Goal: Task Accomplishment & Management: Contribute content

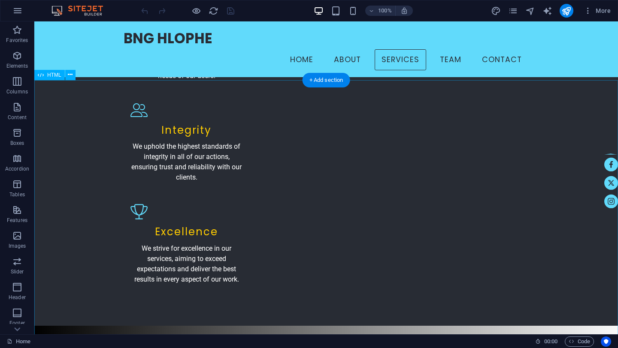
scroll to position [1183, 0]
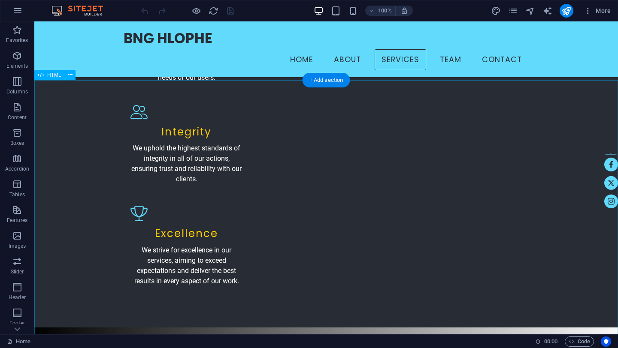
click at [71, 74] on icon at bounding box center [70, 74] width 5 height 9
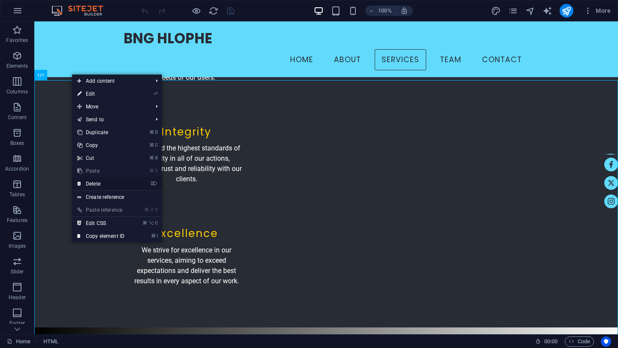
click at [94, 182] on link "⌦ Delete" at bounding box center [100, 184] width 57 height 13
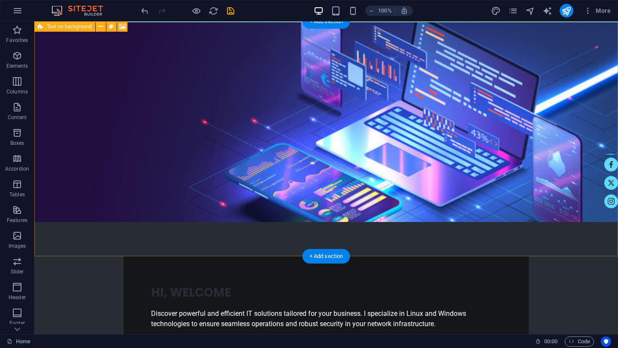
scroll to position [0, 0]
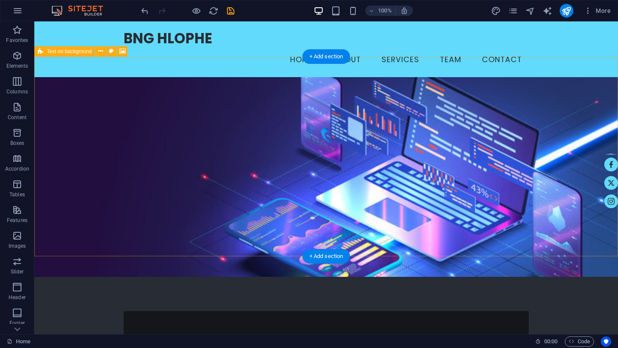
click at [434, 120] on figure at bounding box center [325, 177] width 583 height 200
click at [283, 120] on figure at bounding box center [325, 177] width 583 height 200
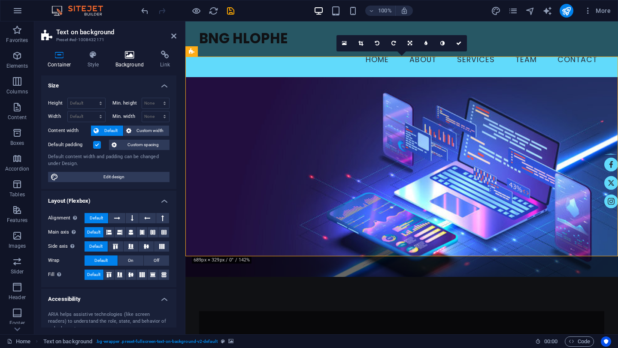
click at [129, 52] on icon at bounding box center [130, 55] width 42 height 9
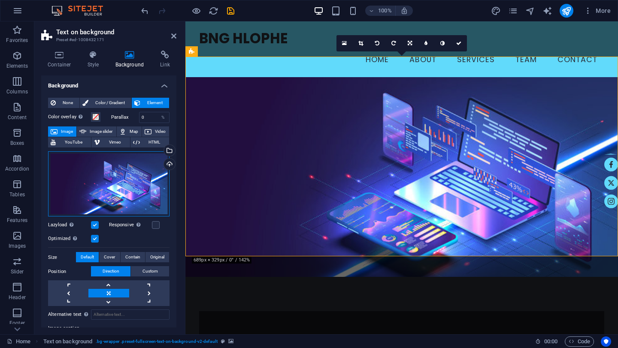
click at [134, 168] on div "Drag files here, click to choose files or select files from Files or our free s…" at bounding box center [108, 184] width 121 height 66
click at [134, 168] on body "bnghlophe.com Home Favorites Elements Columns Content Boxes Accordion Tables Fe…" at bounding box center [309, 174] width 618 height 348
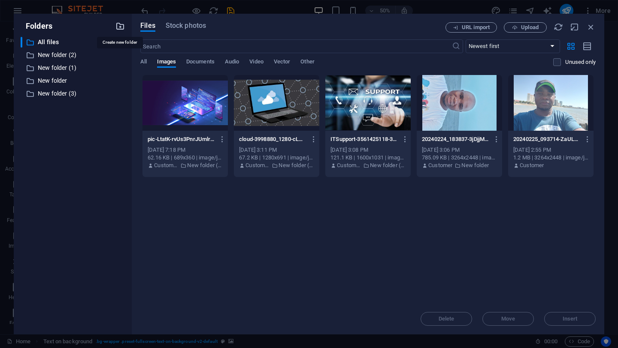
click at [121, 27] on icon "button" at bounding box center [119, 25] width 9 height 9
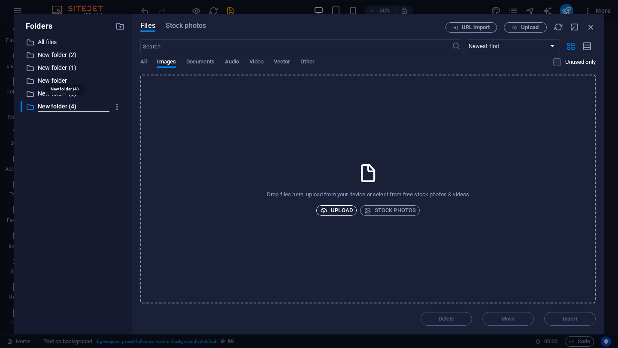
click at [343, 208] on span "Upload" at bounding box center [336, 210] width 33 height 10
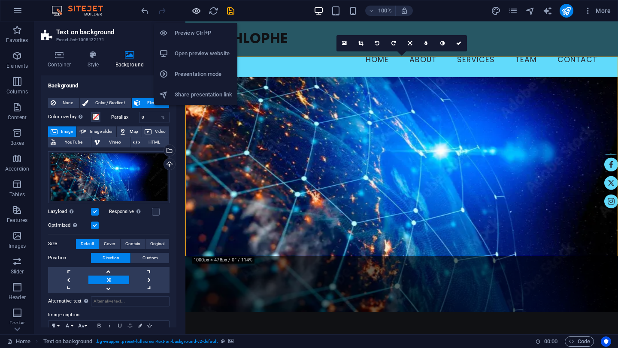
click at [199, 13] on icon "button" at bounding box center [196, 11] width 10 height 10
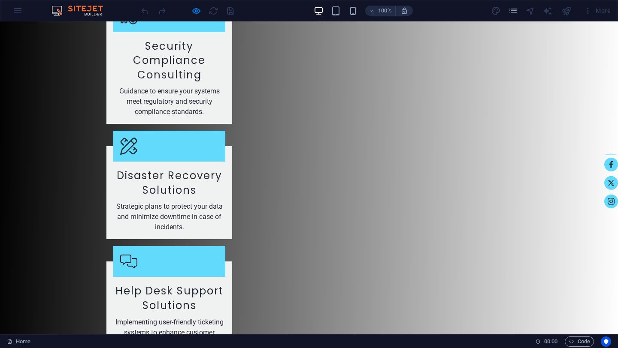
scroll to position [1790, 0]
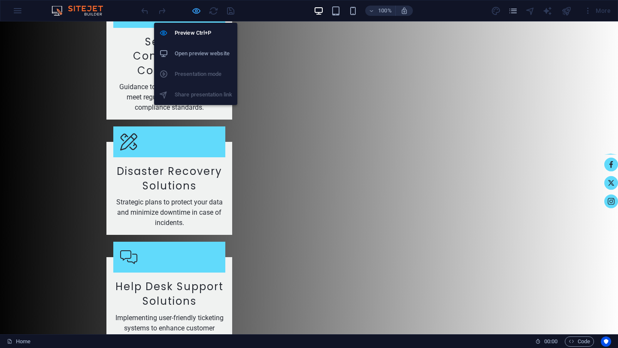
click at [195, 9] on icon "button" at bounding box center [196, 11] width 10 height 10
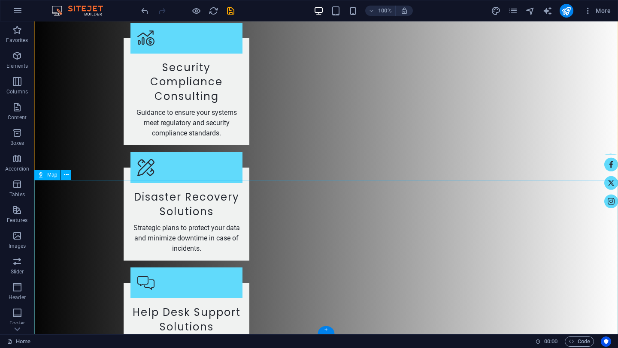
select select "1"
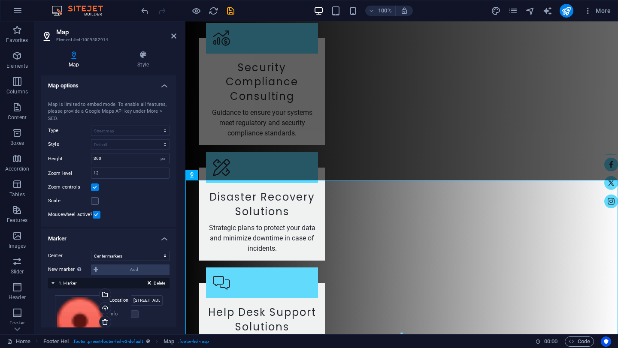
click at [135, 273] on div "New marker To enable this feature, please provide a Google Maps API key in the …" at bounding box center [108, 270] width 121 height 10
click at [96, 270] on div "New marker To enable this feature, please provide a Google Maps API key in the …" at bounding box center [108, 270] width 121 height 10
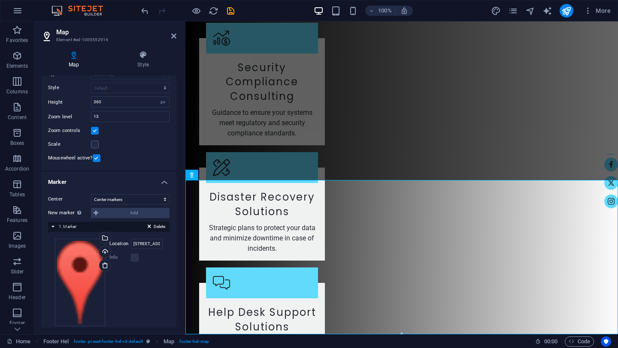
scroll to position [69, 0]
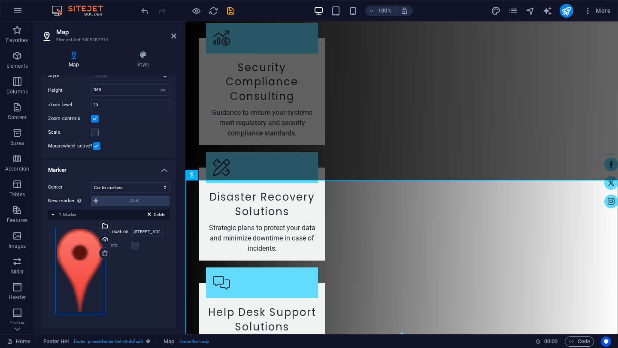
click at [85, 267] on div "Drag files here, click to choose files or select files from Files or our free s…" at bounding box center [80, 271] width 50 height 88
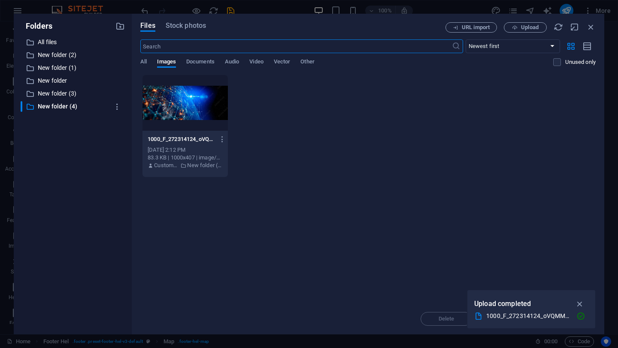
scroll to position [1477, 0]
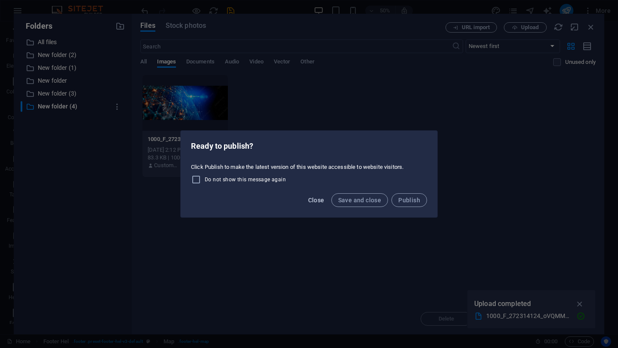
click at [319, 200] on span "Close" at bounding box center [316, 200] width 16 height 7
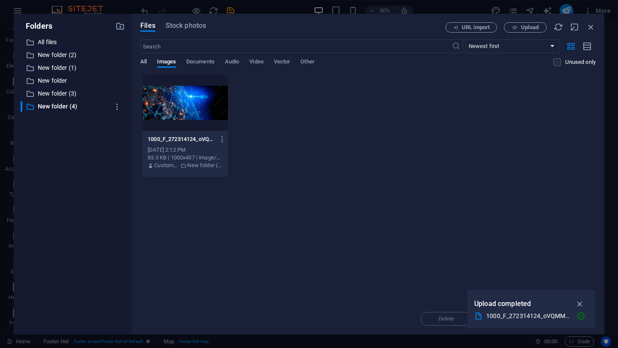
click at [145, 63] on span "All" at bounding box center [143, 63] width 6 height 12
click at [123, 28] on icon "button" at bounding box center [119, 25] width 9 height 9
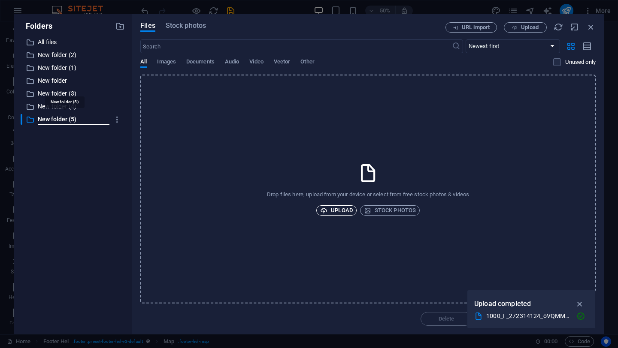
click at [341, 210] on span "Upload" at bounding box center [336, 210] width 33 height 10
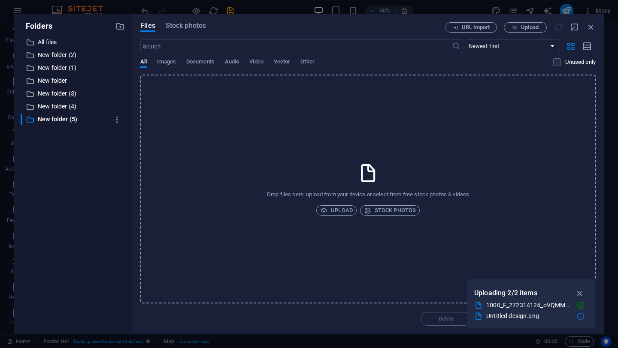
click at [254, 129] on div "Drop files here, upload from your device or select from free stock photos & vid…" at bounding box center [367, 189] width 455 height 229
click at [589, 27] on icon "button" at bounding box center [590, 26] width 9 height 9
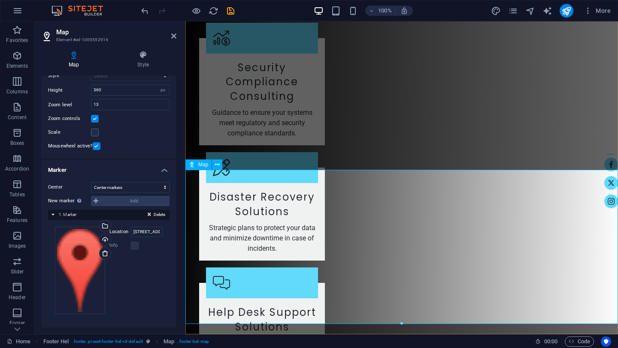
scroll to position [1800, 0]
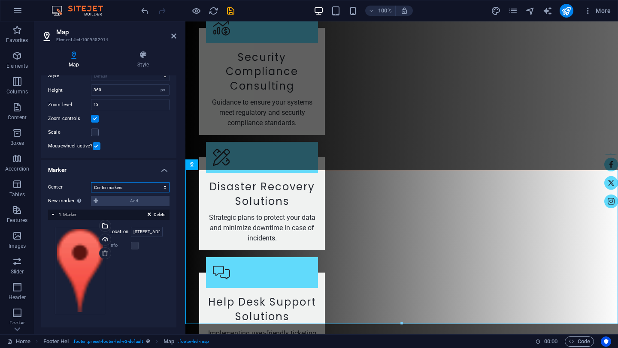
click at [130, 190] on select "Don't center Center markers Center and zoom markers" at bounding box center [130, 187] width 78 height 10
click at [75, 253] on div "Drag files here, click to choose files or select files from Files or our free s…" at bounding box center [80, 271] width 50 height 88
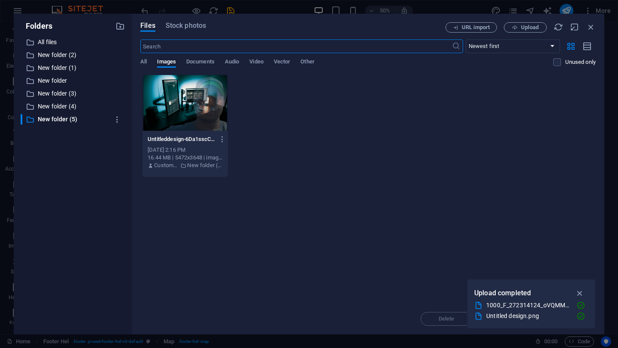
scroll to position [1770, 0]
click at [580, 294] on icon "button" at bounding box center [580, 293] width 10 height 9
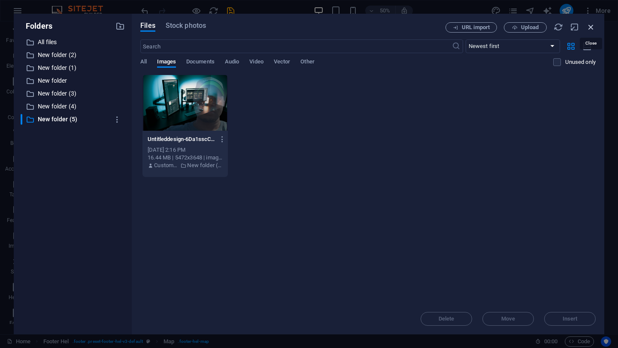
click at [590, 27] on icon "button" at bounding box center [590, 26] width 9 height 9
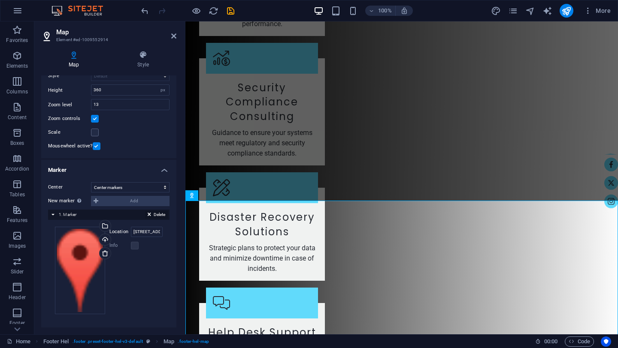
click at [148, 214] on icon at bounding box center [149, 216] width 3 height 10
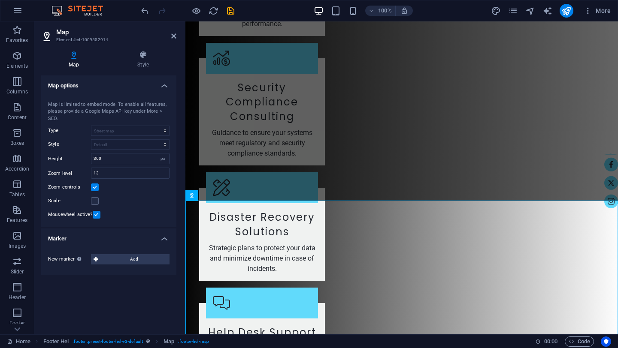
scroll to position [0, 0]
click at [142, 56] on icon at bounding box center [143, 55] width 66 height 9
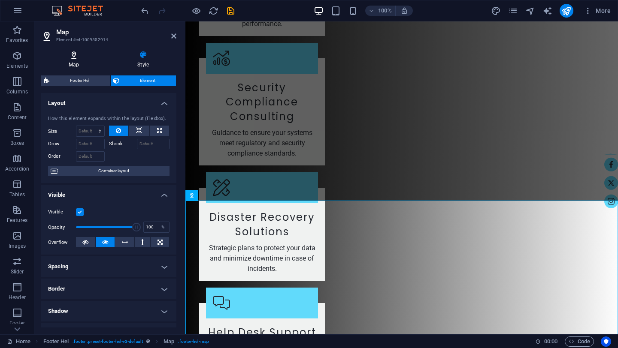
click at [76, 55] on icon at bounding box center [73, 55] width 65 height 9
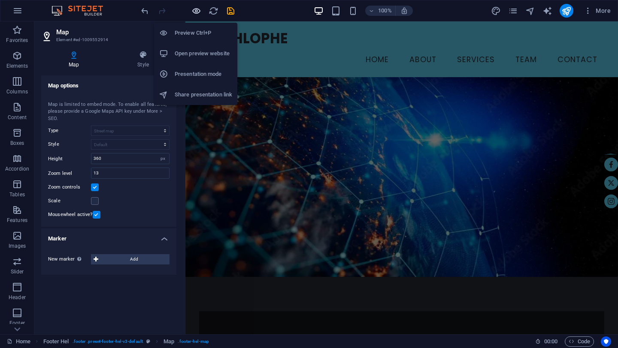
click at [198, 11] on icon "button" at bounding box center [196, 11] width 10 height 10
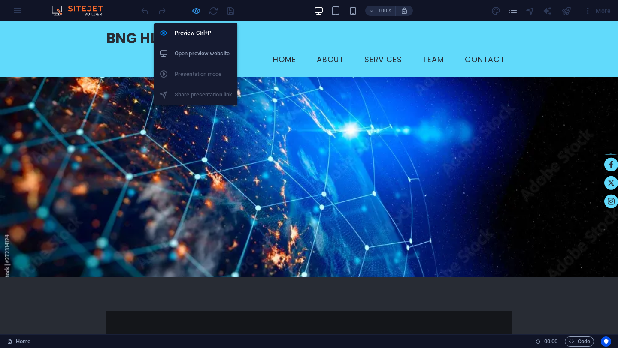
click at [194, 11] on icon "button" at bounding box center [196, 11] width 10 height 10
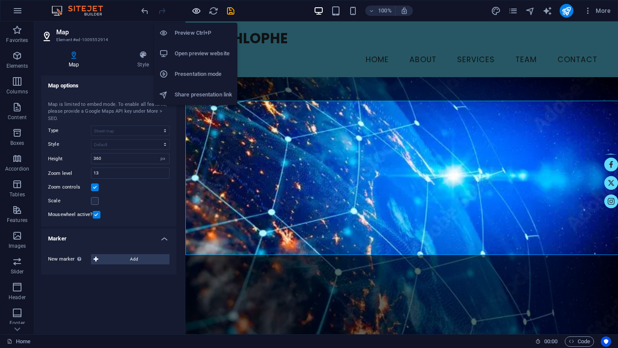
scroll to position [1869, 0]
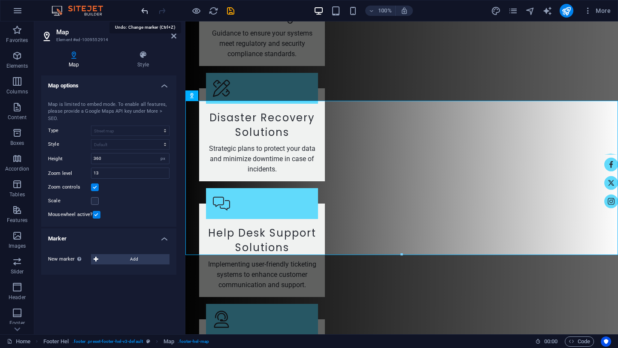
click at [141, 10] on icon "undo" at bounding box center [145, 11] width 10 height 10
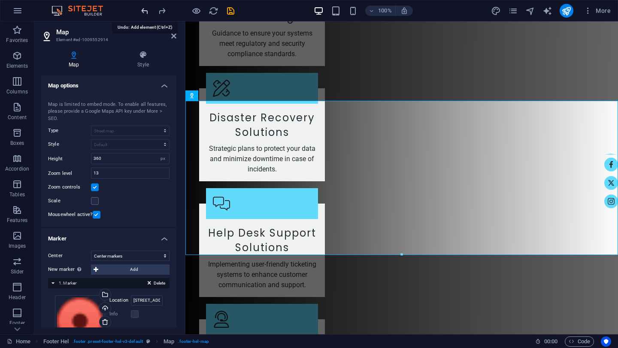
click at [141, 10] on icon "undo" at bounding box center [145, 11] width 10 height 10
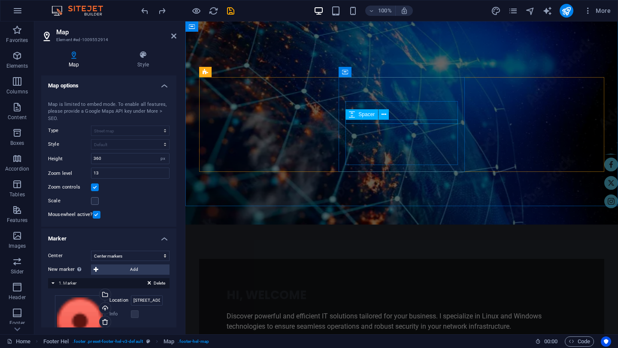
scroll to position [0, 0]
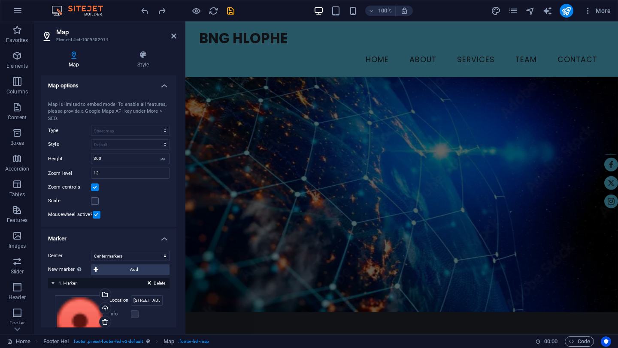
click at [472, 133] on figure at bounding box center [401, 194] width 432 height 235
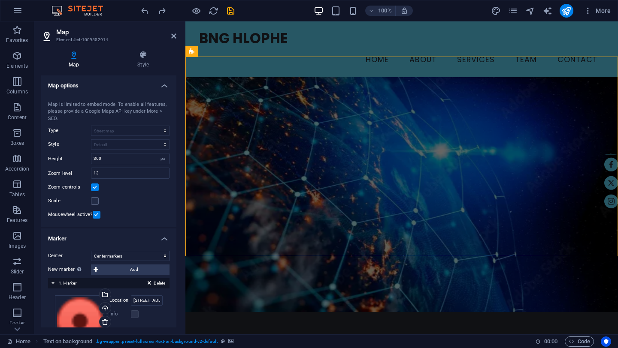
click at [472, 133] on figure at bounding box center [401, 194] width 432 height 235
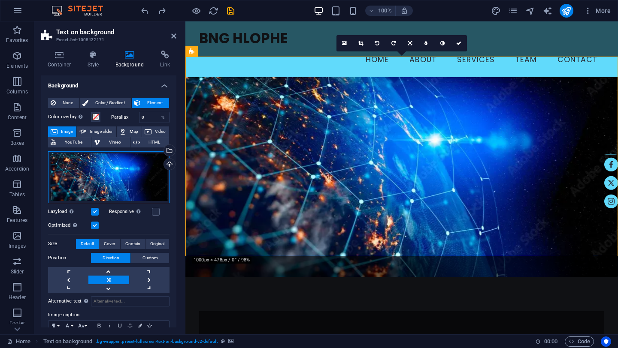
click at [126, 170] on div "Drag files here, click to choose files or select files from Files or our free s…" at bounding box center [108, 177] width 121 height 52
click at [126, 170] on body "bnghlophe.com Home Favorites Elements Columns Content Boxes Accordion Tables Fe…" at bounding box center [309, 174] width 618 height 348
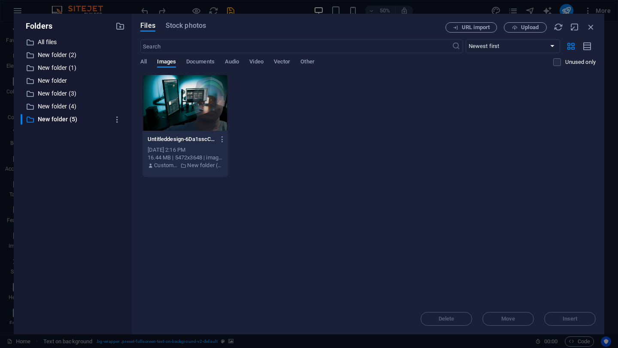
click at [193, 96] on div at bounding box center [184, 103] width 85 height 56
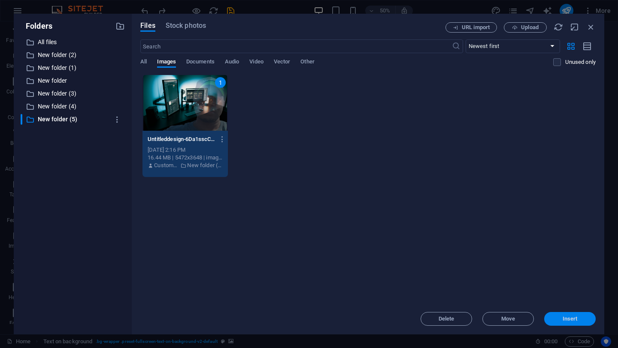
click at [568, 317] on span "Insert" at bounding box center [569, 319] width 15 height 5
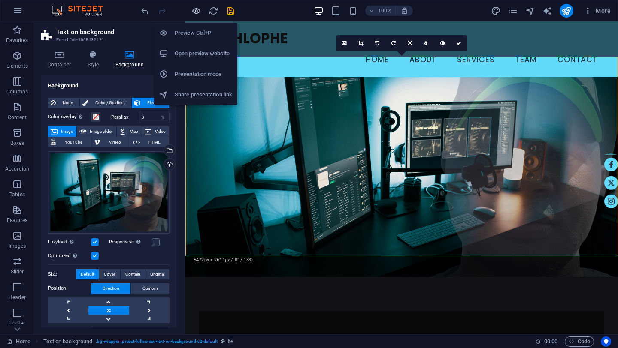
click at [194, 13] on icon "button" at bounding box center [196, 11] width 10 height 10
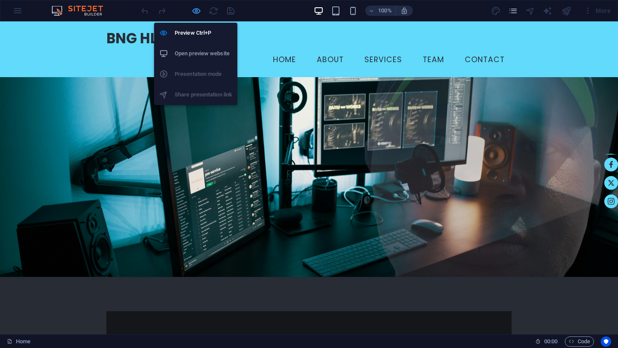
click at [194, 13] on icon "button" at bounding box center [196, 11] width 10 height 10
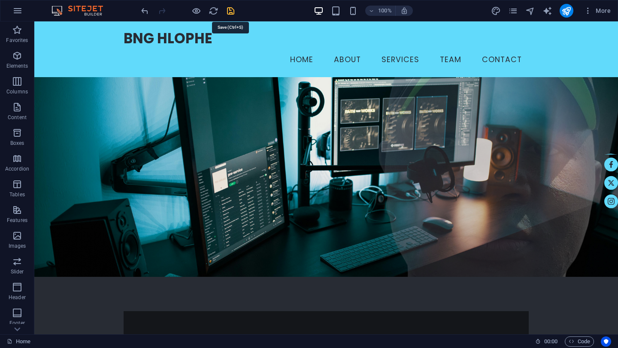
click at [231, 12] on icon "save" at bounding box center [231, 11] width 10 height 10
checkbox input "false"
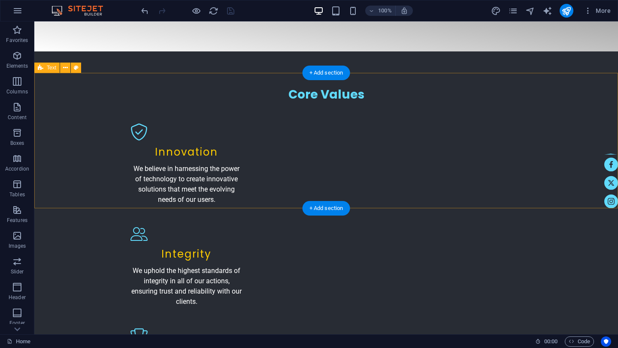
scroll to position [1058, 0]
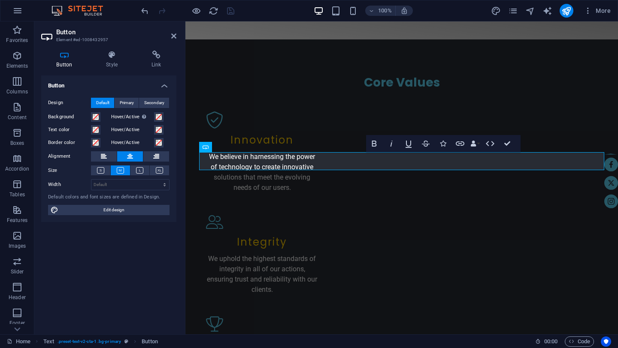
click at [91, 243] on div "Button Design Default Primary Secondary Background Hover/Active Switch to previ…" at bounding box center [108, 201] width 135 height 252
click at [156, 241] on div "Button Design Default Primary Secondary Background Hover/Active Switch to previ…" at bounding box center [108, 201] width 135 height 252
click at [19, 292] on icon "button" at bounding box center [17, 292] width 10 height 10
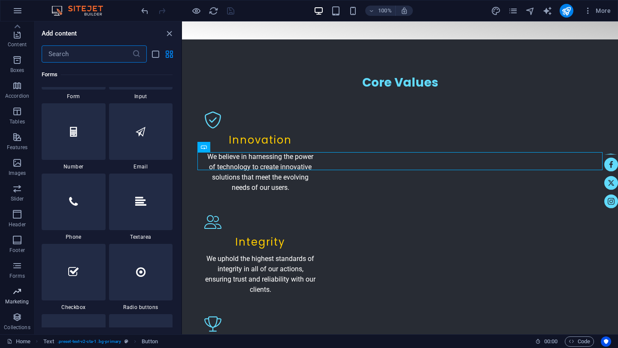
scroll to position [7058, 0]
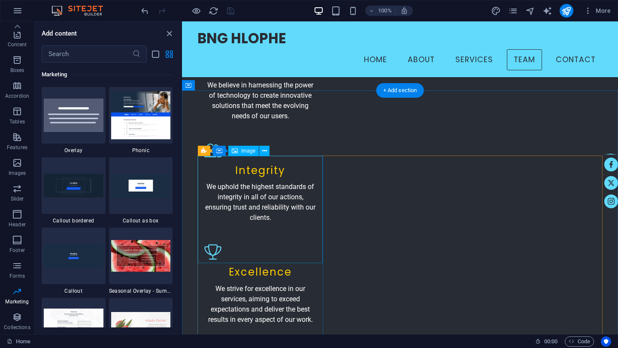
scroll to position [1113, 0]
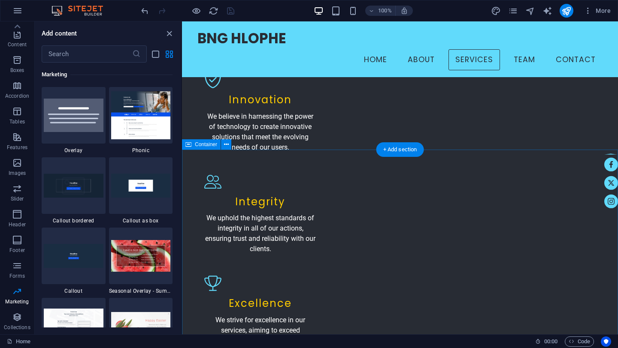
click at [225, 142] on icon at bounding box center [226, 144] width 5 height 9
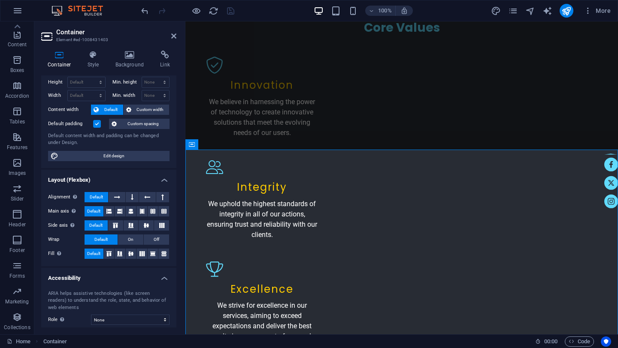
scroll to position [0, 0]
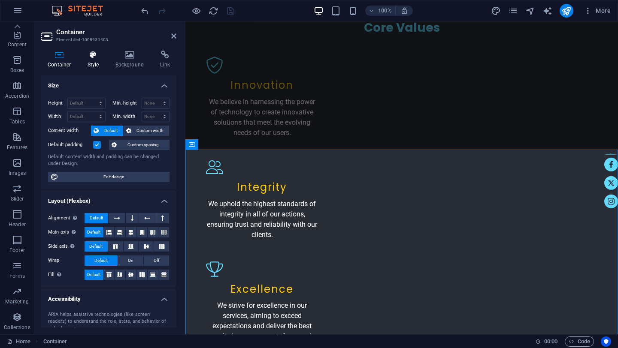
click at [101, 60] on h4 "Style" at bounding box center [95, 60] width 28 height 18
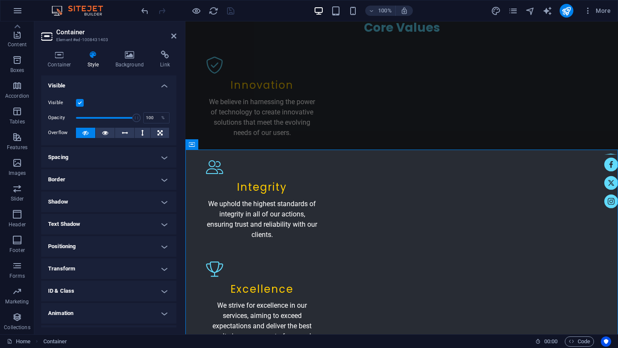
click at [162, 157] on h4 "Spacing" at bounding box center [108, 157] width 135 height 21
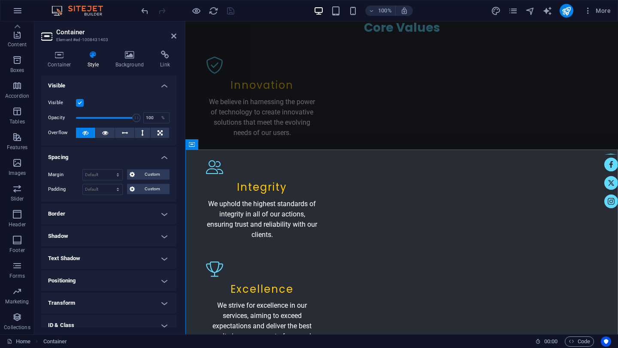
click at [162, 157] on h4 "Spacing" at bounding box center [108, 154] width 135 height 15
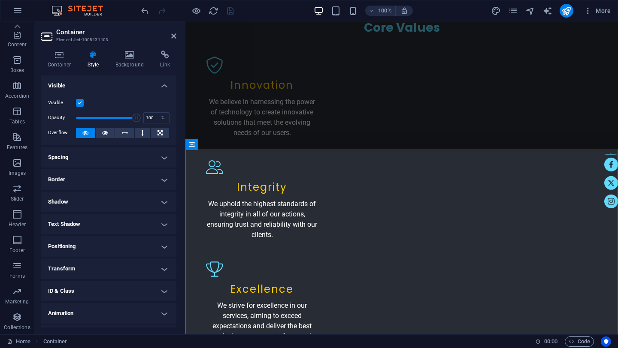
click at [162, 181] on h4 "Border" at bounding box center [108, 179] width 135 height 21
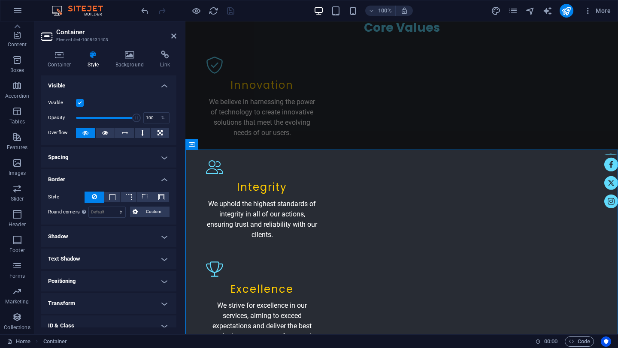
click at [162, 181] on h4 "Border" at bounding box center [108, 176] width 135 height 15
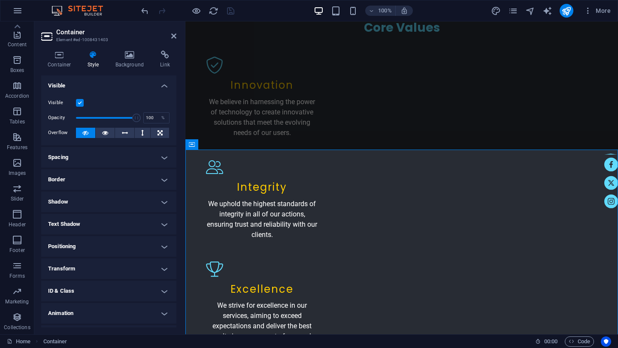
click at [163, 201] on h4 "Shadow" at bounding box center [108, 202] width 135 height 21
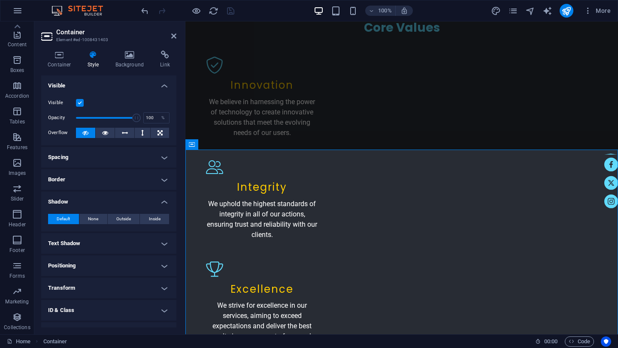
click at [163, 201] on h4 "Shadow" at bounding box center [108, 199] width 135 height 15
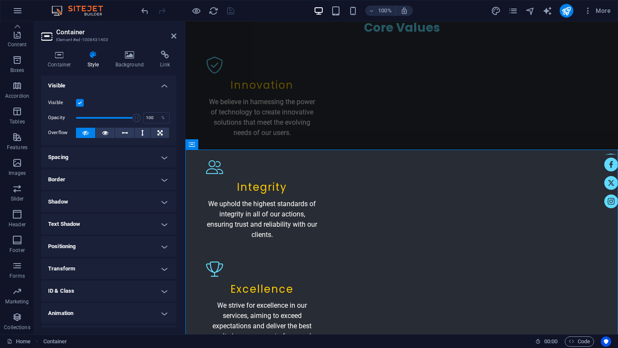
click at [161, 268] on h4 "Transform" at bounding box center [108, 269] width 135 height 21
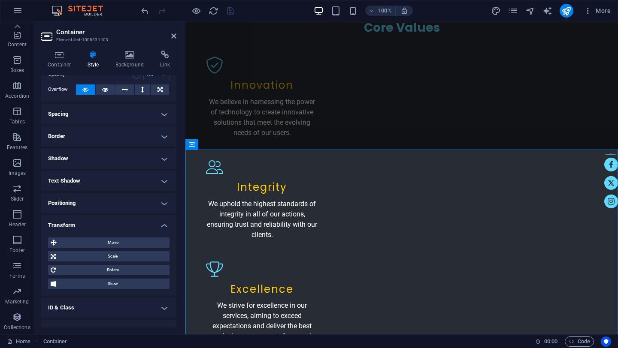
scroll to position [57, 0]
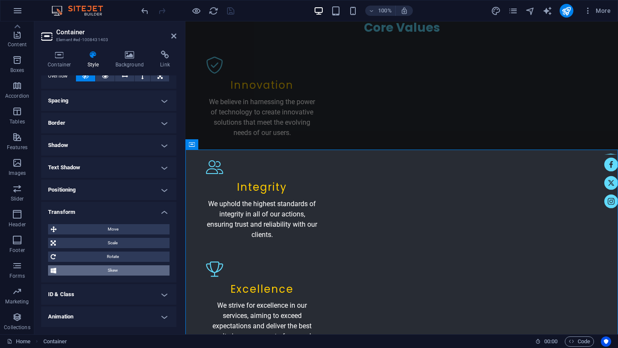
click at [123, 271] on span "Skew" at bounding box center [113, 271] width 108 height 10
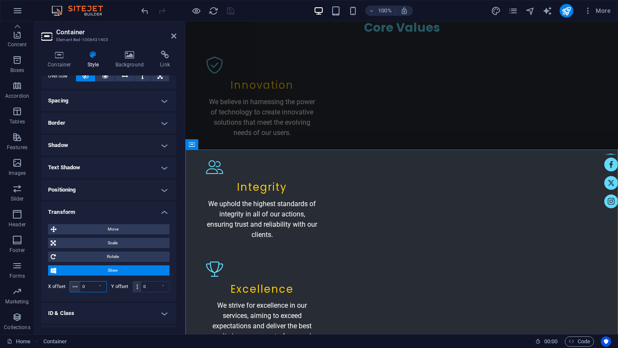
click at [88, 287] on input "0" at bounding box center [93, 287] width 26 height 10
type input "2"
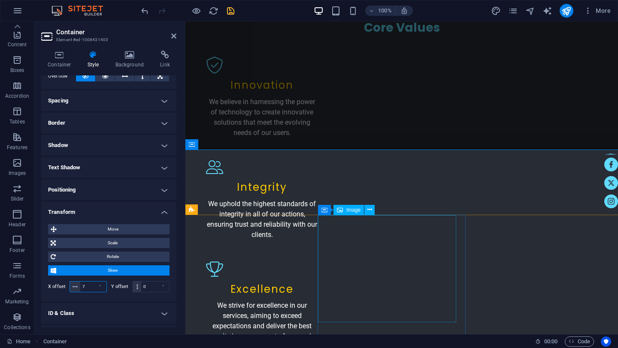
type input "7"
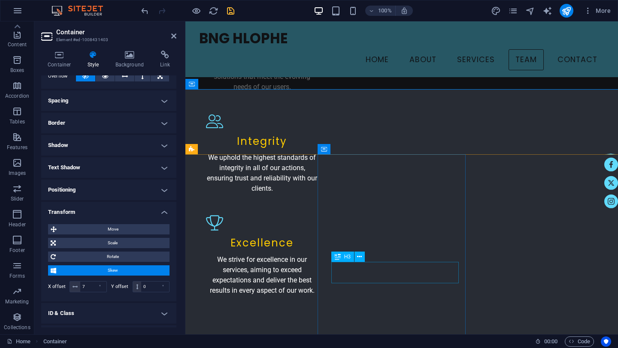
scroll to position [1172, 0]
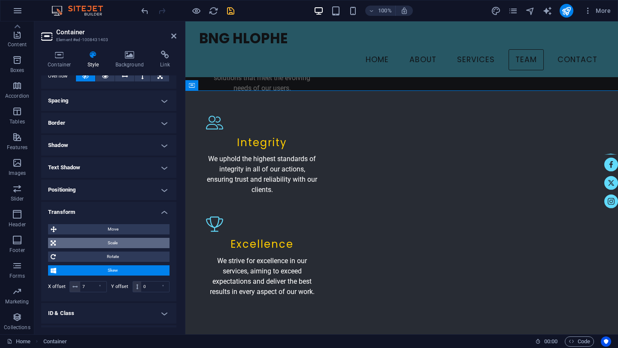
click at [114, 243] on span "Scale" at bounding box center [112, 243] width 109 height 10
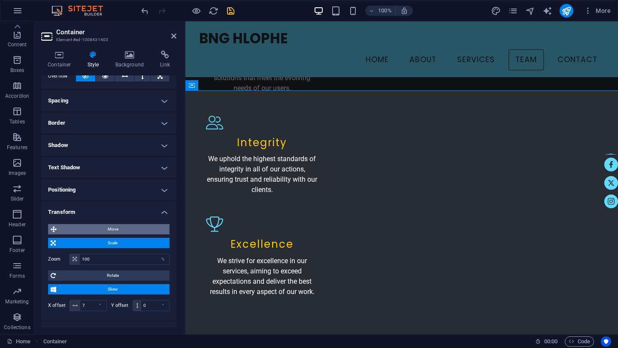
click at [113, 226] on span "Move" at bounding box center [113, 229] width 108 height 10
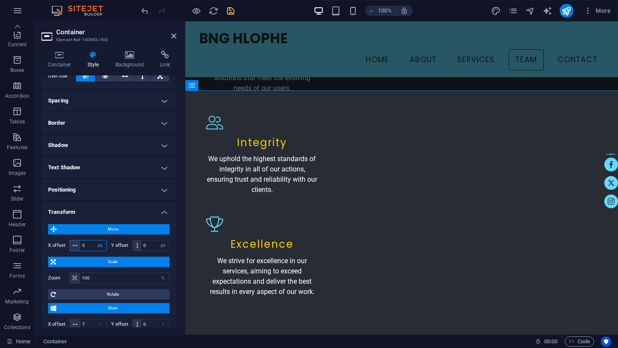
click at [91, 248] on input "0" at bounding box center [93, 246] width 26 height 10
type input "7"
type input "0"
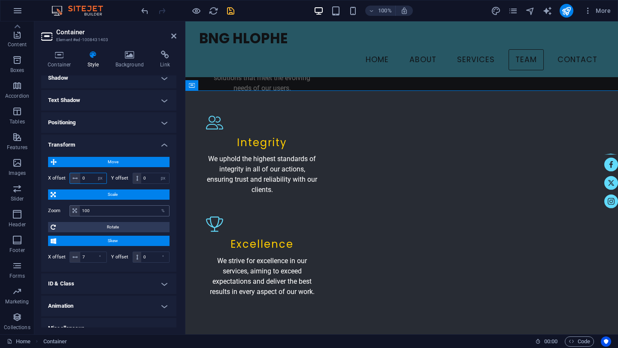
scroll to position [135, 0]
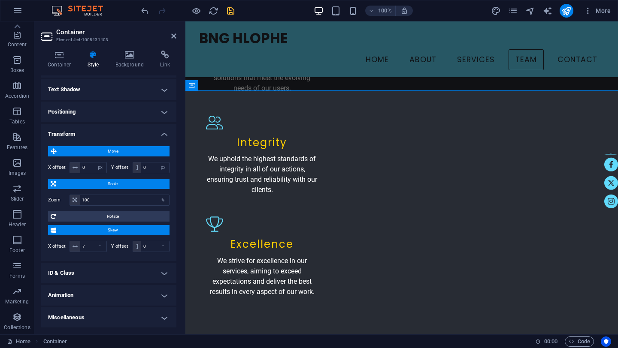
click at [166, 299] on h4 "Animation" at bounding box center [108, 295] width 135 height 21
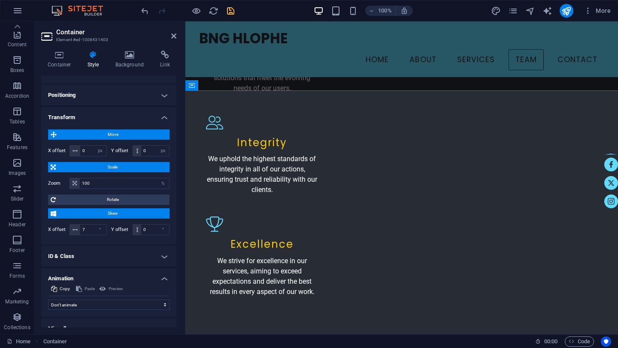
scroll to position [163, 0]
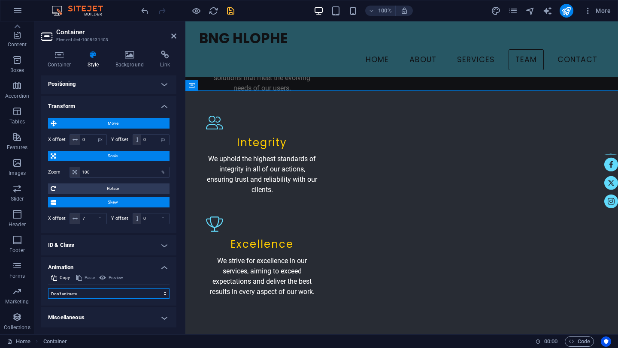
click at [158, 295] on select "Don't animate Show / Hide Slide up/down Zoom in/out Slide left to right Slide r…" at bounding box center [108, 294] width 121 height 10
select select "slide"
click at [48, 289] on select "Don't animate Show / Hide Slide up/down Zoom in/out Slide left to right Slide r…" at bounding box center [108, 294] width 121 height 10
select select "scroll"
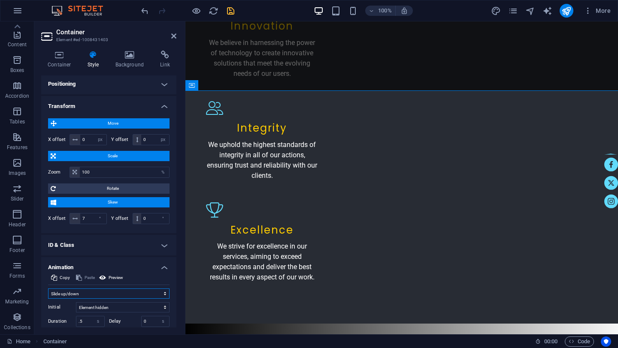
click at [104, 292] on select "Don't animate Show / Hide Slide up/down Zoom in/out Slide left to right Slide r…" at bounding box center [108, 294] width 121 height 10
select select "move-bottom-to-top"
click at [48, 289] on select "Don't animate Show / Hide Slide up/down Zoom in/out Slide left to right Slide r…" at bounding box center [108, 294] width 121 height 10
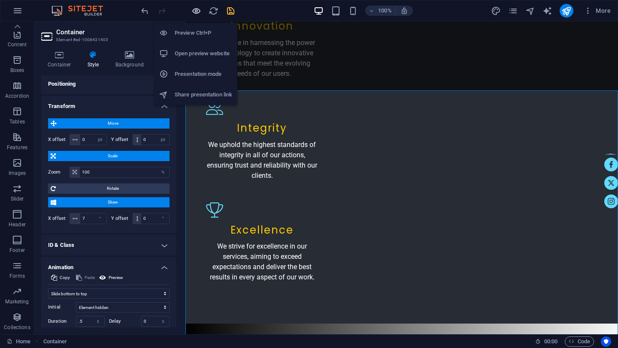
click at [196, 10] on icon "button" at bounding box center [196, 11] width 10 height 10
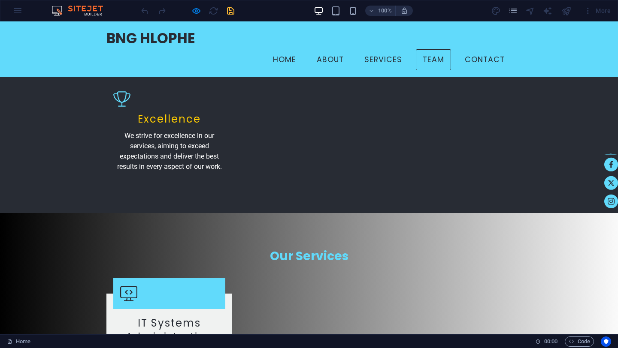
scroll to position [1198, 0]
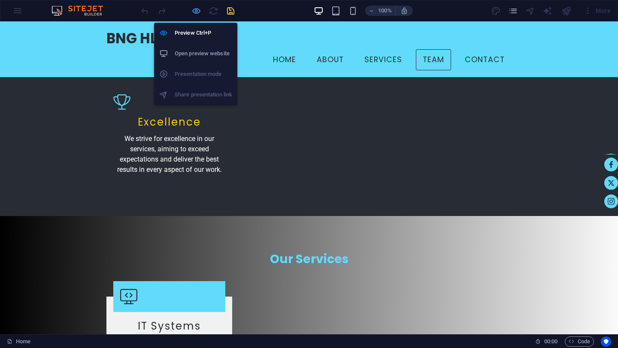
click at [195, 12] on icon "button" at bounding box center [196, 11] width 10 height 10
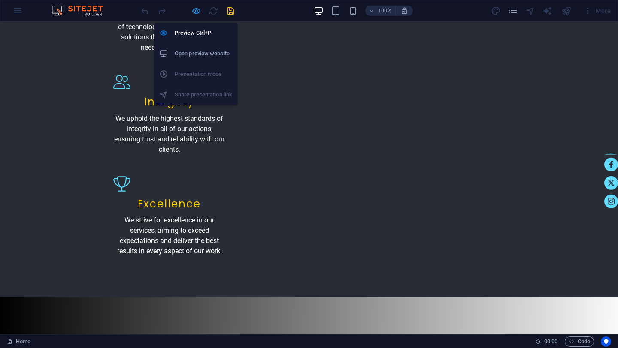
select select "px"
select select "move-bottom-to-top"
select select "s"
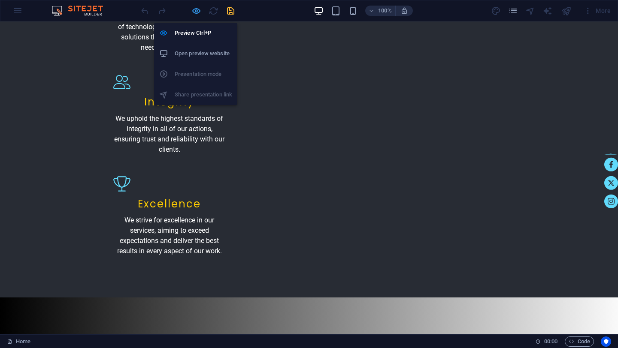
select select "scroll"
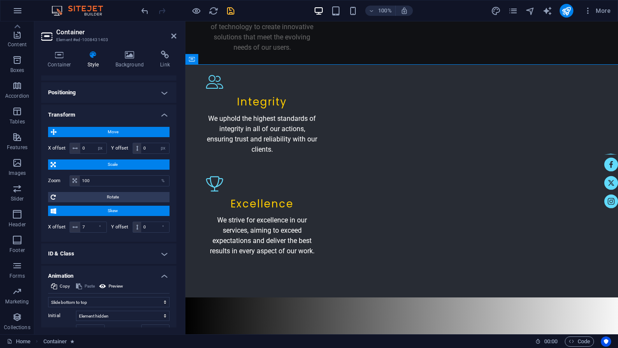
scroll to position [156, 0]
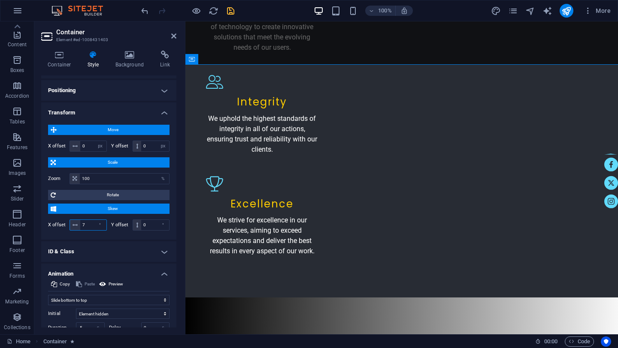
click at [90, 226] on input "7" at bounding box center [93, 225] width 26 height 10
type input "3"
click at [148, 223] on input "0" at bounding box center [155, 225] width 28 height 10
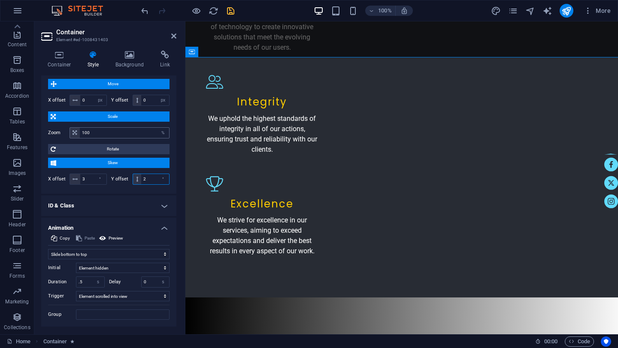
scroll to position [223, 0]
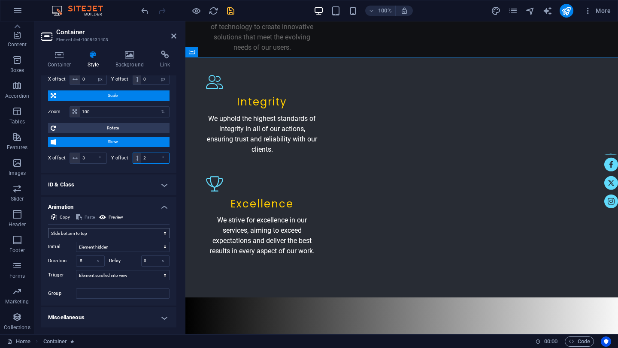
type input "2"
click at [157, 234] on select "Don't animate Show / Hide Slide up/down Zoom in/out Slide left to right Slide r…" at bounding box center [108, 233] width 121 height 10
click at [48, 238] on select "Don't animate Show / Hide Slide up/down Zoom in/out Slide left to right Slide r…" at bounding box center [108, 233] width 121 height 10
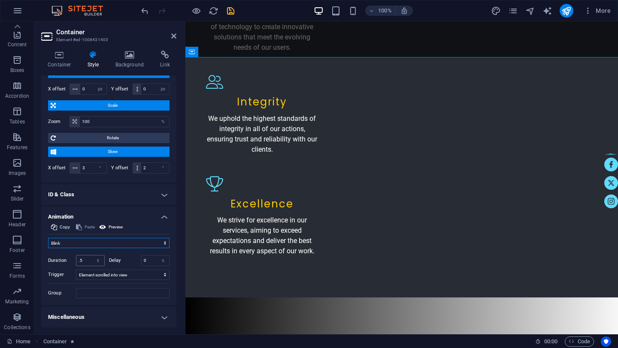
scroll to position [213, 0]
click at [91, 245] on select "Don't animate Show / Hide Slide up/down Zoom in/out Slide left to right Slide r…" at bounding box center [108, 243] width 121 height 10
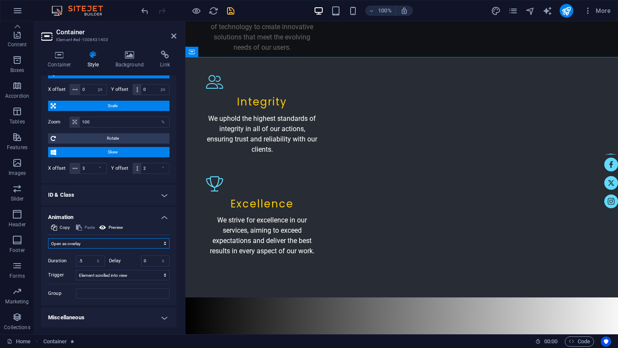
click at [48, 238] on select "Don't animate Show / Hide Slide up/down Zoom in/out Slide left to right Slide r…" at bounding box center [108, 243] width 121 height 10
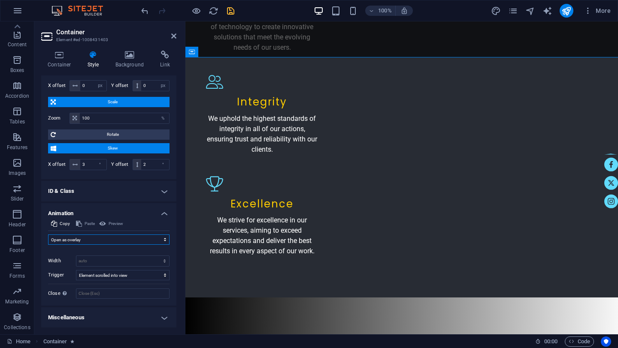
click at [106, 238] on select "Don't animate Show / Hide Slide up/down Zoom in/out Slide left to right Slide r…" at bounding box center [108, 240] width 121 height 10
click at [48, 238] on select "Don't animate Show / Hide Slide up/down Zoom in/out Slide left to right Slide r…" at bounding box center [108, 240] width 121 height 10
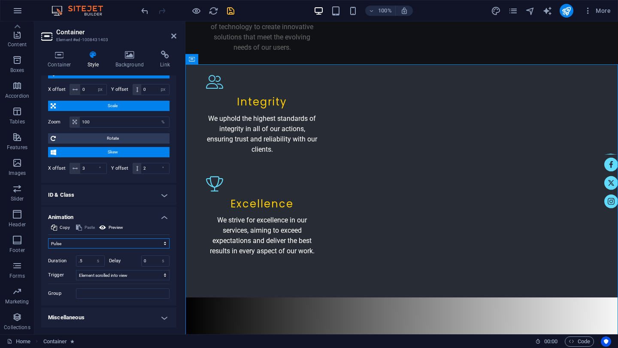
click at [95, 242] on select "Don't animate Show / Hide Slide up/down Zoom in/out Slide left to right Slide r…" at bounding box center [108, 243] width 121 height 10
click at [48, 238] on select "Don't animate Show / Hide Slide up/down Zoom in/out Slide left to right Slide r…" at bounding box center [108, 243] width 121 height 10
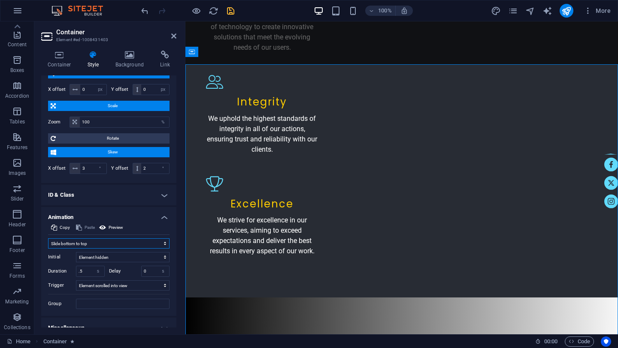
scroll to position [223, 0]
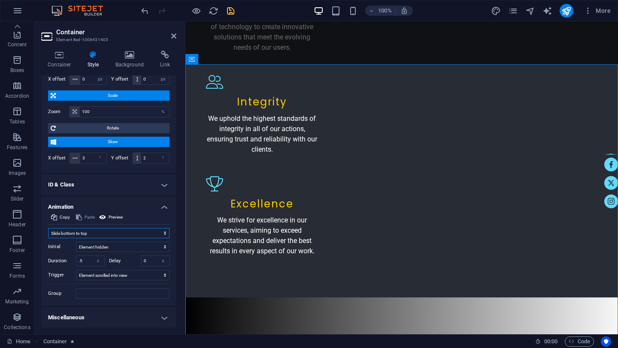
click at [90, 233] on select "Don't animate Show / Hide Slide up/down Zoom in/out Slide left to right Slide r…" at bounding box center [108, 233] width 121 height 10
click at [48, 228] on select "Don't animate Show / Hide Slide up/down Zoom in/out Slide left to right Slide r…" at bounding box center [108, 233] width 121 height 10
click at [88, 233] on select "Don't animate Show / Hide Slide up/down Zoom in/out Slide left to right Slide r…" at bounding box center [108, 233] width 121 height 10
click at [48, 228] on select "Don't animate Show / Hide Slide up/down Zoom in/out Slide left to right Slide r…" at bounding box center [108, 233] width 121 height 10
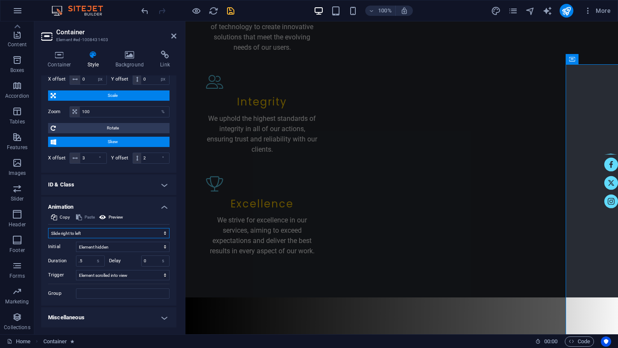
click at [87, 235] on select "Don't animate Show / Hide Slide up/down Zoom in/out Slide left to right Slide r…" at bounding box center [108, 233] width 121 height 10
click at [48, 228] on select "Don't animate Show / Hide Slide up/down Zoom in/out Slide left to right Slide r…" at bounding box center [108, 233] width 121 height 10
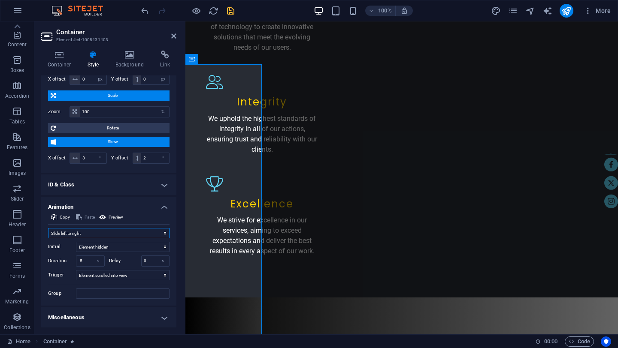
click at [82, 232] on select "Don't animate Show / Hide Slide up/down Zoom in/out Slide left to right Slide r…" at bounding box center [108, 233] width 121 height 10
click at [48, 228] on select "Don't animate Show / Hide Slide up/down Zoom in/out Slide left to right Slide r…" at bounding box center [108, 233] width 121 height 10
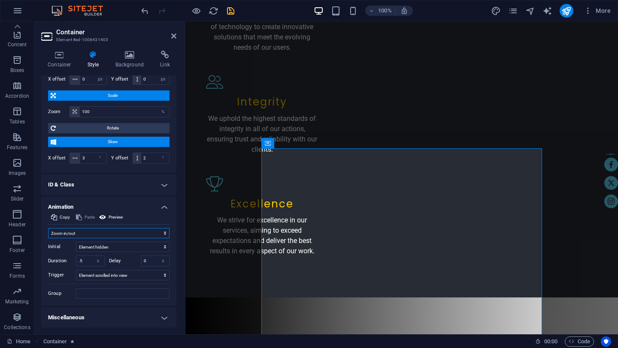
click at [79, 234] on select "Don't animate Show / Hide Slide up/down Zoom in/out Slide left to right Slide r…" at bounding box center [108, 233] width 121 height 10
click at [48, 228] on select "Don't animate Show / Hide Slide up/down Zoom in/out Slide left to right Slide r…" at bounding box center [108, 233] width 121 height 10
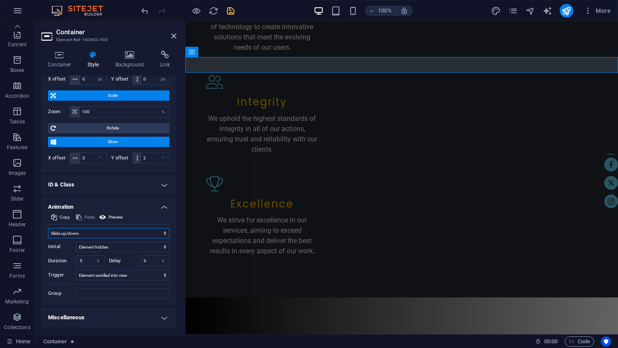
click at [80, 235] on select "Don't animate Show / Hide Slide up/down Zoom in/out Slide left to right Slide r…" at bounding box center [108, 233] width 121 height 10
click at [48, 228] on select "Don't animate Show / Hide Slide up/down Zoom in/out Slide left to right Slide r…" at bounding box center [108, 233] width 121 height 10
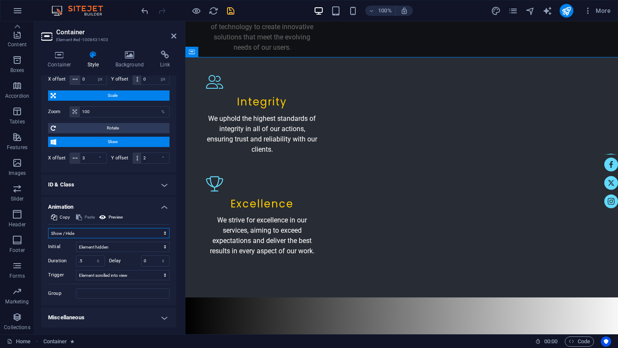
click at [78, 232] on select "Don't animate Show / Hide Slide up/down Zoom in/out Slide left to right Slide r…" at bounding box center [108, 233] width 121 height 10
select select "slide"
click at [48, 228] on select "Don't animate Show / Hide Slide up/down Zoom in/out Slide left to right Slide r…" at bounding box center [108, 233] width 121 height 10
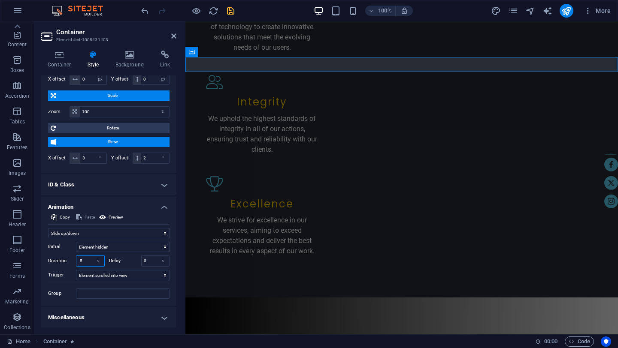
click at [82, 261] on input ".5" at bounding box center [90, 261] width 28 height 10
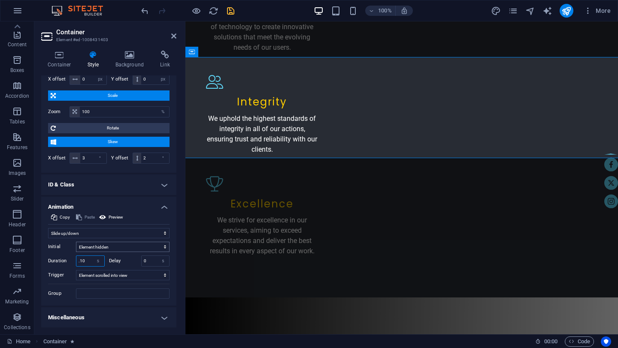
type input ".10"
click at [88, 247] on select "Element hidden Element shown" at bounding box center [123, 247] width 94 height 10
select select "show"
click at [76, 242] on select "Element hidden Element shown" at bounding box center [123, 247] width 94 height 10
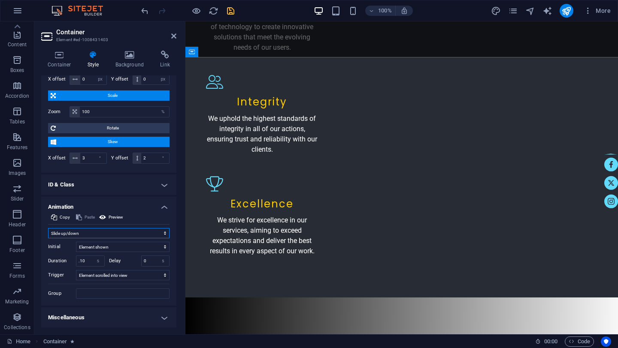
click at [87, 232] on select "Don't animate Show / Hide Slide up/down Zoom in/out Slide left to right Slide r…" at bounding box center [108, 233] width 121 height 10
select select "flash"
click at [48, 238] on select "Don't animate Show / Hide Slide up/down Zoom in/out Slide left to right Slide r…" at bounding box center [108, 233] width 121 height 10
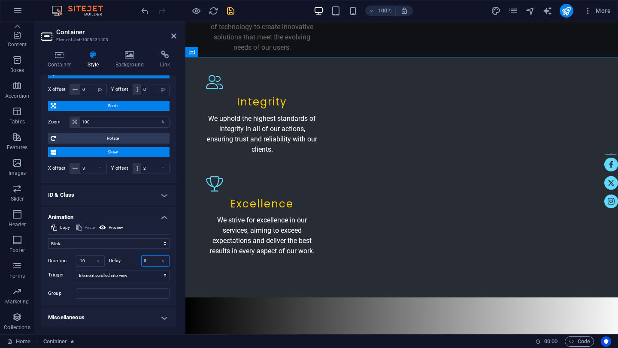
click at [148, 261] on input "0" at bounding box center [156, 261] width 28 height 10
type input "2"
click at [119, 245] on select "Don't animate Show / Hide Slide up/down Zoom in/out Slide left to right Slide r…" at bounding box center [108, 243] width 121 height 10
click at [48, 238] on select "Don't animate Show / Hide Slide up/down Zoom in/out Slide left to right Slide r…" at bounding box center [108, 243] width 121 height 10
click at [91, 248] on select "Don't animate Show / Hide Slide up/down Zoom in/out Slide left to right Slide r…" at bounding box center [108, 243] width 121 height 10
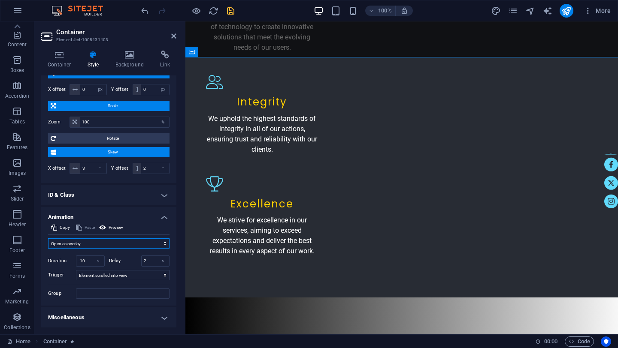
click at [48, 238] on select "Don't animate Show / Hide Slide up/down Zoom in/out Slide left to right Slide r…" at bounding box center [108, 243] width 121 height 10
click at [91, 245] on select "Don't animate Show / Hide Slide up/down Zoom in/out Slide left to right Slide r…" at bounding box center [108, 243] width 121 height 10
click at [48, 238] on select "Don't animate Show / Hide Slide up/down Zoom in/out Slide left to right Slide r…" at bounding box center [108, 243] width 121 height 10
click at [94, 245] on select "Don't animate Show / Hide Slide up/down Zoom in/out Slide left to right Slide r…" at bounding box center [108, 243] width 121 height 10
click at [48, 238] on select "Don't animate Show / Hide Slide up/down Zoom in/out Slide left to right Slide r…" at bounding box center [108, 243] width 121 height 10
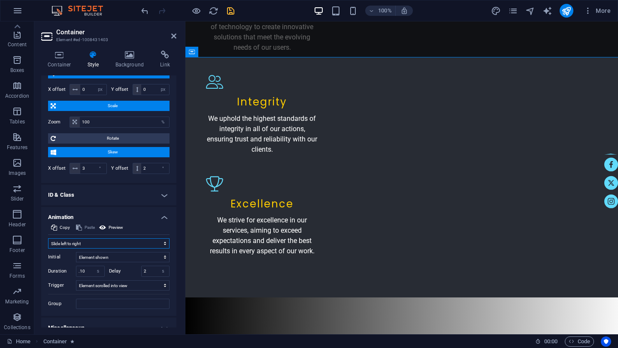
click at [90, 244] on select "Don't animate Show / Hide Slide up/down Zoom in/out Slide left to right Slide r…" at bounding box center [108, 243] width 121 height 10
click at [48, 238] on select "Don't animate Show / Hide Slide up/down Zoom in/out Slide left to right Slide r…" at bounding box center [108, 243] width 121 height 10
click at [88, 245] on select "Don't animate Show / Hide Slide up/down Zoom in/out Slide left to right Slide r…" at bounding box center [108, 243] width 121 height 10
select select "move-left-to-right"
click at [48, 238] on select "Don't animate Show / Hide Slide up/down Zoom in/out Slide left to right Slide r…" at bounding box center [108, 243] width 121 height 10
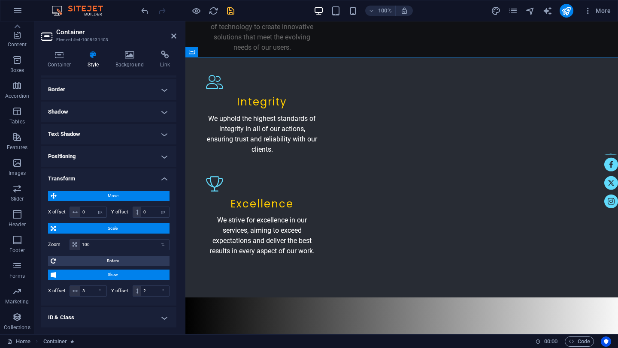
scroll to position [69, 0]
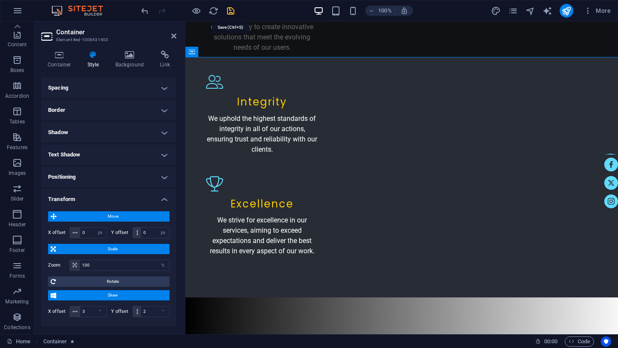
click at [232, 12] on icon "save" at bounding box center [231, 11] width 10 height 10
checkbox input "false"
select select "px"
select select "move-left-to-right"
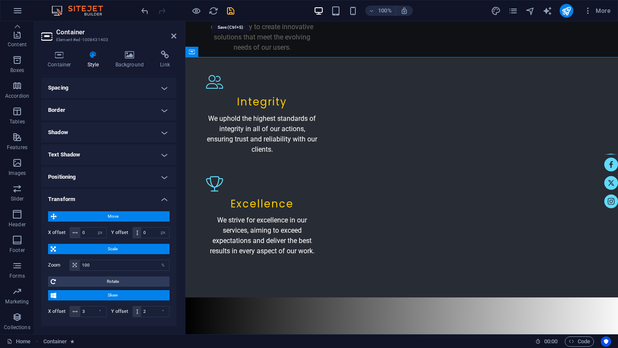
select select "show"
select select "s"
select select "scroll"
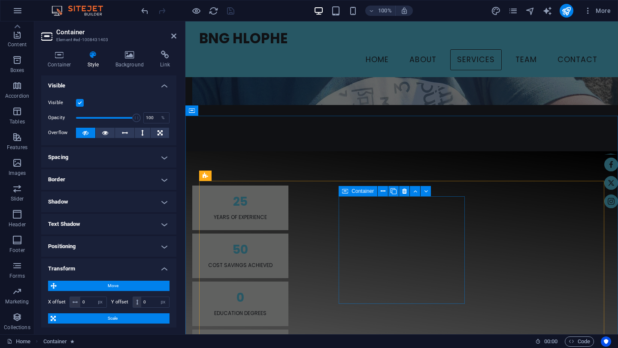
scroll to position [666, 0]
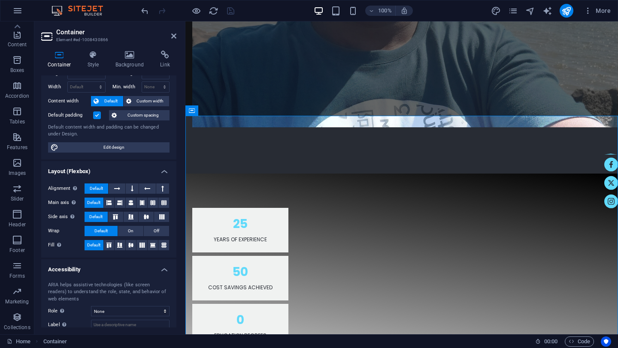
scroll to position [80, 0]
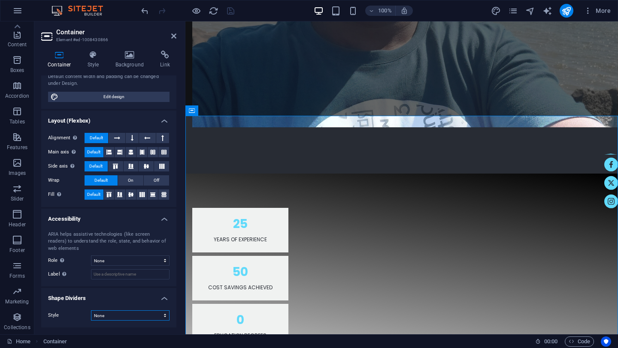
click at [156, 320] on select "None Triangle Square Diagonal Polygon 1 Polygon 2 Zigzag Multiple Zigzags Waves…" at bounding box center [130, 316] width 78 height 10
click at [91, 311] on select "None Triangle Square Diagonal Polygon 1 Polygon 2 Zigzag Multiple Zigzags Waves…" at bounding box center [130, 316] width 78 height 10
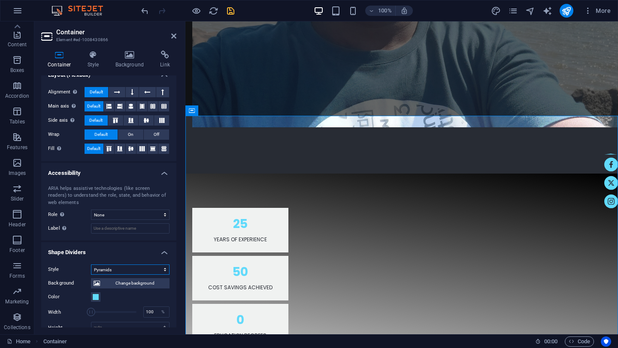
scroll to position [135, 0]
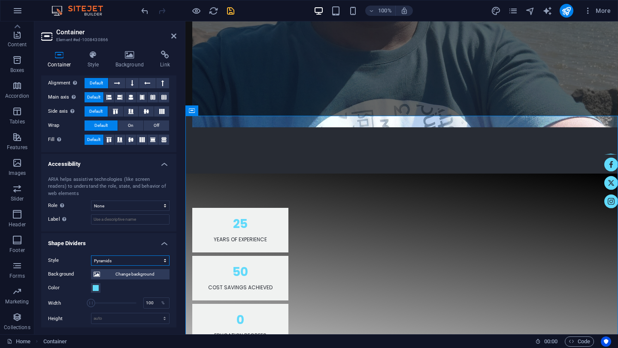
click at [140, 263] on select "None Triangle Square Diagonal Polygon 1 Polygon 2 Zigzag Multiple Zigzags Waves…" at bounding box center [130, 261] width 78 height 10
select select "none"
click at [91, 266] on select "None Triangle Square Diagonal Polygon 1 Polygon 2 Zigzag Multiple Zigzags Waves…" at bounding box center [130, 261] width 78 height 10
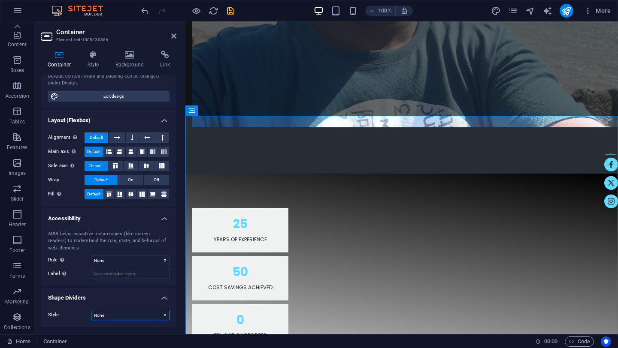
scroll to position [80, 0]
click at [115, 259] on select "None Alert Article Banner Comment Complementary Dialog Footer Header Marquee Pr…" at bounding box center [130, 261] width 78 height 10
click at [91, 256] on select "None Alert Article Banner Comment Complementary Dialog Footer Header Marquee Pr…" at bounding box center [130, 261] width 78 height 10
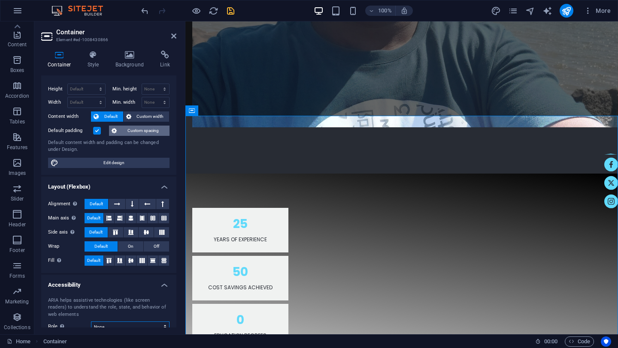
scroll to position [0, 0]
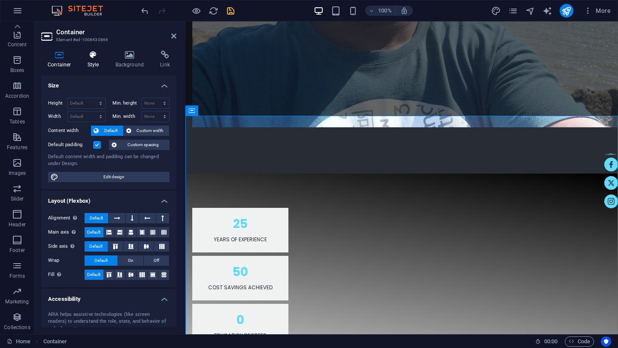
click at [94, 59] on h4 "Style" at bounding box center [95, 60] width 28 height 18
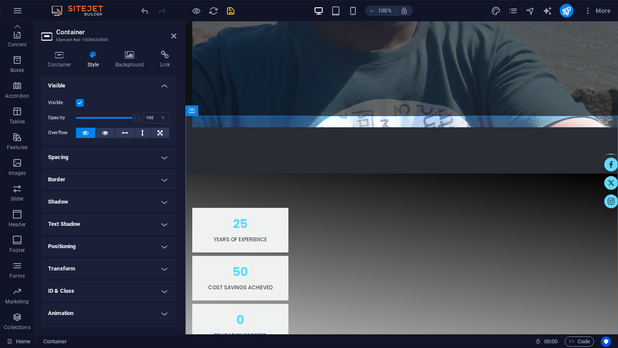
scroll to position [18, 0]
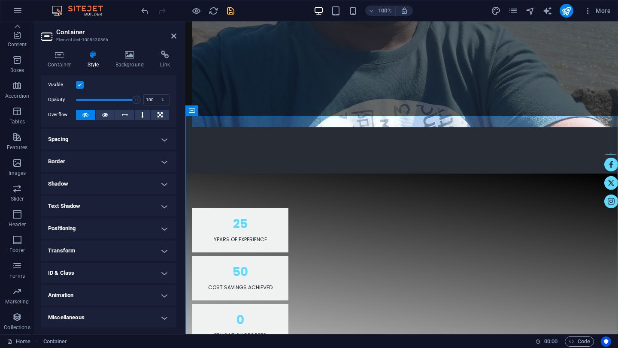
click at [163, 295] on h4 "Animation" at bounding box center [108, 295] width 135 height 21
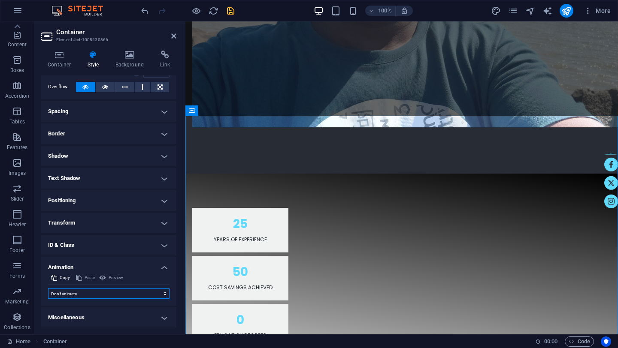
click at [157, 295] on select "Don't animate Show / Hide Slide up/down Zoom in/out Slide left to right Slide r…" at bounding box center [108, 294] width 121 height 10
select select "flash"
click at [48, 289] on select "Don't animate Show / Hide Slide up/down Zoom in/out Slide left to right Slide r…" at bounding box center [108, 294] width 121 height 10
select select "scroll"
click at [85, 296] on select "Don't animate Show / Hide Slide up/down Zoom in/out Slide left to right Slide r…" at bounding box center [108, 294] width 121 height 10
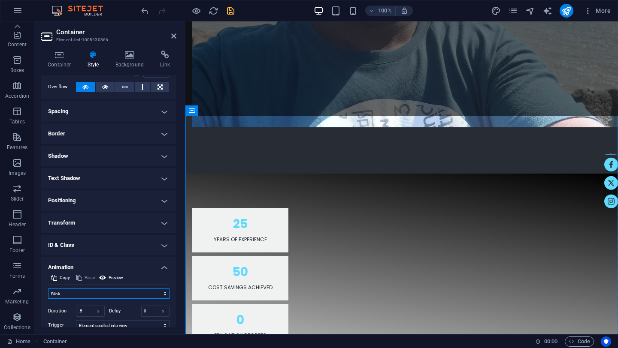
select select "move-left-to-right"
click at [48, 289] on select "Don't animate Show / Hide Slide up/down Zoom in/out Slide left to right Slide r…" at bounding box center [108, 294] width 121 height 10
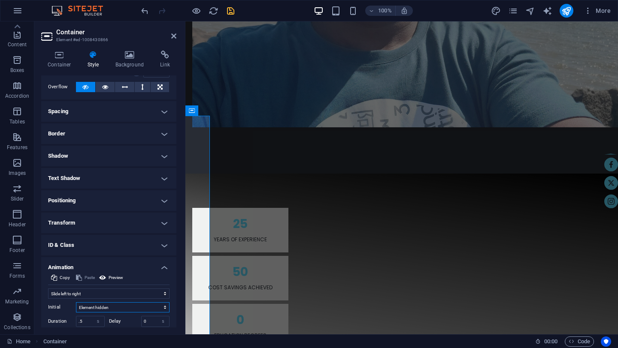
click at [124, 306] on select "Element hidden Element shown" at bounding box center [123, 307] width 94 height 10
select select "show"
click at [76, 302] on select "Element hidden Element shown" at bounding box center [123, 307] width 94 height 10
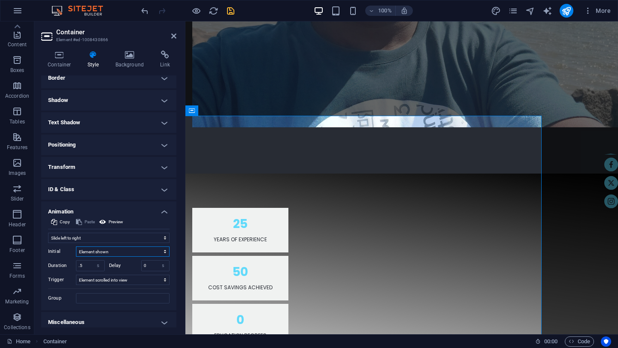
scroll to position [103, 0]
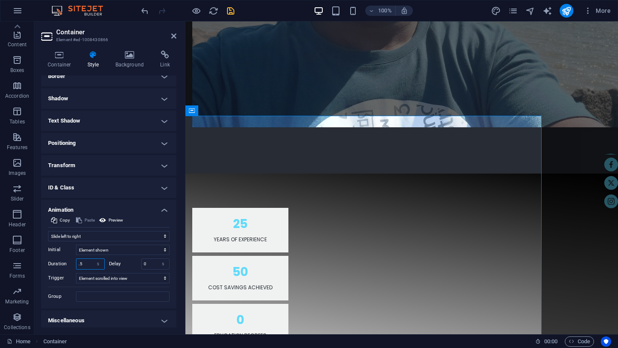
click at [85, 263] on input ".5" at bounding box center [90, 264] width 28 height 10
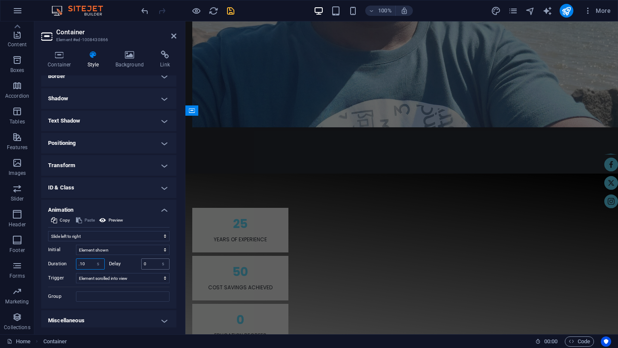
type input ".10"
click at [146, 267] on input "0" at bounding box center [156, 264] width 28 height 10
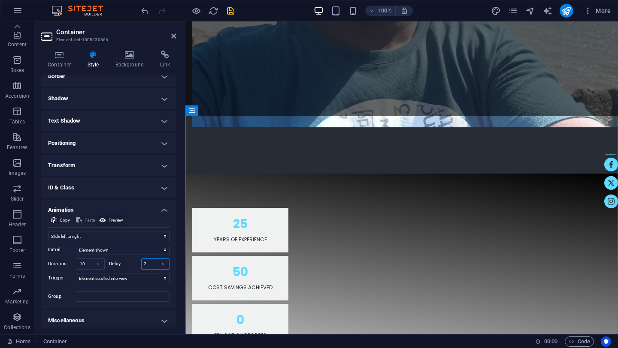
type input "2"
click at [117, 219] on span "Preview" at bounding box center [116, 220] width 15 height 10
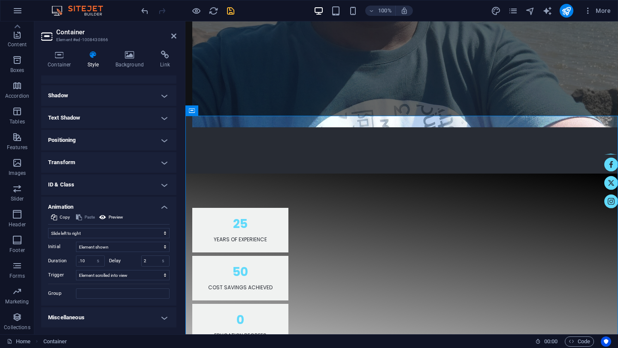
scroll to position [106, 0]
click at [161, 163] on h4 "Transform" at bounding box center [108, 163] width 135 height 21
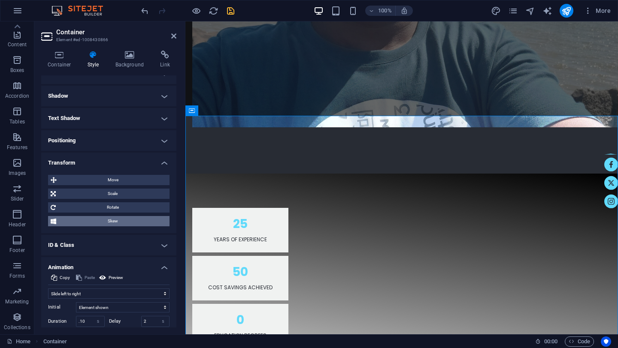
click at [111, 221] on span "Skew" at bounding box center [113, 221] width 108 height 10
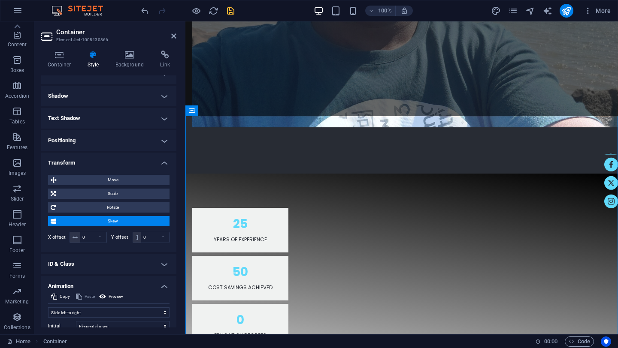
click at [111, 221] on span "Skew" at bounding box center [113, 221] width 108 height 10
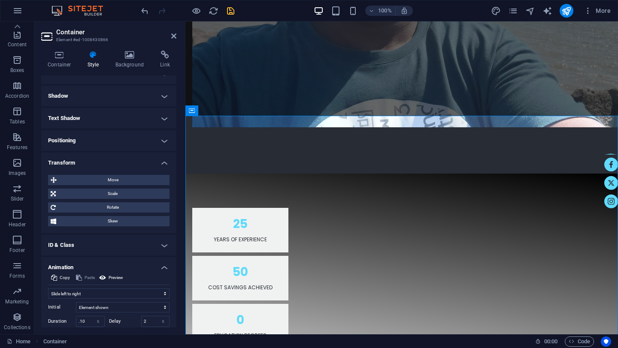
click at [161, 117] on h4 "Text Shadow" at bounding box center [108, 118] width 135 height 21
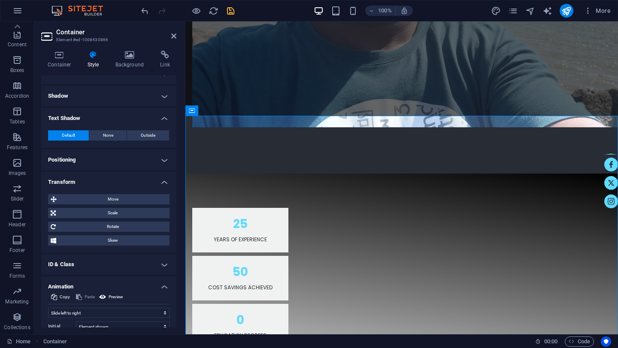
click at [162, 160] on h4 "Positioning" at bounding box center [108, 160] width 135 height 21
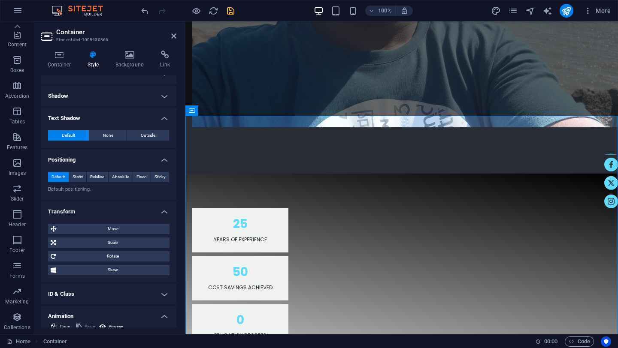
click at [162, 160] on h4 "Positioning" at bounding box center [108, 157] width 135 height 15
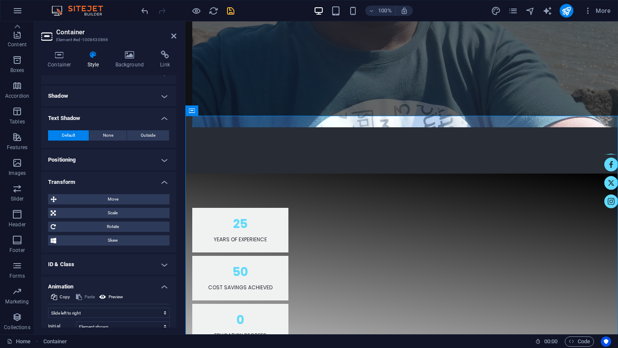
click at [164, 181] on h4 "Transform" at bounding box center [108, 179] width 135 height 15
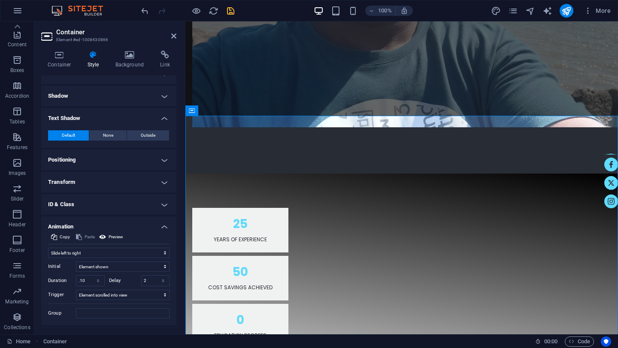
click at [164, 181] on h4 "Transform" at bounding box center [108, 182] width 135 height 21
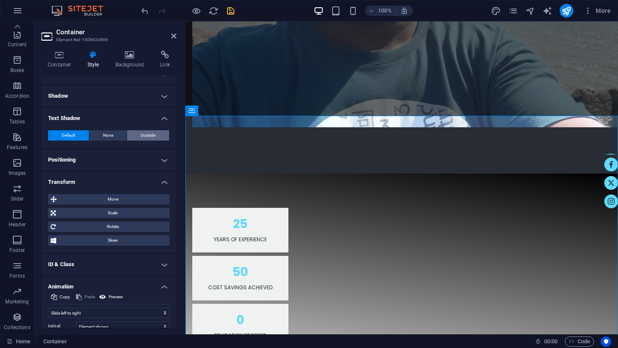
click at [148, 137] on span "Outside" at bounding box center [148, 135] width 15 height 10
type input "2"
type input "4"
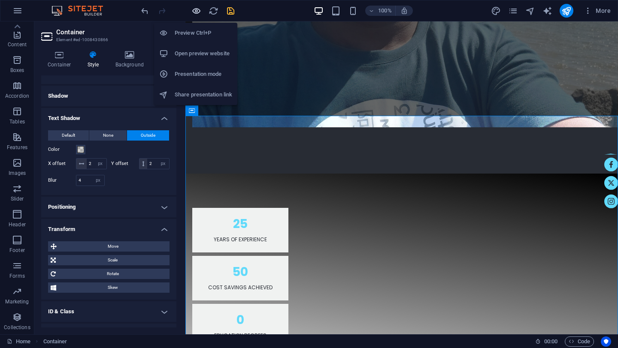
click at [198, 12] on icon "button" at bounding box center [196, 11] width 10 height 10
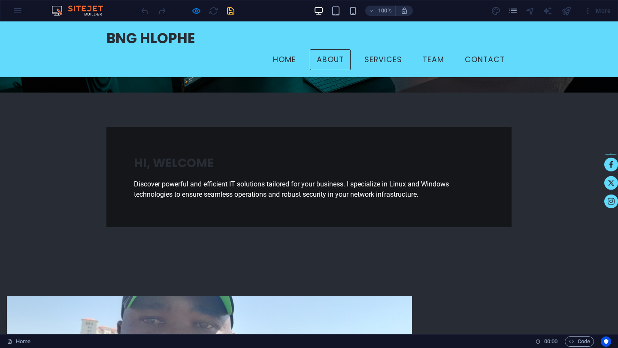
scroll to position [156, 0]
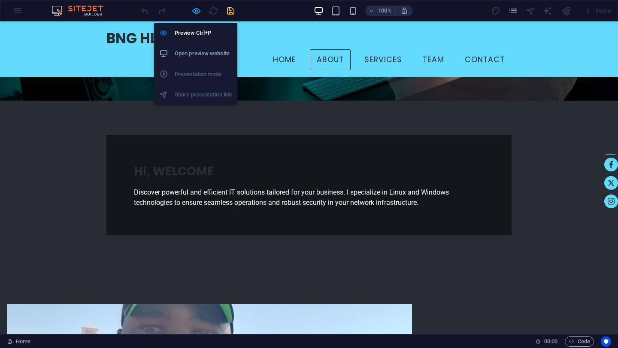
click at [198, 12] on icon "button" at bounding box center [196, 11] width 10 height 10
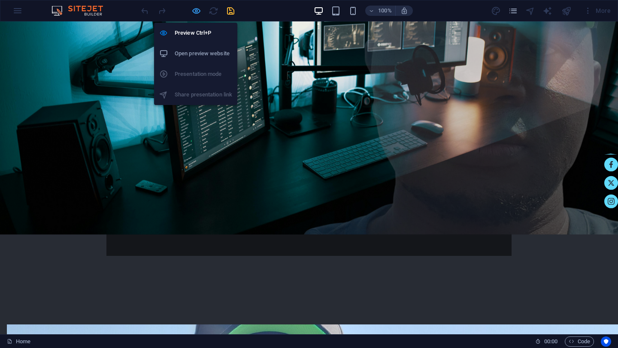
select select "px"
select select "move-left-to-right"
select select "show"
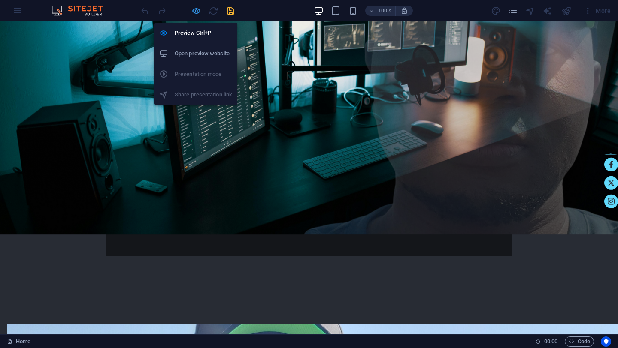
select select "s"
select select "scroll"
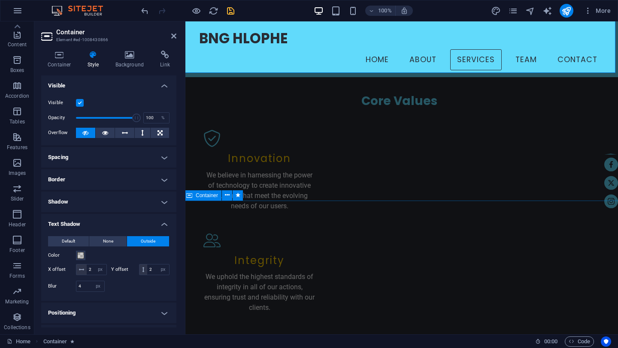
scroll to position [1053, 3]
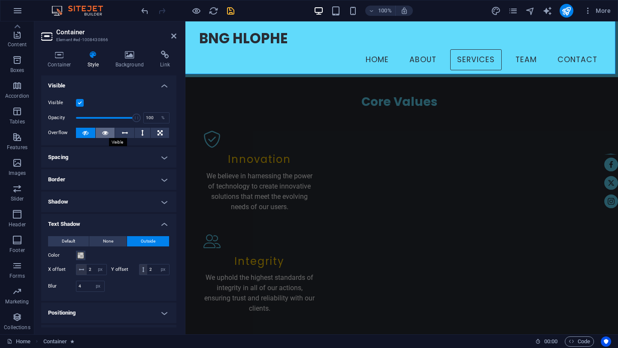
click at [104, 134] on icon at bounding box center [105, 133] width 6 height 10
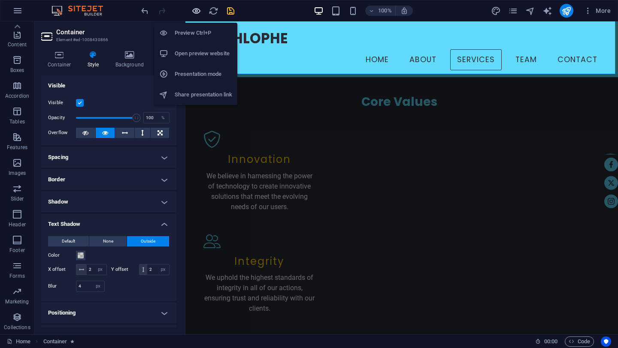
click at [196, 11] on icon "button" at bounding box center [196, 11] width 10 height 10
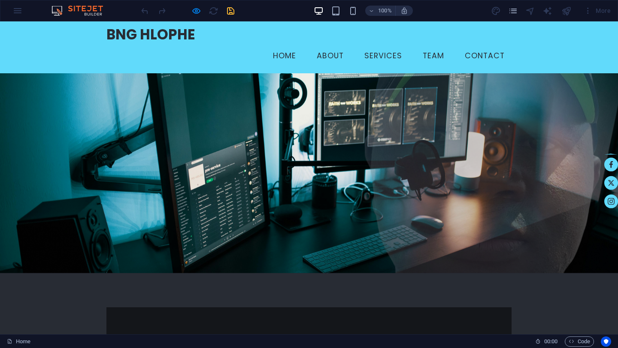
scroll to position [0, 0]
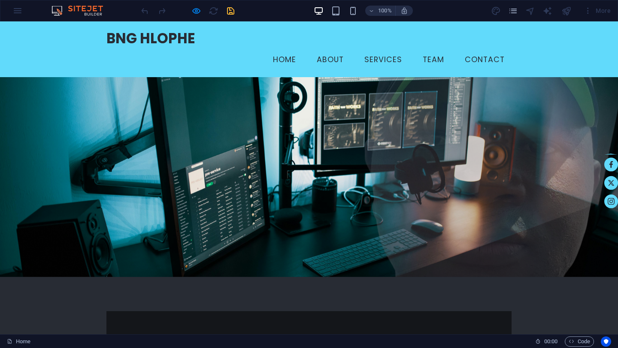
click at [480, 49] on link "Contact" at bounding box center [485, 59] width 54 height 21
click at [441, 49] on link "Team" at bounding box center [433, 59] width 35 height 21
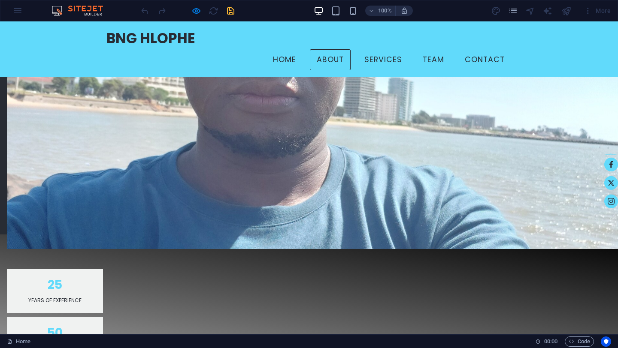
scroll to position [510, 0]
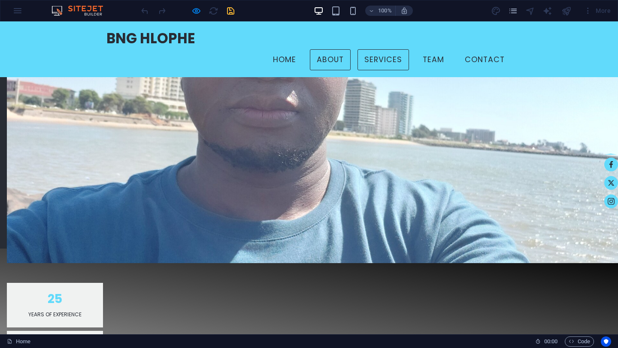
click at [397, 49] on link "Services" at bounding box center [382, 59] width 51 height 21
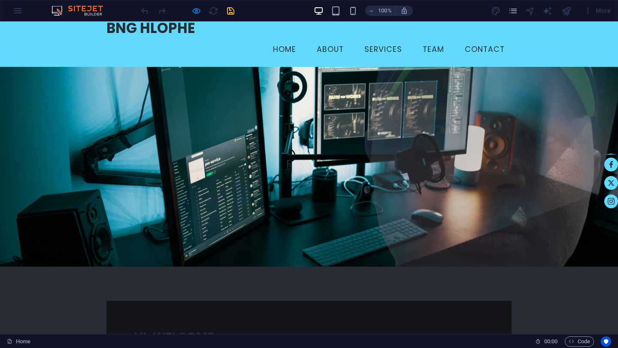
scroll to position [0, 0]
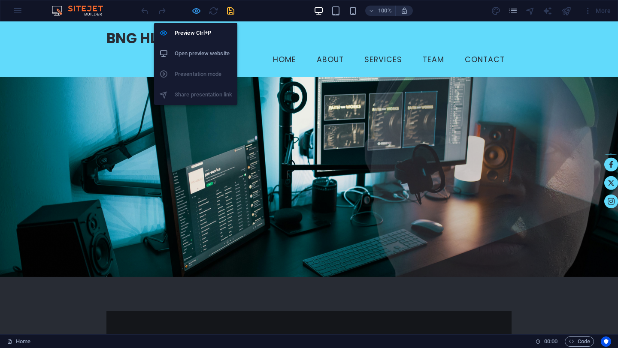
click at [199, 11] on icon "button" at bounding box center [196, 11] width 10 height 10
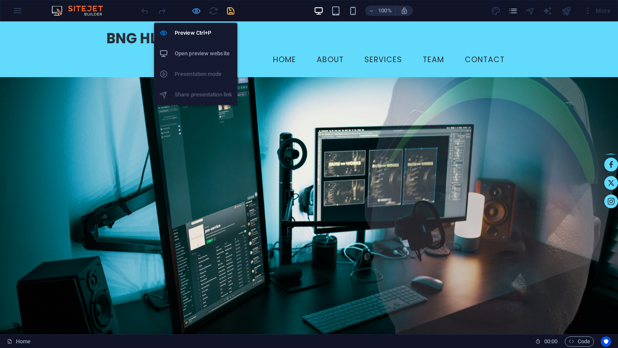
select select "px"
select select "move-left-to-right"
select select "show"
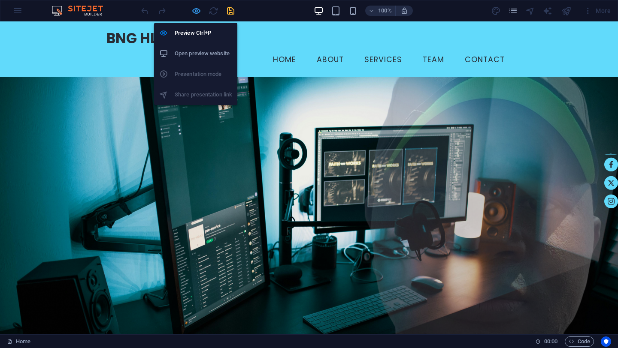
select select "s"
select select "scroll"
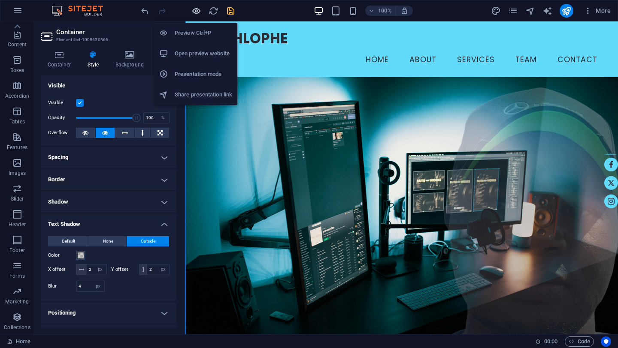
scroll to position [776, 0]
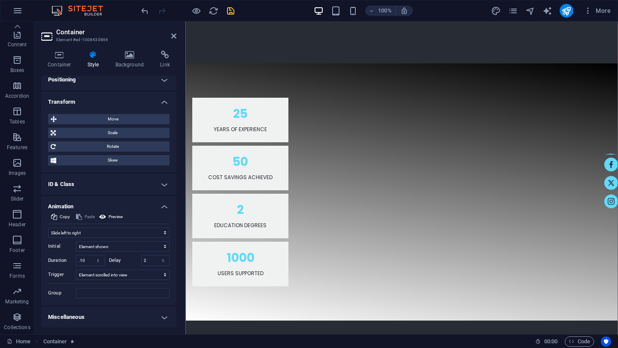
scroll to position [244, 0]
click at [148, 260] on input "2" at bounding box center [156, 261] width 28 height 10
type input "0"
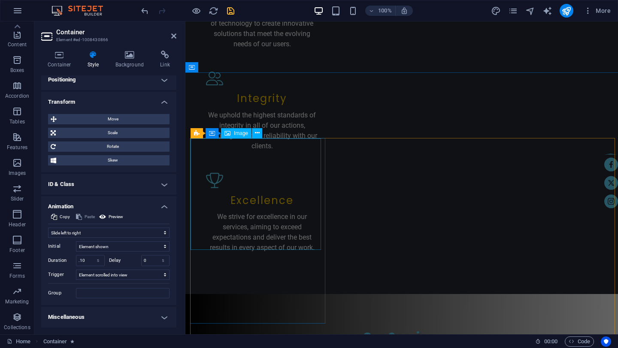
scroll to position [1221, 0]
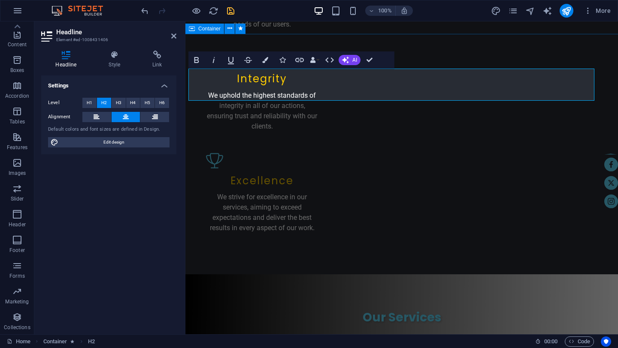
select select "px"
select select "move-left-to-right"
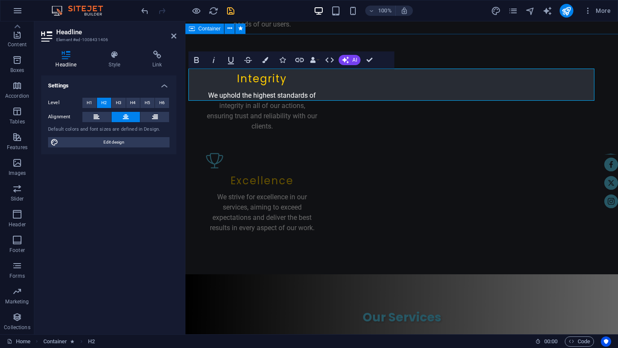
select select "show"
select select "s"
select select "scroll"
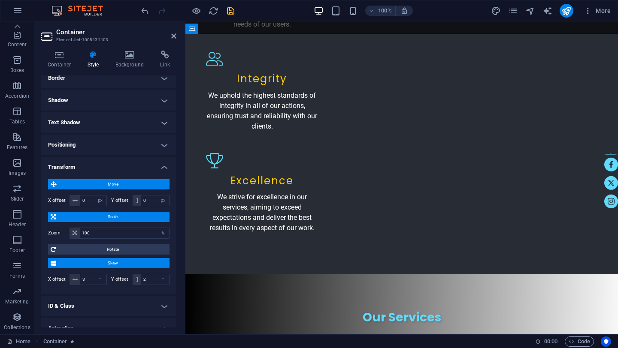
scroll to position [102, 0]
click at [107, 263] on span "Skew" at bounding box center [113, 263] width 108 height 10
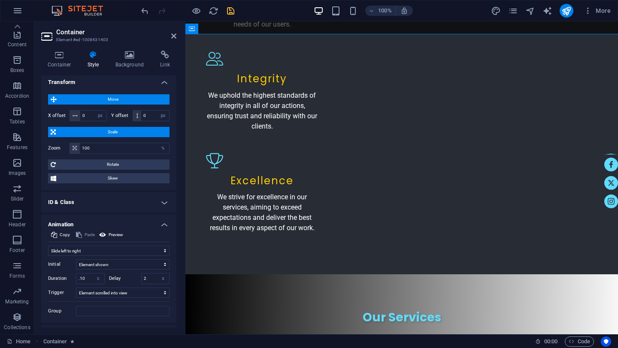
scroll to position [203, 0]
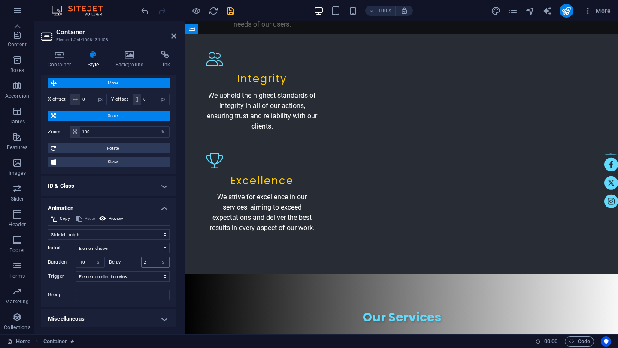
click at [146, 263] on input "2" at bounding box center [156, 262] width 28 height 10
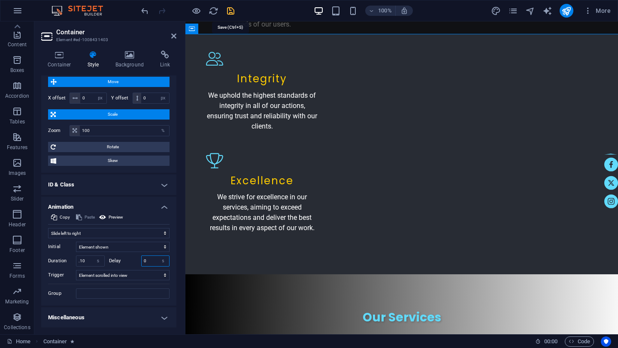
type input "0"
click at [230, 12] on icon "save" at bounding box center [231, 11] width 10 height 10
checkbox input "false"
select select "px"
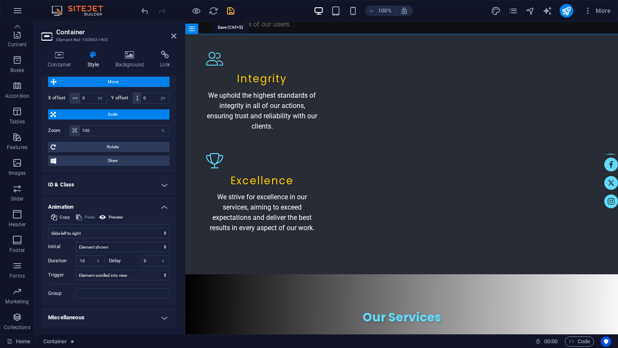
select select "px"
select select "move-left-to-right"
select select "show"
select select "s"
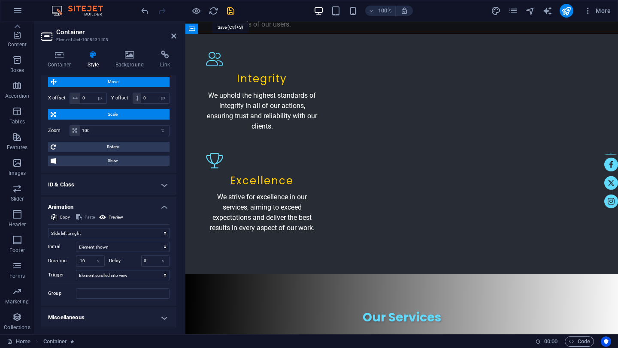
select select "scroll"
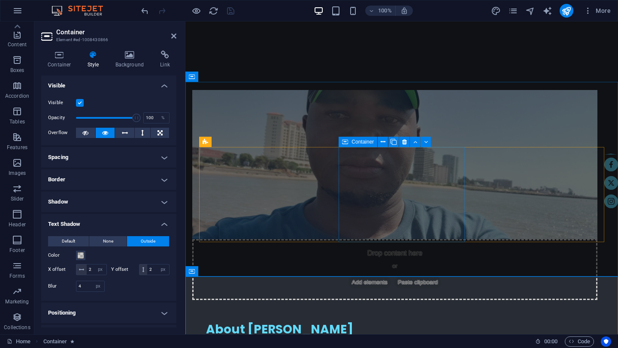
scroll to position [505, 0]
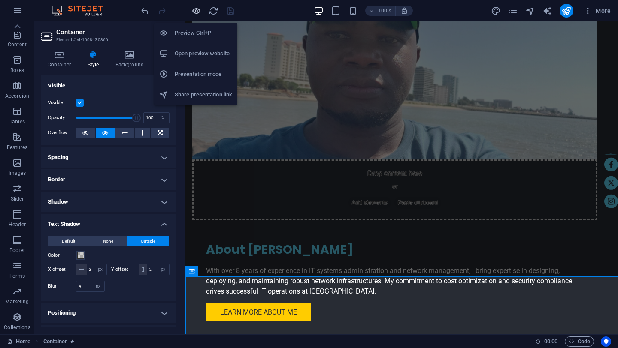
click at [197, 12] on icon "button" at bounding box center [196, 11] width 10 height 10
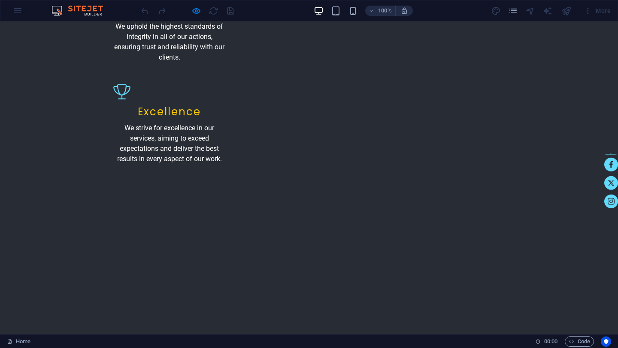
scroll to position [1231, 0]
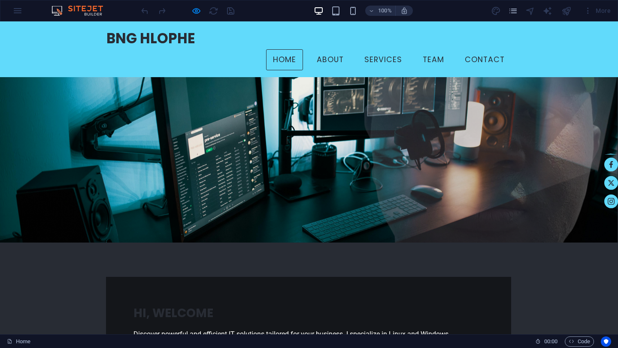
scroll to position [0, 0]
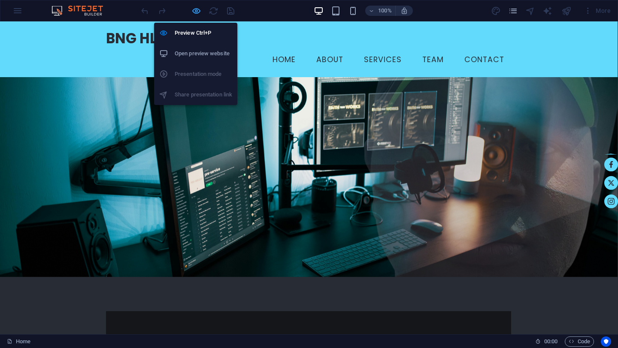
click at [199, 12] on icon "button" at bounding box center [196, 11] width 10 height 10
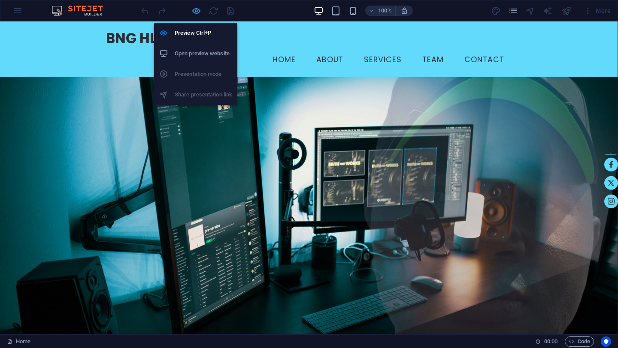
select select "px"
select select "move-left-to-right"
select select "show"
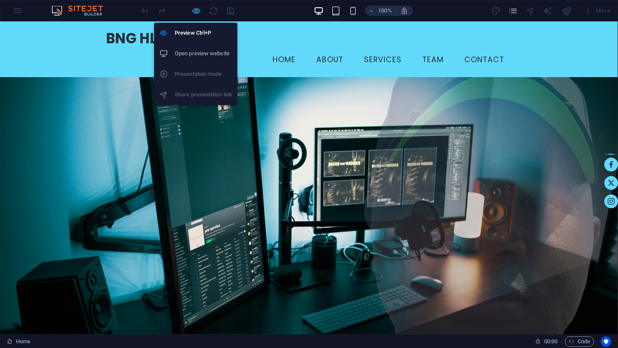
select select "s"
select select "scroll"
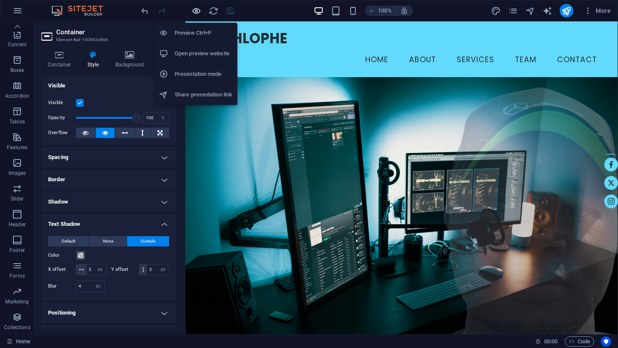
scroll to position [776, 0]
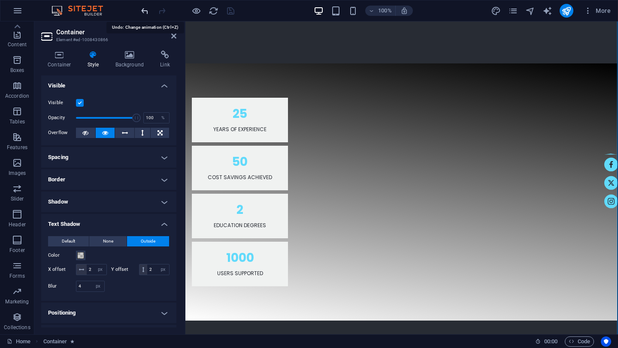
click at [146, 12] on icon "undo" at bounding box center [145, 11] width 10 height 10
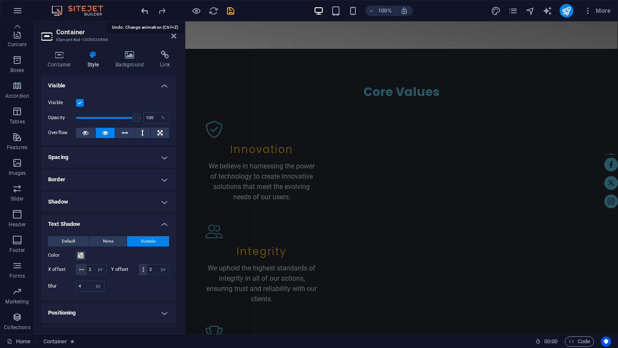
scroll to position [1315, 0]
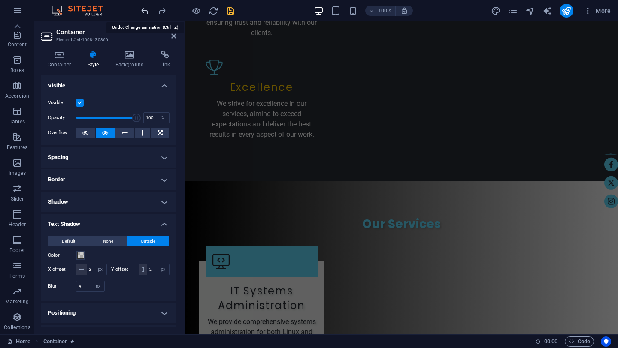
click at [146, 12] on icon "undo" at bounding box center [145, 11] width 10 height 10
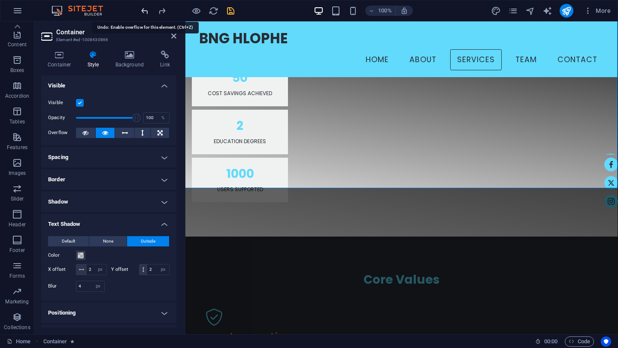
scroll to position [776, 0]
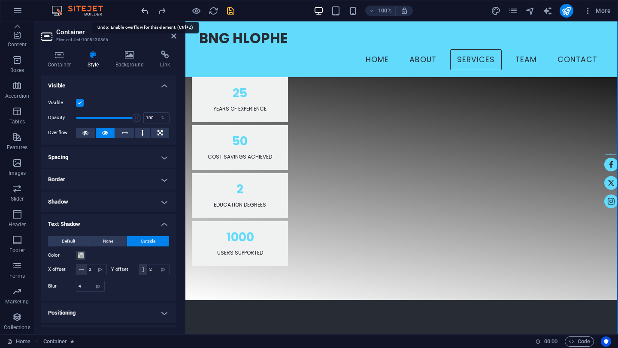
click at [146, 12] on icon "undo" at bounding box center [145, 11] width 10 height 10
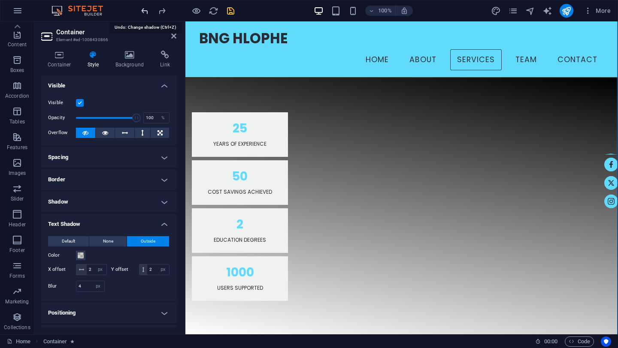
click at [146, 12] on icon "undo" at bounding box center [145, 11] width 10 height 10
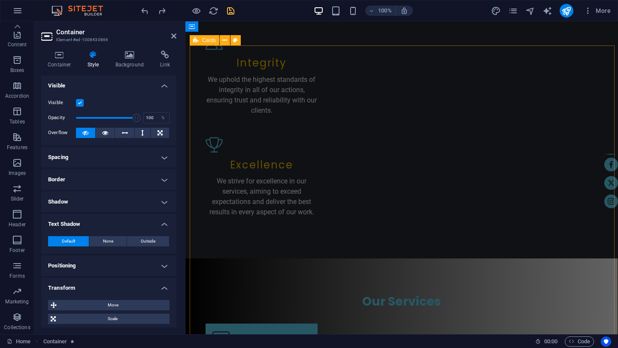
scroll to position [1276, 0]
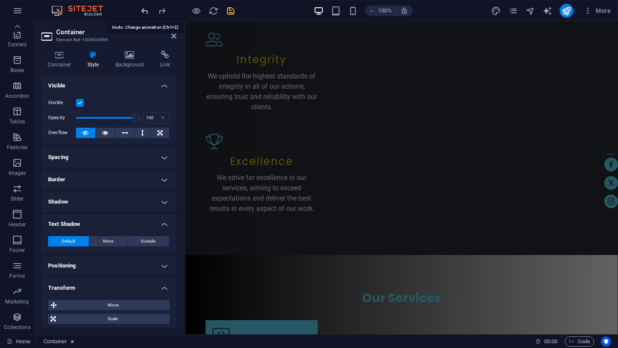
click at [144, 10] on icon "undo" at bounding box center [145, 11] width 10 height 10
type input "0"
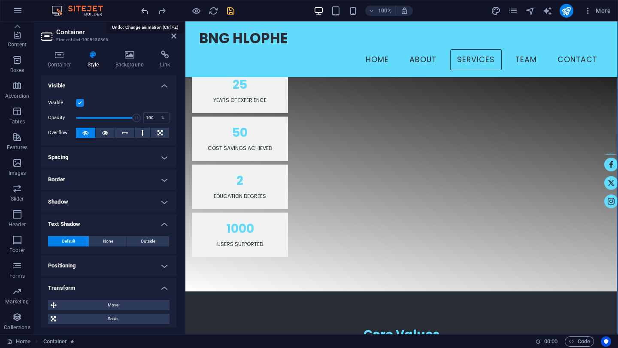
scroll to position [776, 0]
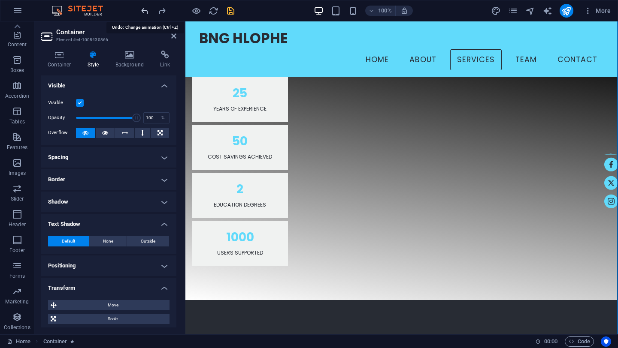
click at [144, 10] on icon "undo" at bounding box center [145, 11] width 10 height 10
type input ".5"
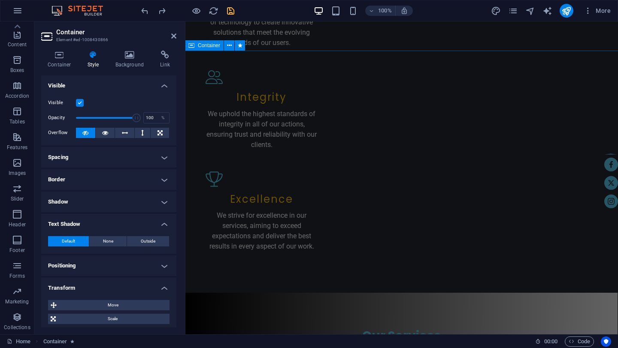
scroll to position [1204, 0]
click at [146, 9] on icon "undo" at bounding box center [145, 11] width 10 height 10
select select "hide"
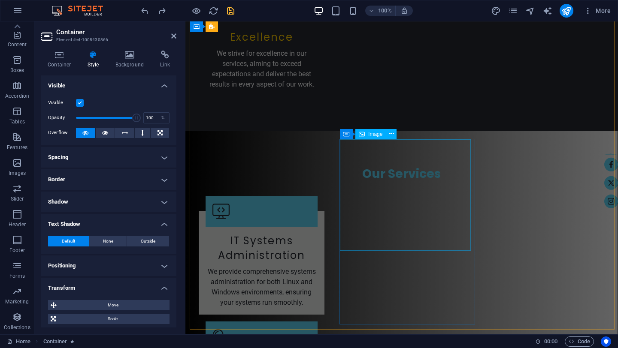
scroll to position [1391, 0]
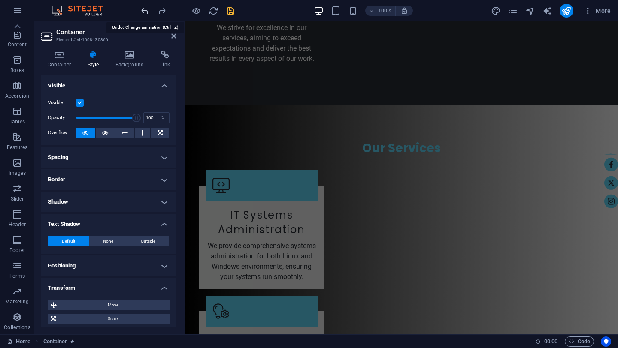
click at [145, 8] on icon "undo" at bounding box center [145, 11] width 10 height 10
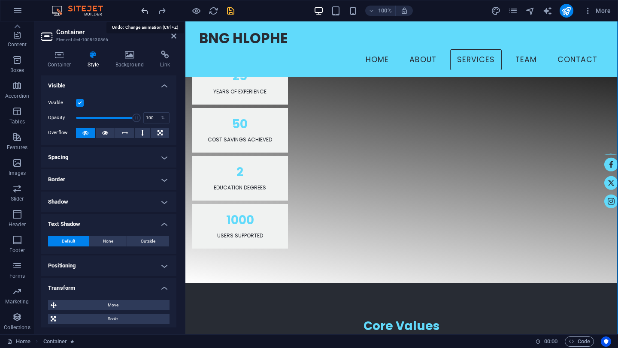
scroll to position [776, 0]
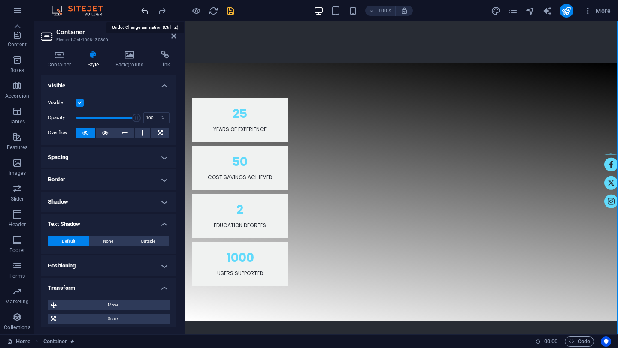
click at [145, 8] on icon "undo" at bounding box center [145, 11] width 10 height 10
select select "none"
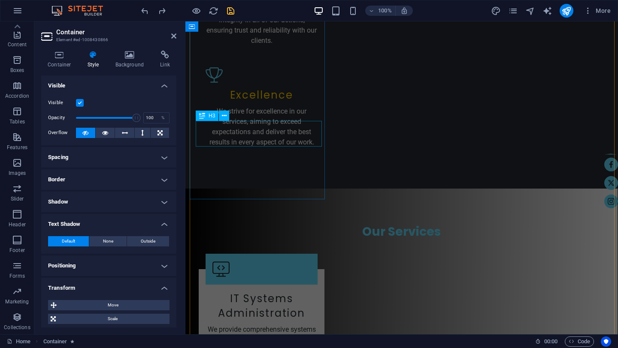
scroll to position [1307, 0]
click at [147, 12] on icon "undo" at bounding box center [145, 11] width 10 height 10
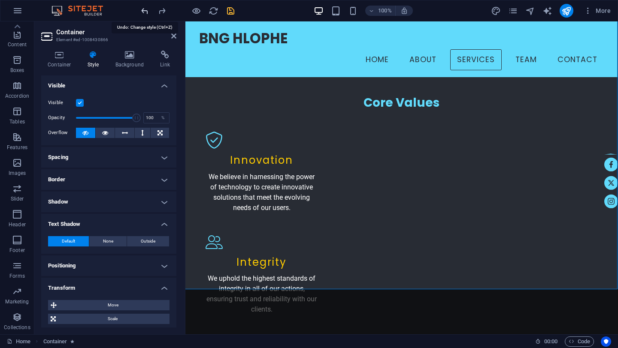
scroll to position [776, 0]
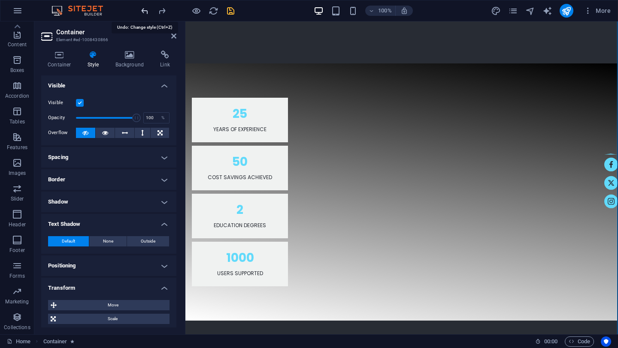
click at [147, 12] on icon "undo" at bounding box center [145, 11] width 10 height 10
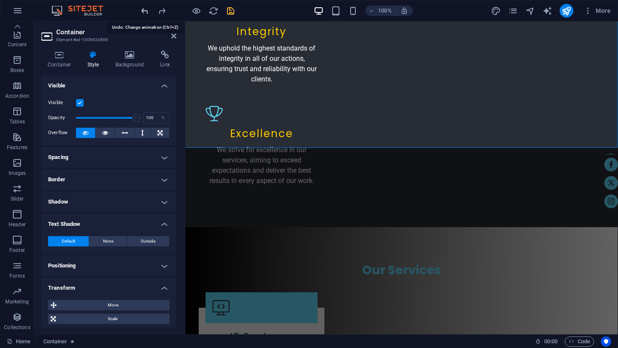
scroll to position [1315, 0]
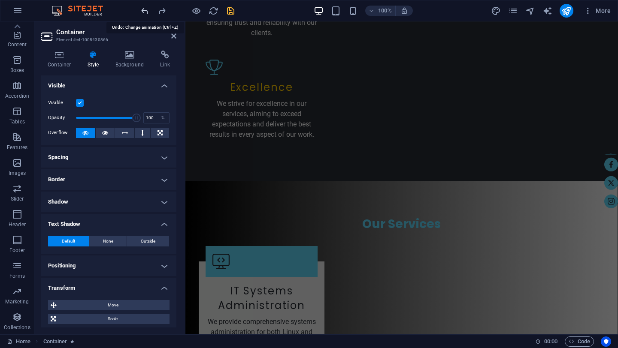
click at [147, 12] on icon "undo" at bounding box center [145, 11] width 10 height 10
click at [145, 8] on icon "undo" at bounding box center [145, 11] width 10 height 10
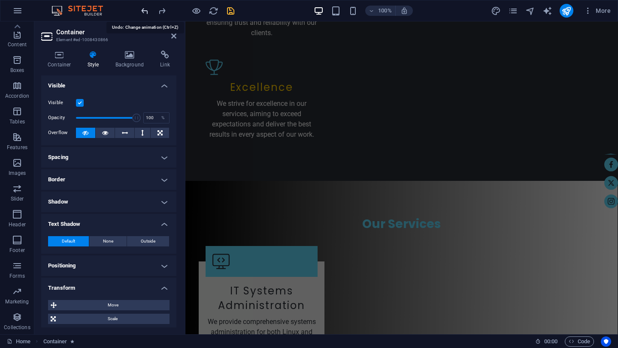
click at [145, 8] on icon "undo" at bounding box center [145, 11] width 10 height 10
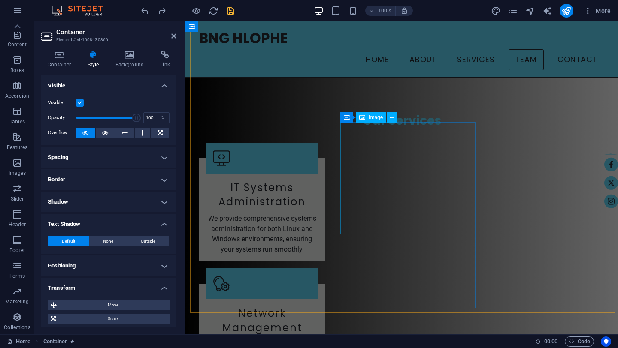
scroll to position [1396, 0]
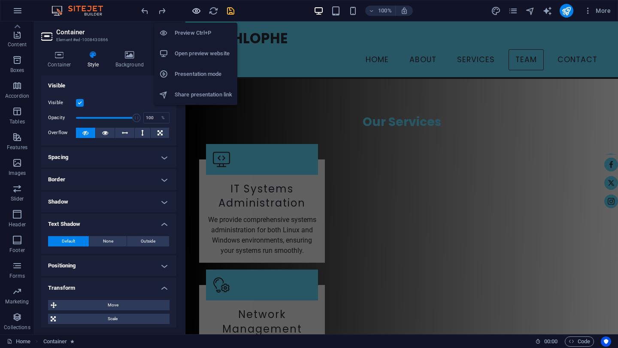
click at [199, 11] on icon "button" at bounding box center [196, 11] width 10 height 10
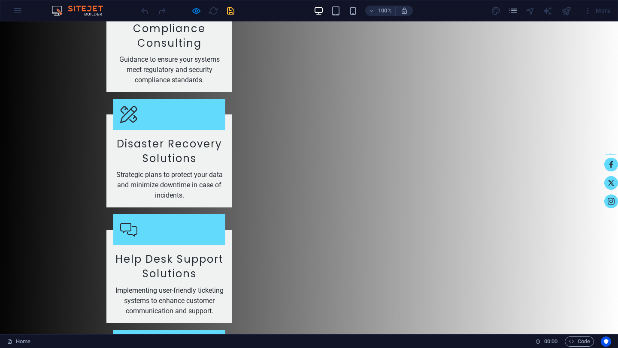
scroll to position [1790, 0]
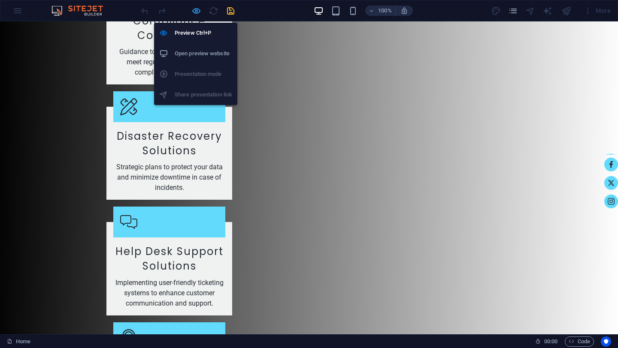
click at [198, 13] on icon "button" at bounding box center [196, 11] width 10 height 10
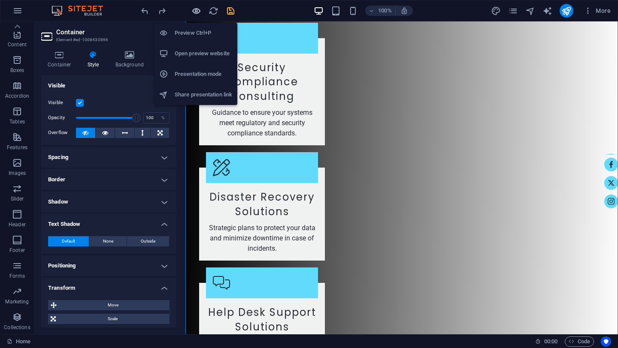
scroll to position [776, 0]
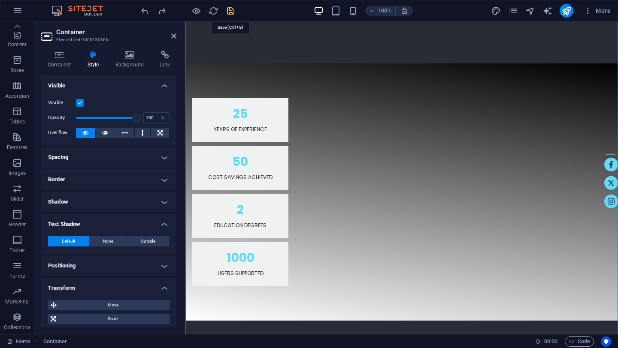
click at [230, 12] on icon "save" at bounding box center [231, 11] width 10 height 10
checkbox input "false"
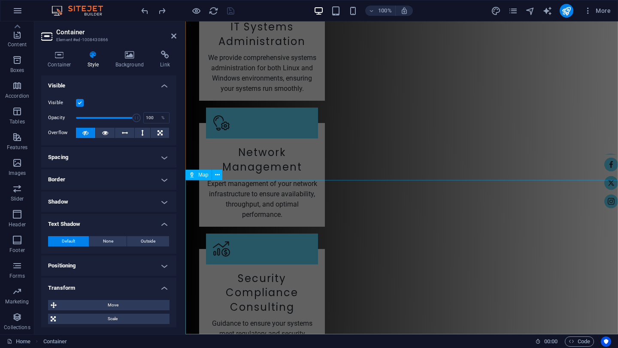
scroll to position [1790, 0]
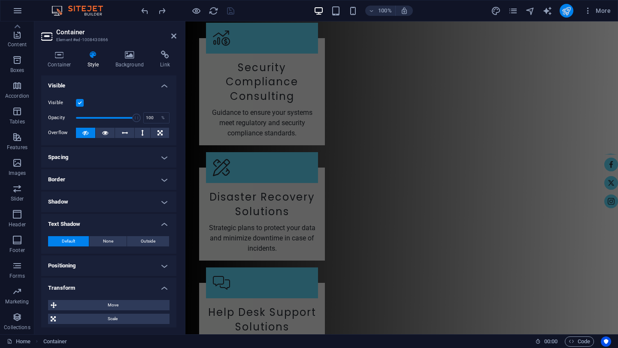
click at [567, 16] on button "publish" at bounding box center [566, 11] width 14 height 14
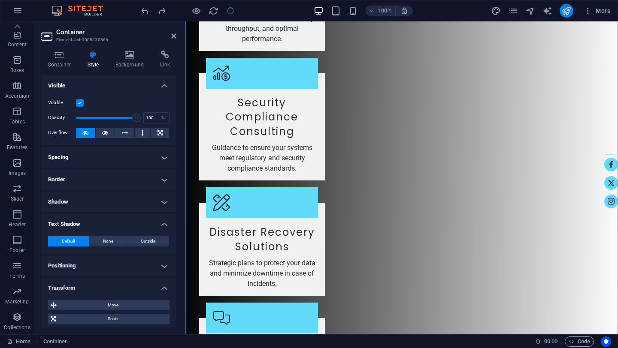
scroll to position [776, 0]
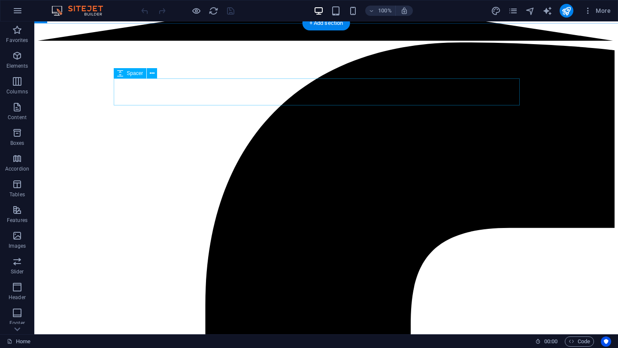
scroll to position [1114, 0]
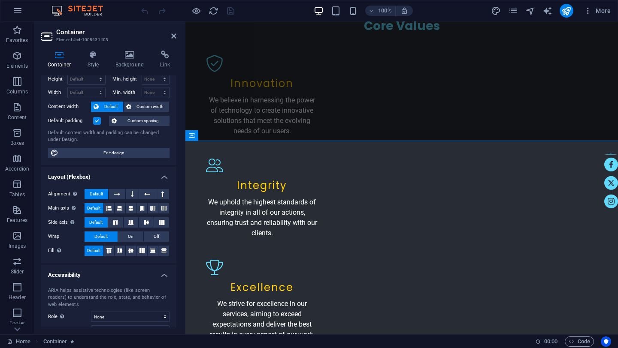
scroll to position [0, 0]
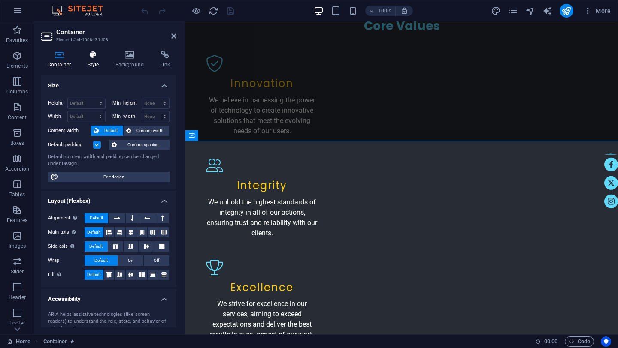
click at [94, 58] on icon at bounding box center [93, 55] width 24 height 9
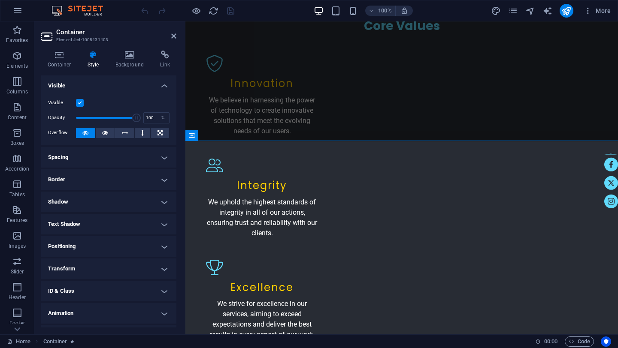
click at [160, 268] on h4 "Transform" at bounding box center [108, 269] width 135 height 21
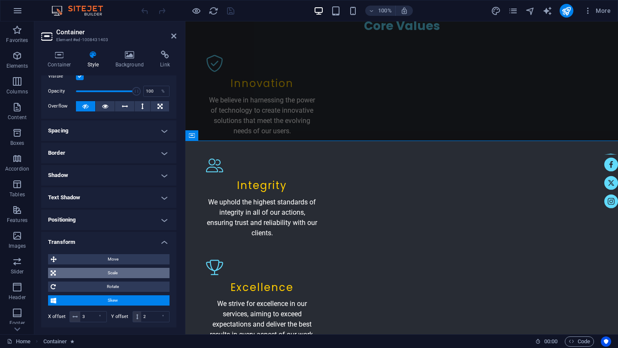
scroll to position [28, 0]
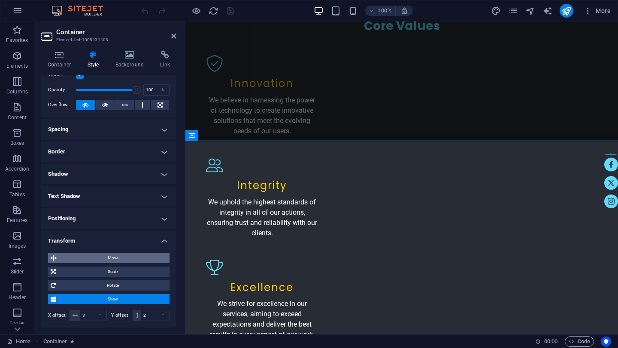
click at [114, 259] on span "Move" at bounding box center [113, 258] width 108 height 10
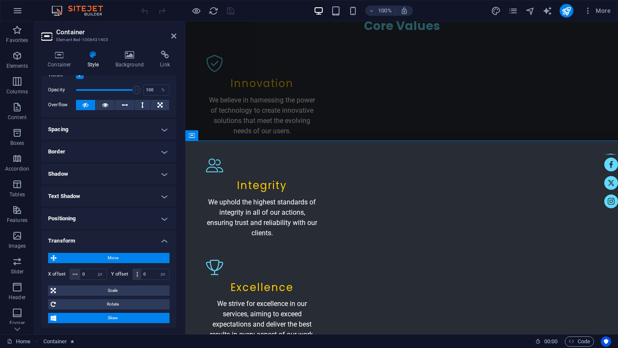
click at [114, 259] on span "Move" at bounding box center [113, 258] width 108 height 10
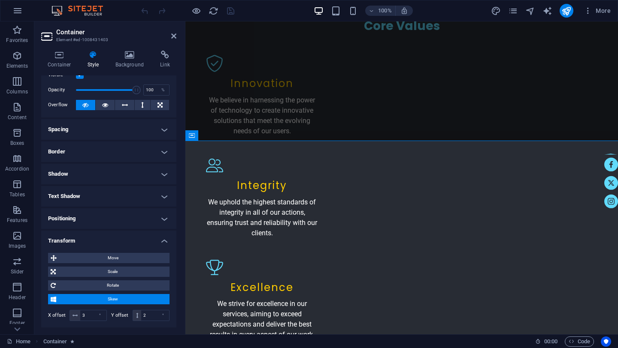
click at [112, 297] on span "Skew" at bounding box center [113, 299] width 108 height 10
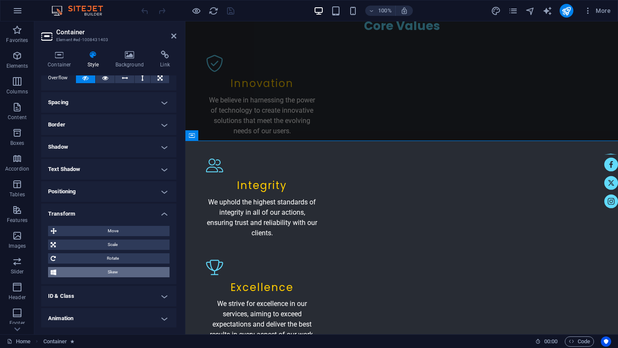
scroll to position [55, 0]
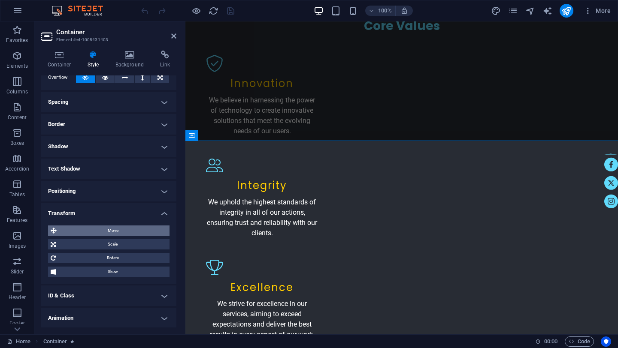
click at [83, 230] on span "Move" at bounding box center [113, 231] width 108 height 10
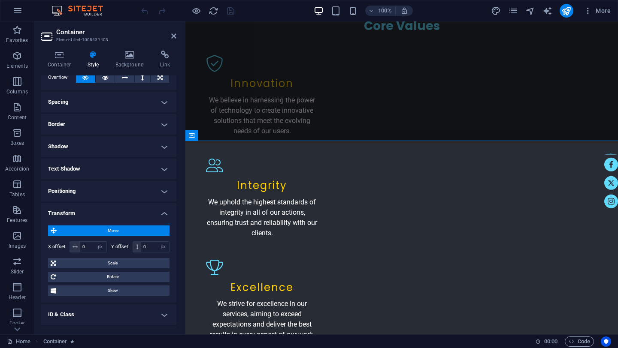
click at [83, 230] on span "Move" at bounding box center [113, 231] width 108 height 10
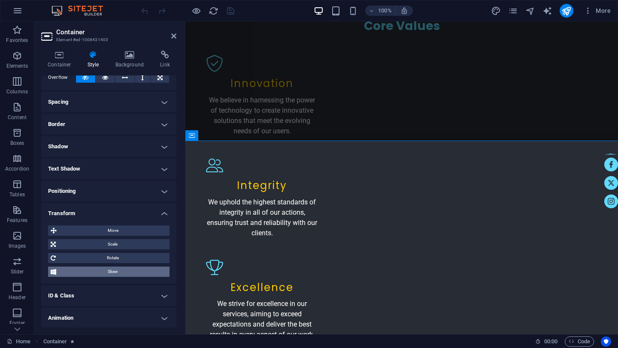
scroll to position [78, 0]
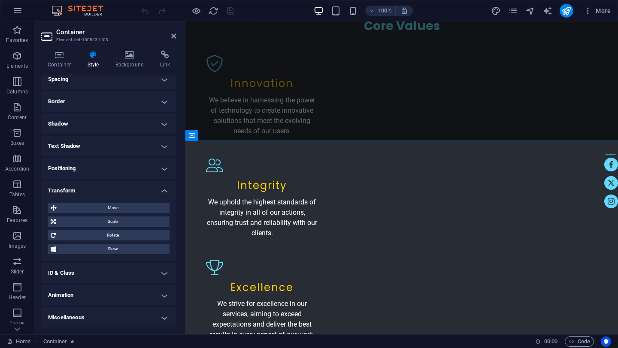
click at [161, 293] on h4 "Animation" at bounding box center [108, 295] width 135 height 21
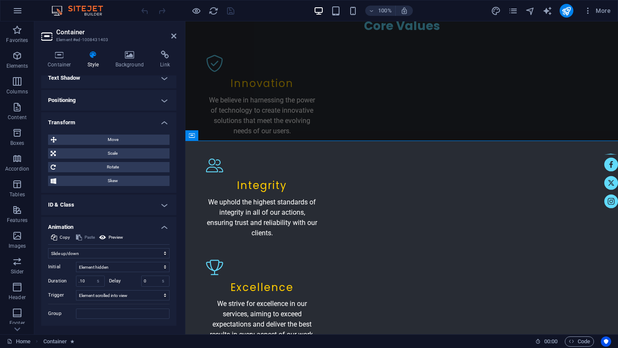
scroll to position [147, 0]
click at [87, 280] on input ".10" at bounding box center [90, 280] width 28 height 10
type input ".1"
type input "0"
click at [118, 212] on h4 "ID & Class" at bounding box center [108, 204] width 135 height 21
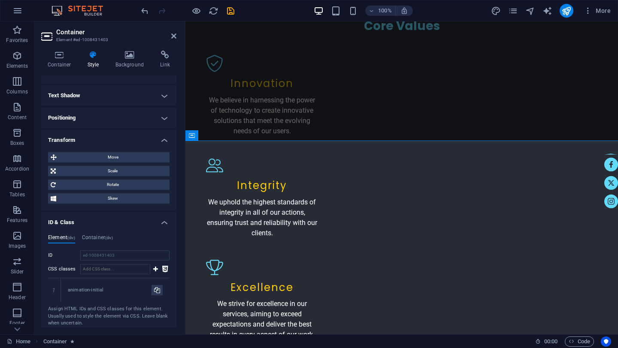
scroll to position [128, 0]
click at [164, 117] on h4 "Positioning" at bounding box center [108, 118] width 135 height 21
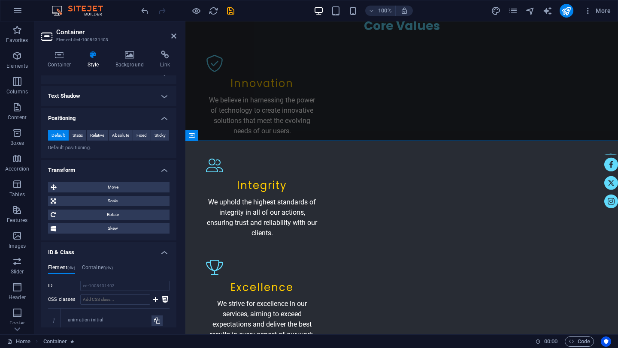
click at [58, 136] on span "Default" at bounding box center [57, 135] width 13 height 10
click at [121, 187] on span "Move" at bounding box center [113, 187] width 108 height 10
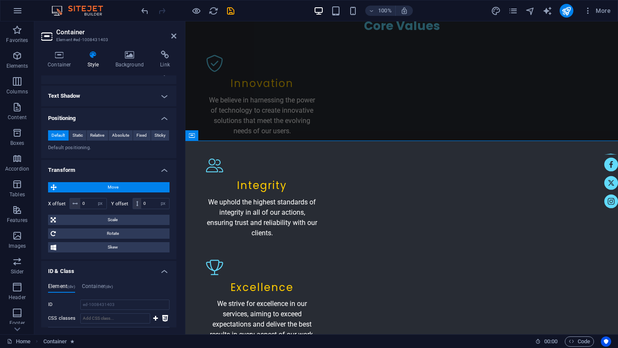
click at [121, 187] on span "Move" at bounding box center [113, 187] width 108 height 10
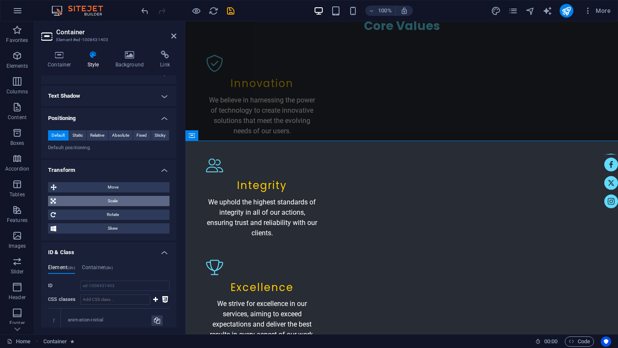
click at [113, 200] on span "Scale" at bounding box center [112, 201] width 109 height 10
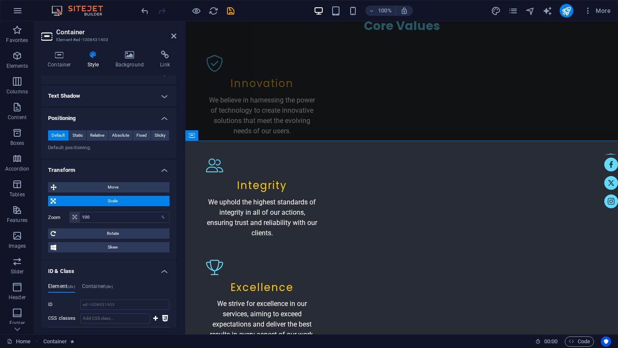
click at [113, 200] on span "Scale" at bounding box center [112, 201] width 109 height 10
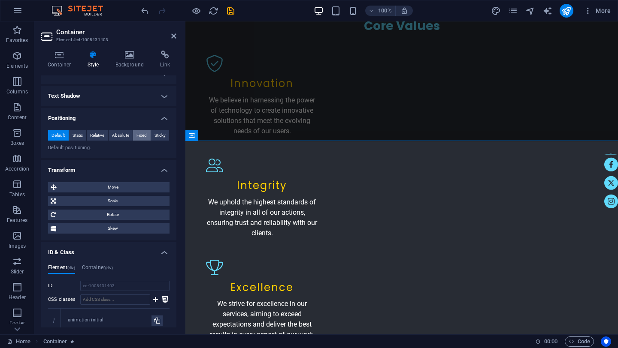
click at [139, 134] on span "Fixed" at bounding box center [141, 135] width 10 height 10
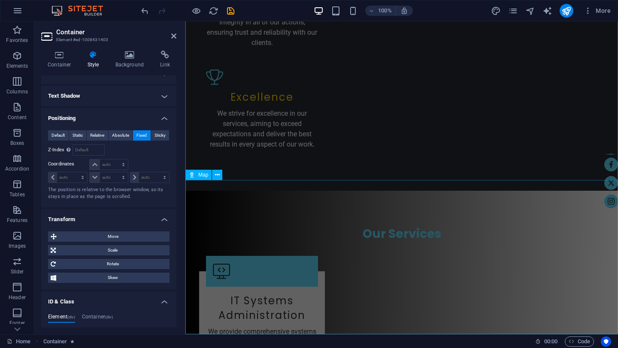
scroll to position [1314, 0]
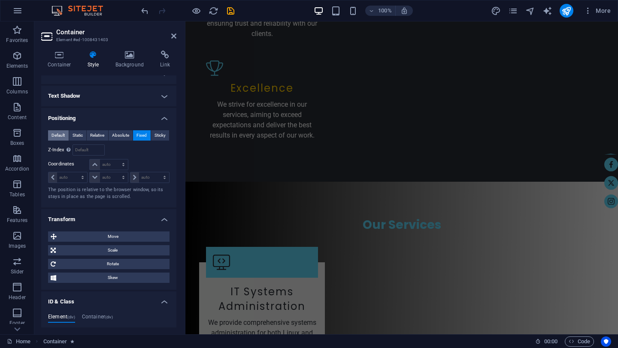
click at [56, 135] on span "Default" at bounding box center [57, 135] width 13 height 10
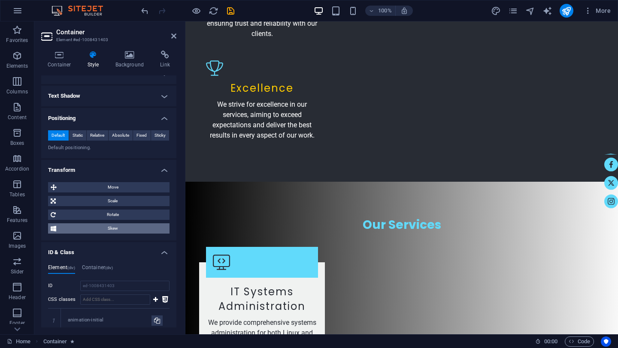
click at [124, 226] on span "Skew" at bounding box center [113, 228] width 108 height 10
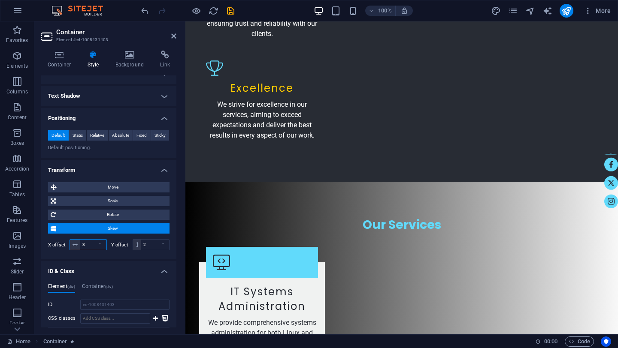
click at [87, 244] on input "3" at bounding box center [93, 245] width 26 height 10
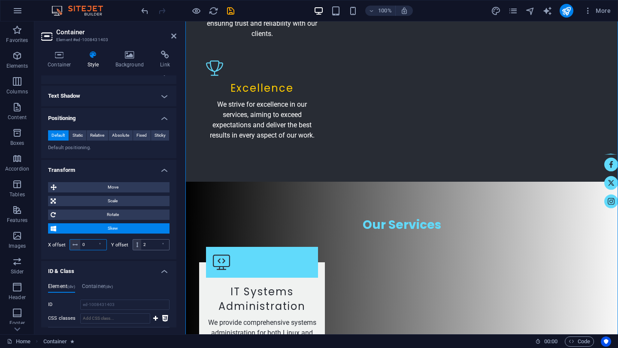
type input "0"
click at [148, 248] on input "2" at bounding box center [155, 245] width 28 height 10
type input "0"
click at [136, 162] on h4 "Transform" at bounding box center [108, 167] width 135 height 15
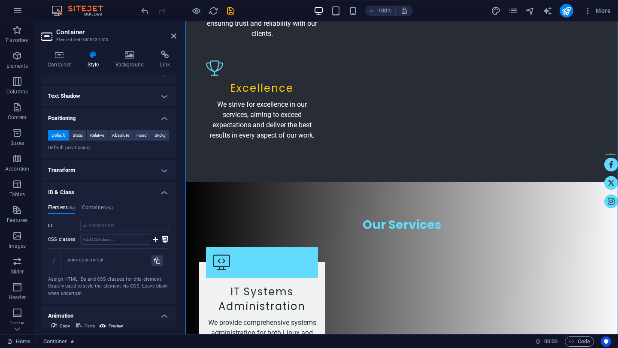
click at [160, 172] on h4 "Transform" at bounding box center [108, 170] width 135 height 21
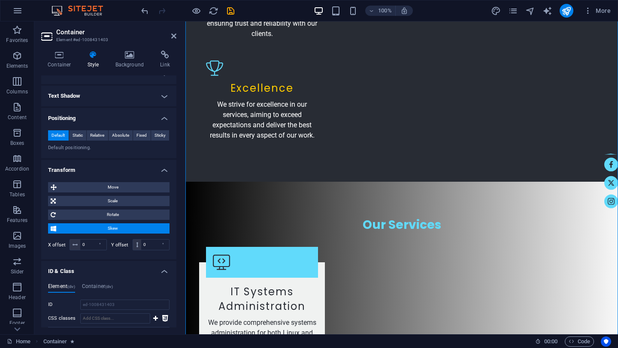
click at [160, 172] on h4 "Transform" at bounding box center [108, 167] width 135 height 15
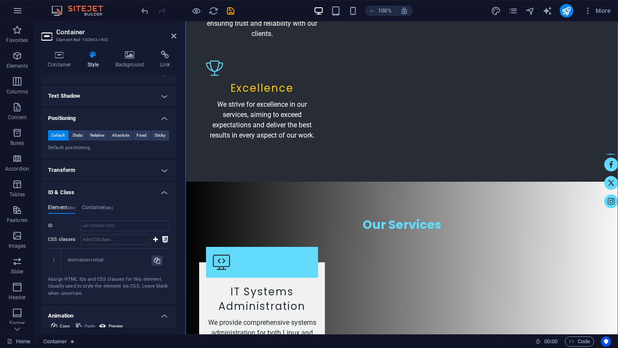
click at [161, 191] on h4 "ID & Class" at bounding box center [108, 189] width 135 height 15
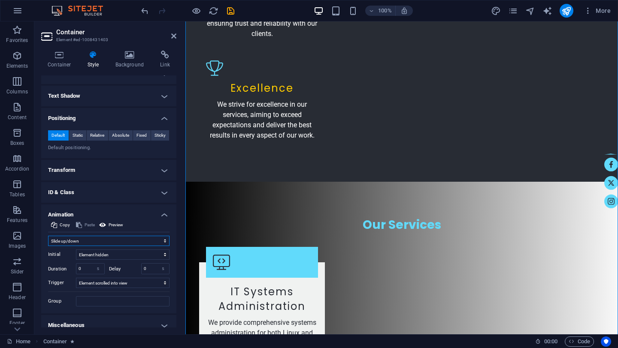
click at [163, 242] on select "Don't animate Show / Hide Slide up/down Zoom in/out Slide left to right Slide r…" at bounding box center [108, 241] width 121 height 10
select select "flash"
click at [48, 238] on select "Don't animate Show / Hide Slide up/down Zoom in/out Slide left to right Slide r…" at bounding box center [108, 241] width 121 height 10
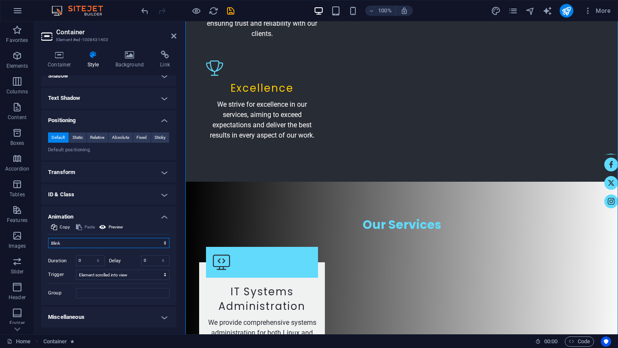
scroll to position [0, 0]
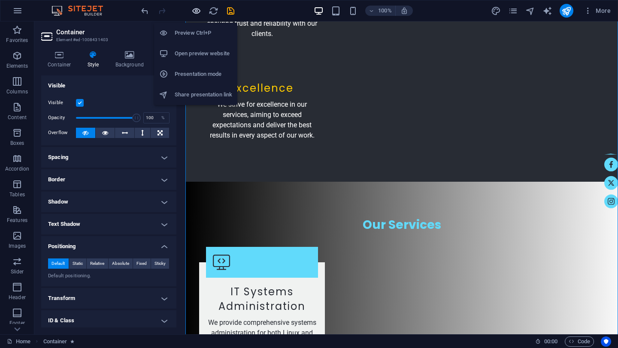
click at [196, 11] on icon "button" at bounding box center [196, 11] width 10 height 10
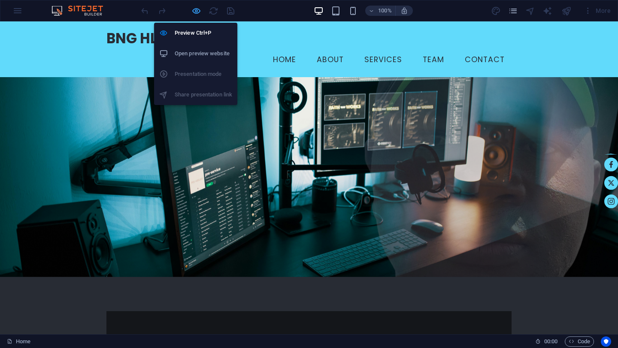
click at [197, 12] on icon "button" at bounding box center [196, 11] width 10 height 10
select select "flash"
select select "s"
select select "scroll"
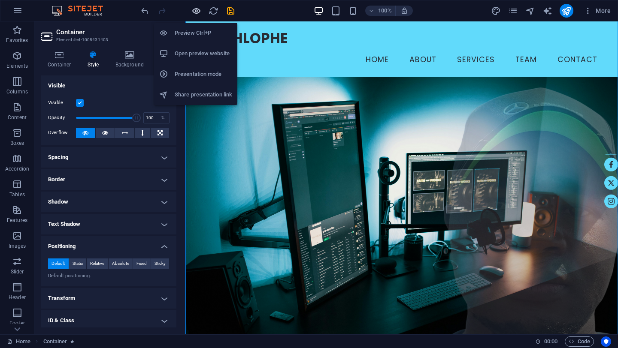
scroll to position [1322, 0]
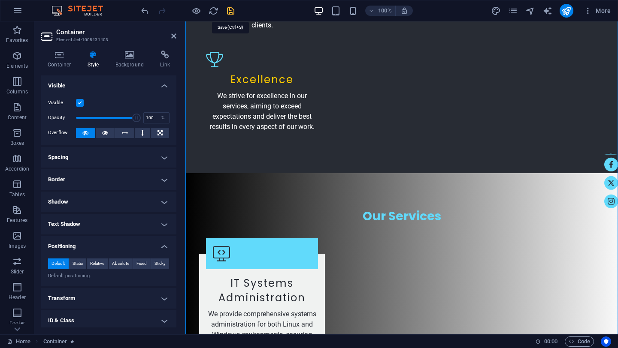
click at [232, 12] on icon "save" at bounding box center [231, 11] width 10 height 10
select select "flash"
select select "s"
select select "scroll"
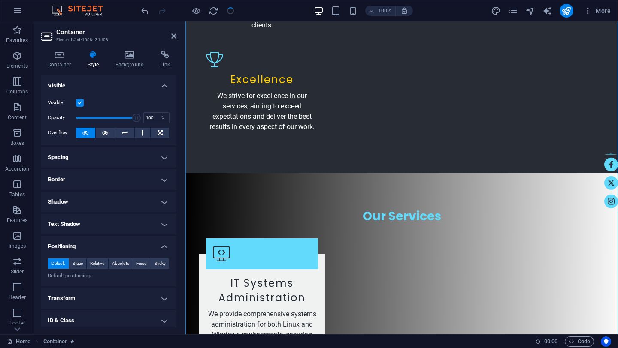
checkbox input "false"
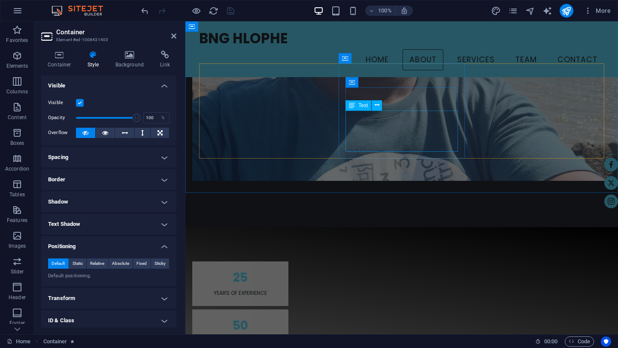
scroll to position [588, 0]
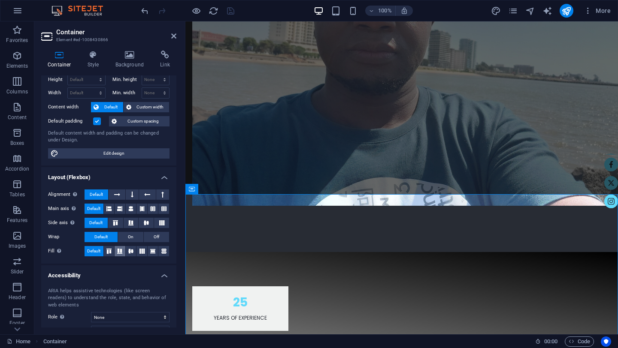
scroll to position [0, 0]
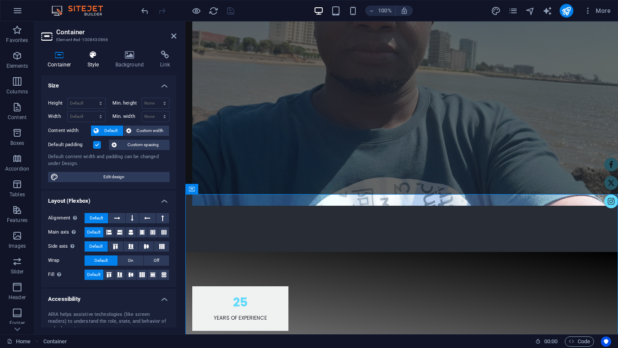
click at [94, 60] on h4 "Style" at bounding box center [95, 60] width 28 height 18
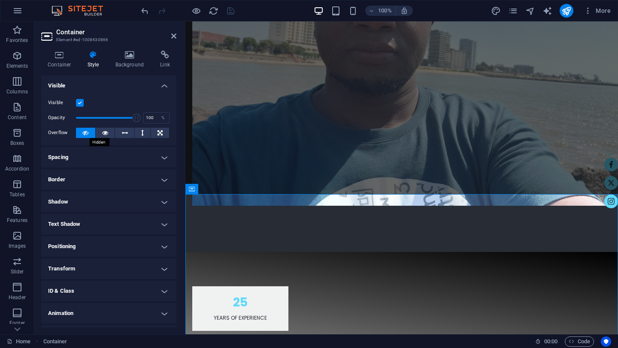
click at [84, 134] on icon at bounding box center [85, 133] width 6 height 10
click at [86, 134] on icon at bounding box center [85, 133] width 6 height 10
click at [162, 314] on h4 "Animation" at bounding box center [108, 313] width 135 height 21
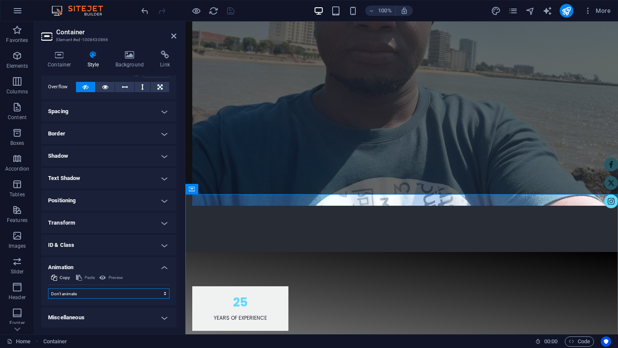
click at [160, 296] on select "Don't animate Show / Hide Slide up/down Zoom in/out Slide left to right Slide r…" at bounding box center [108, 294] width 121 height 10
select select "flash"
click at [48, 289] on select "Don't animate Show / Hide Slide up/down Zoom in/out Slide left to right Slide r…" at bounding box center [108, 294] width 121 height 10
select select "scroll"
click at [229, 11] on icon "save" at bounding box center [231, 11] width 10 height 10
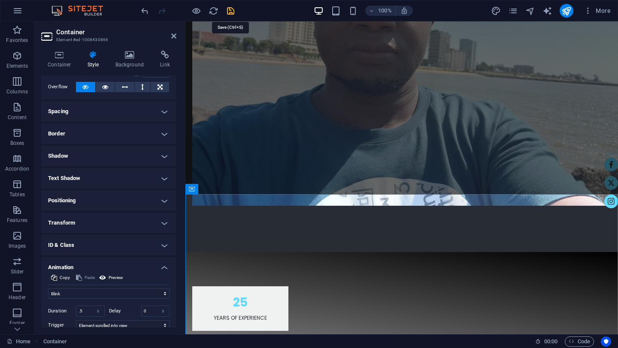
select select "flash"
select select "s"
select select "scroll"
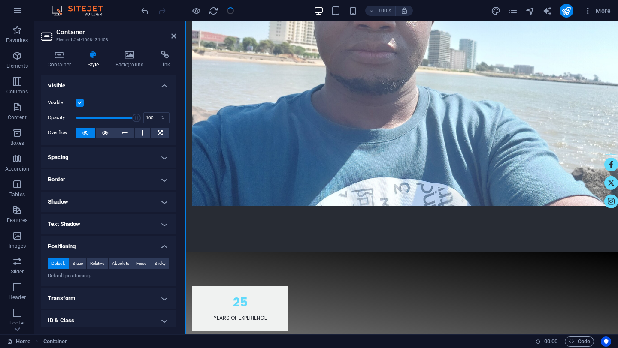
checkbox input "false"
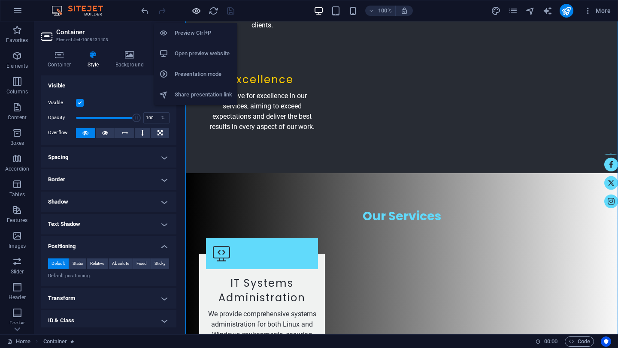
click at [198, 11] on icon "button" at bounding box center [196, 11] width 10 height 10
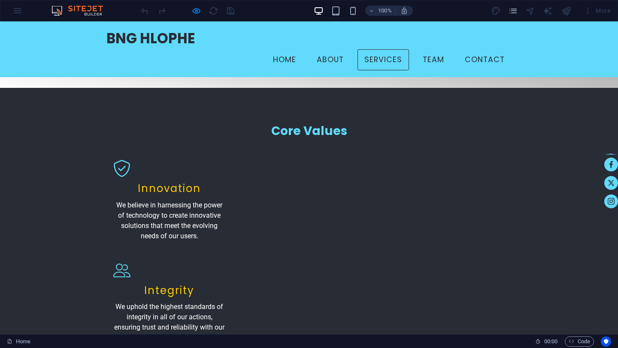
scroll to position [924, 0]
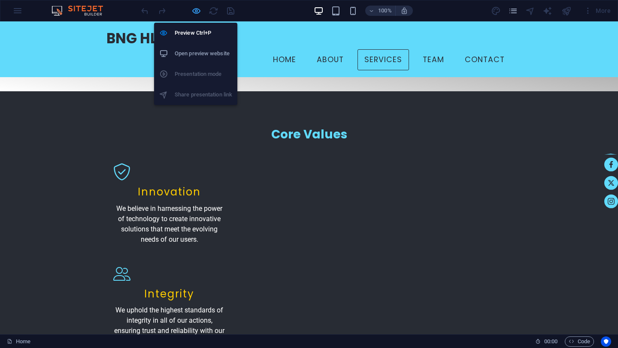
click at [196, 12] on icon "button" at bounding box center [196, 11] width 10 height 10
select select "flash"
select select "s"
select select "scroll"
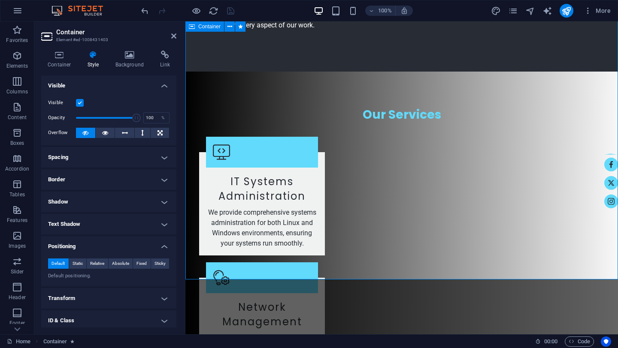
scroll to position [1461, 0]
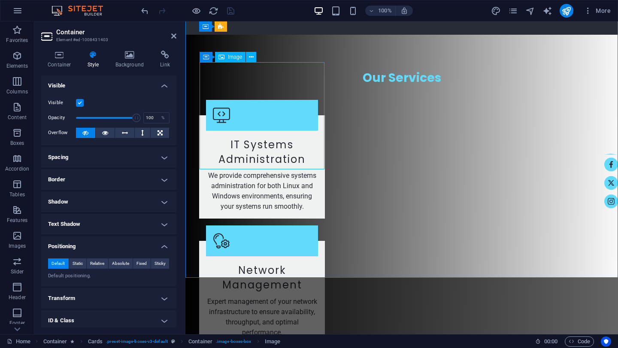
select select "vw"
select select "px"
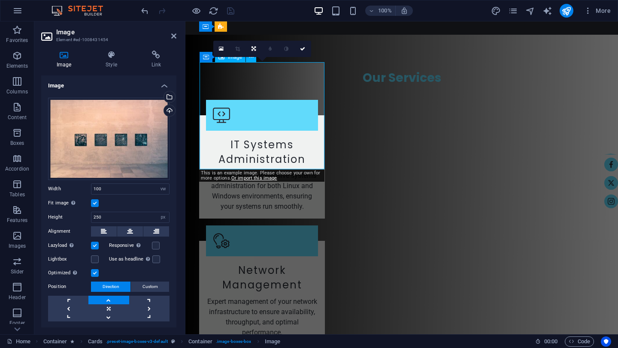
click at [103, 136] on div "Drag files here, click to choose files or select files from Files or our free s…" at bounding box center [108, 139] width 121 height 82
click at [103, 136] on body "[DOMAIN_NAME] Home Favorites Elements Columns Content Boxes Accordion Tables Fe…" at bounding box center [309, 174] width 618 height 348
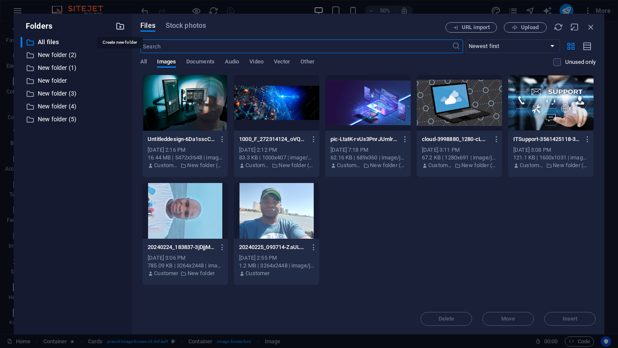
click at [121, 26] on icon "button" at bounding box center [119, 25] width 9 height 9
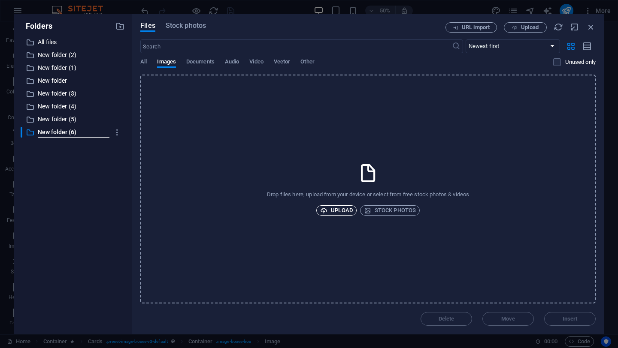
click at [340, 211] on span "Upload" at bounding box center [336, 210] width 33 height 10
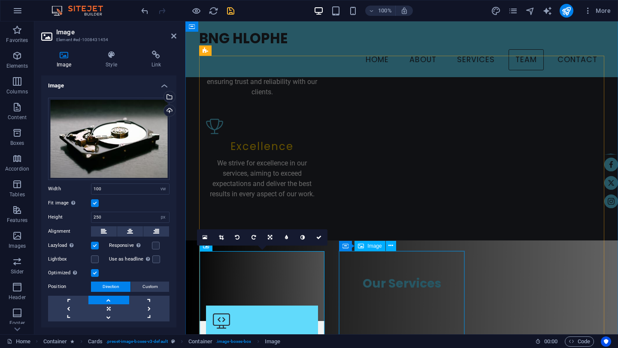
scroll to position [1269, 0]
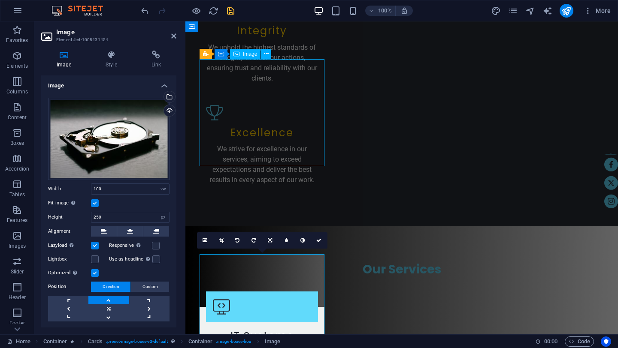
select select "vw"
select select "px"
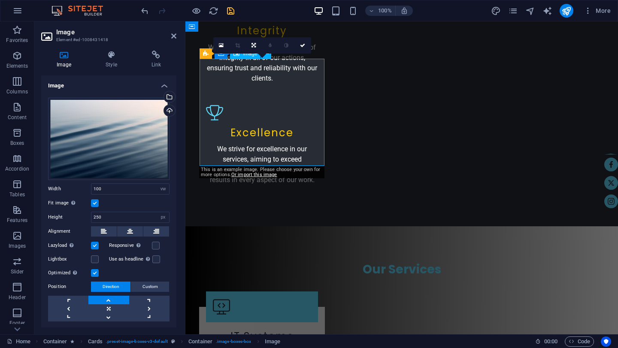
click at [116, 129] on div "Drag files here, click to choose files or select files from Files or our free s…" at bounding box center [108, 139] width 121 height 82
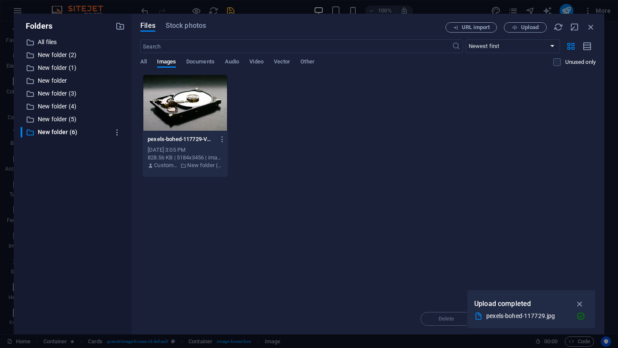
click at [116, 129] on icon "button" at bounding box center [117, 132] width 9 height 9
click at [49, 42] on div at bounding box center [309, 174] width 618 height 348
click at [49, 42] on p "All files" at bounding box center [73, 42] width 71 height 10
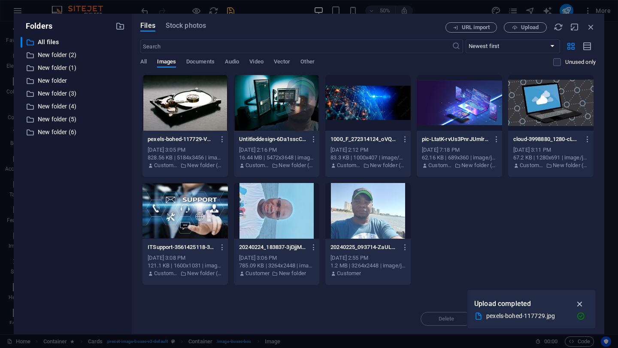
click at [580, 305] on icon "button" at bounding box center [580, 303] width 10 height 9
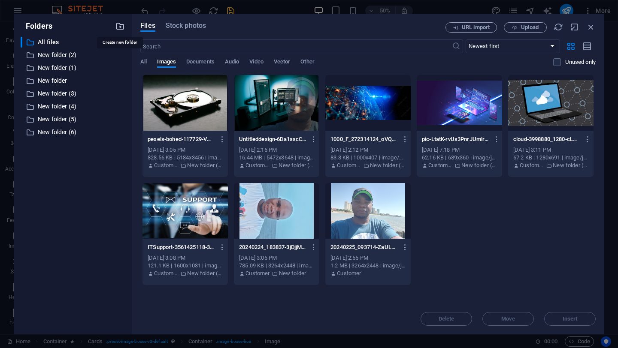
click at [121, 25] on icon "button" at bounding box center [119, 25] width 9 height 9
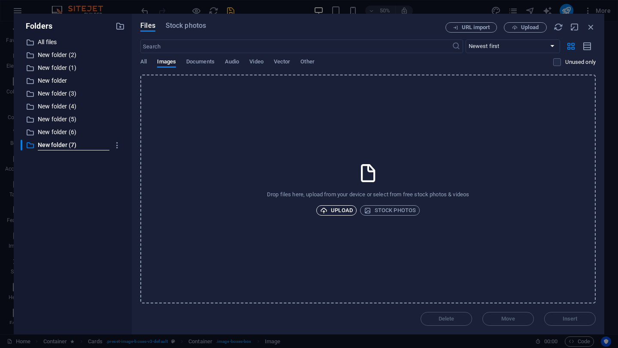
click at [343, 213] on span "Upload" at bounding box center [336, 210] width 33 height 10
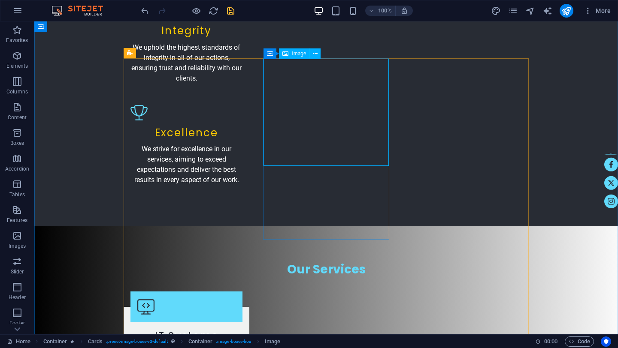
select select "vw"
select select "px"
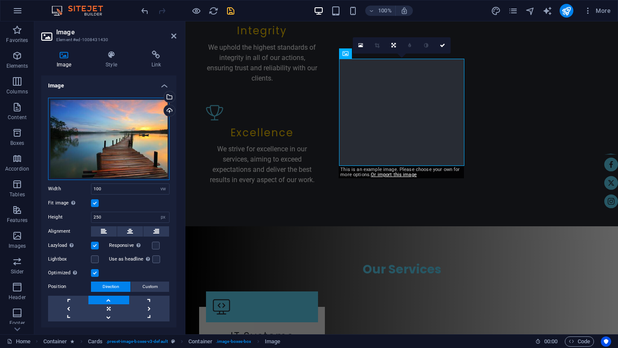
click at [128, 117] on div "Drag files here, click to choose files or select files from Files or our free s…" at bounding box center [108, 139] width 121 height 82
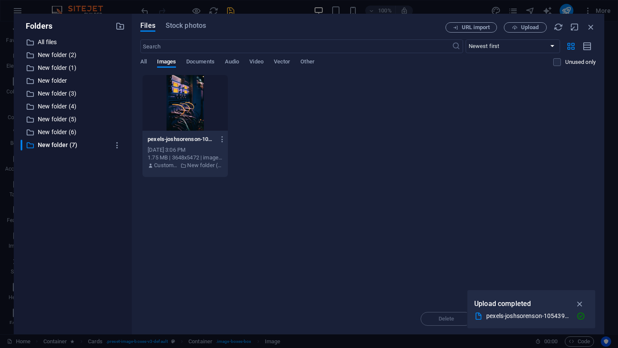
click at [128, 117] on div "Folders ​ All files All files ​ New folder (2) New folder (2) ​ New folder (1) …" at bounding box center [73, 174] width 118 height 321
click at [176, 112] on div at bounding box center [184, 103] width 85 height 56
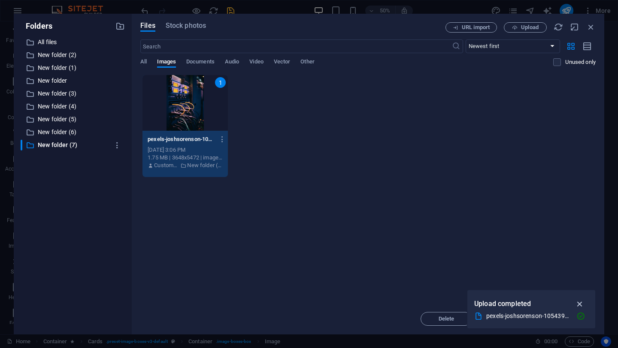
click at [577, 302] on icon "button" at bounding box center [580, 303] width 10 height 9
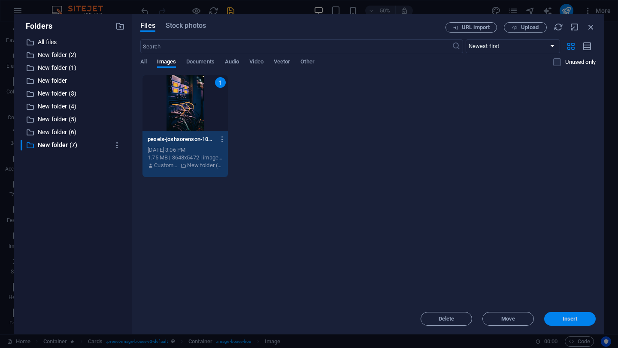
click at [572, 317] on span "Insert" at bounding box center [569, 319] width 15 height 5
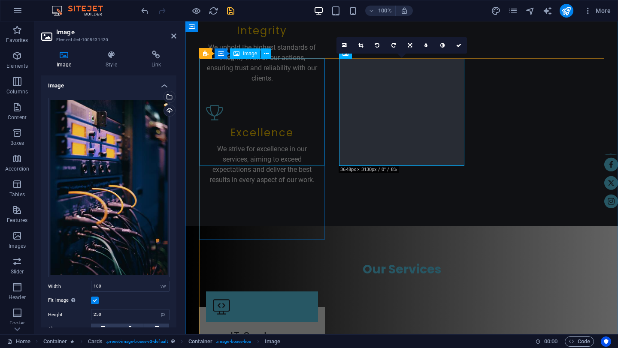
select select "vw"
select select "px"
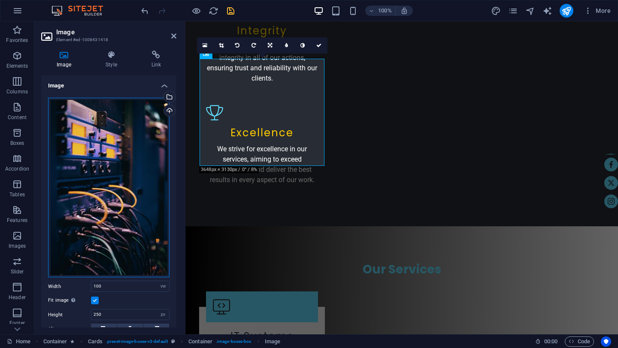
click at [127, 133] on div "Drag files here, click to choose files or select files from Files or our free s…" at bounding box center [108, 188] width 121 height 180
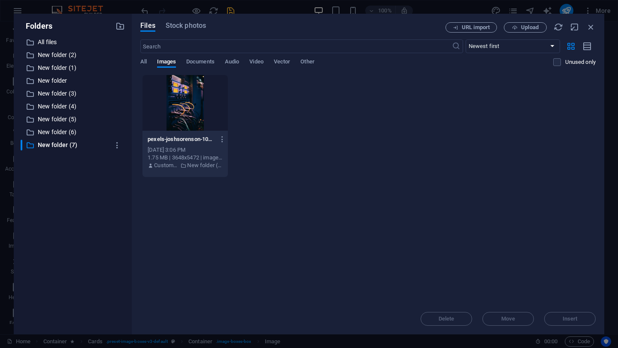
click at [127, 133] on div "Folders ​ All files All files ​ New folder (2) New folder (2) ​ New folder (1) …" at bounding box center [73, 174] width 118 height 321
click at [48, 118] on p "New folder (5)" at bounding box center [73, 120] width 71 height 10
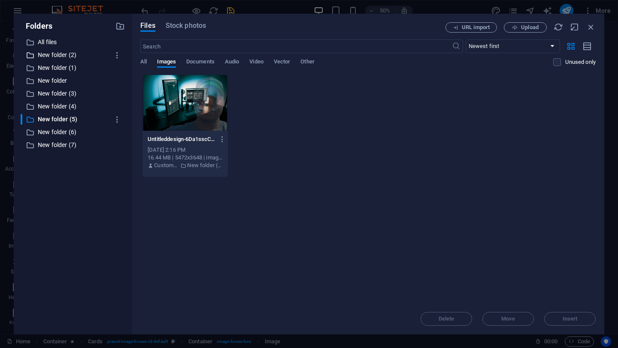
click at [57, 56] on p "New folder (2)" at bounding box center [73, 55] width 71 height 10
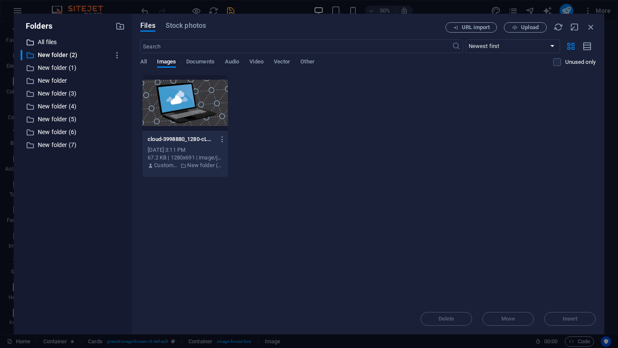
click at [47, 42] on p "All files" at bounding box center [73, 42] width 71 height 10
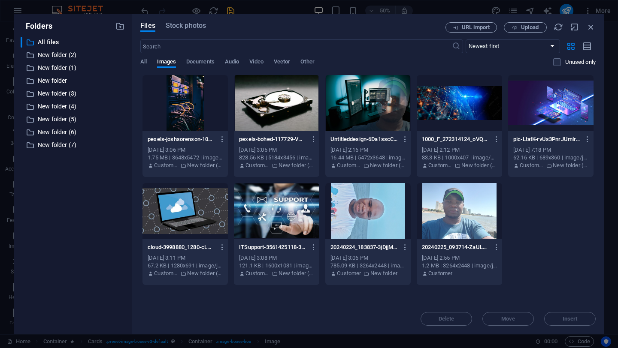
click at [558, 112] on div at bounding box center [550, 103] width 85 height 56
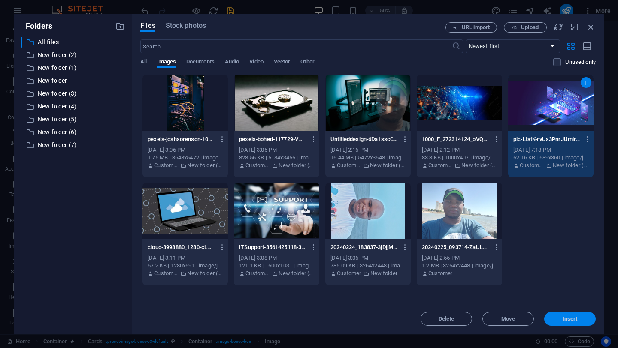
click at [567, 319] on span "Insert" at bounding box center [569, 319] width 15 height 5
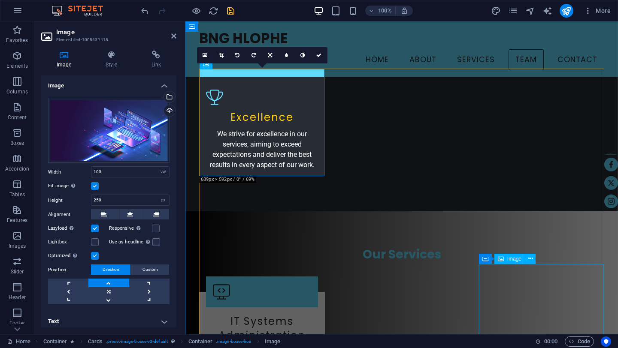
scroll to position [1253, 0]
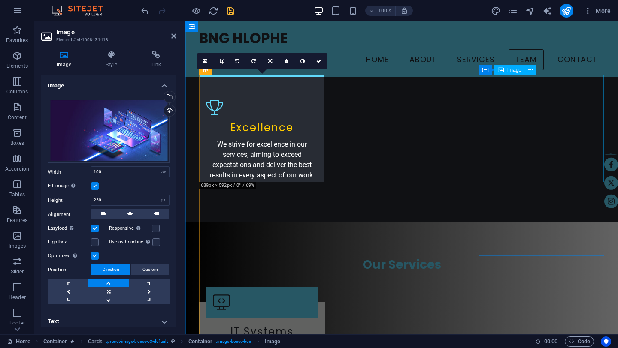
select select "vw"
select select "px"
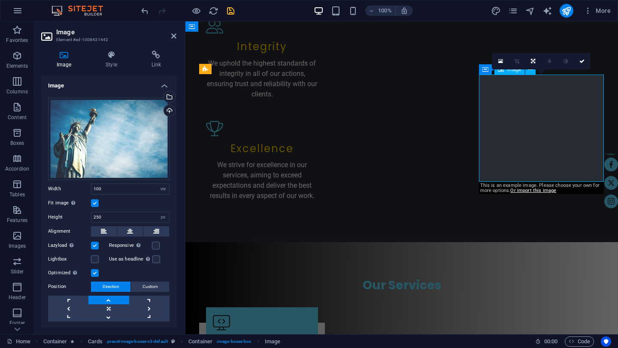
click at [113, 134] on div "Drag files here, click to choose files or select files from Files or our free s…" at bounding box center [108, 139] width 121 height 82
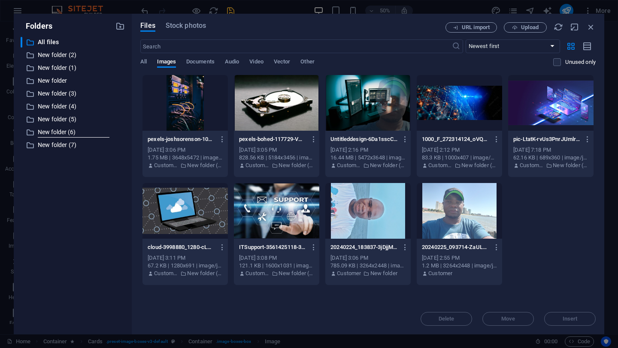
click at [281, 224] on div at bounding box center [276, 211] width 85 height 56
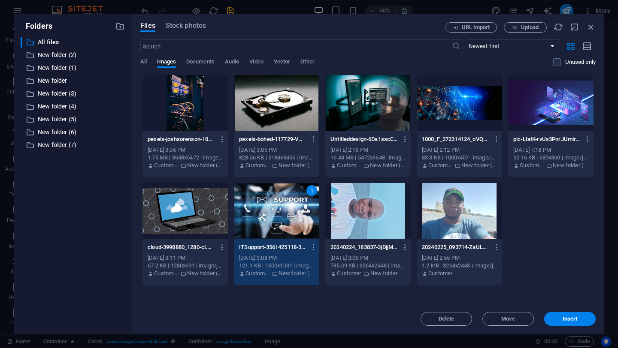
click at [311, 193] on div "1" at bounding box center [311, 190] width 11 height 11
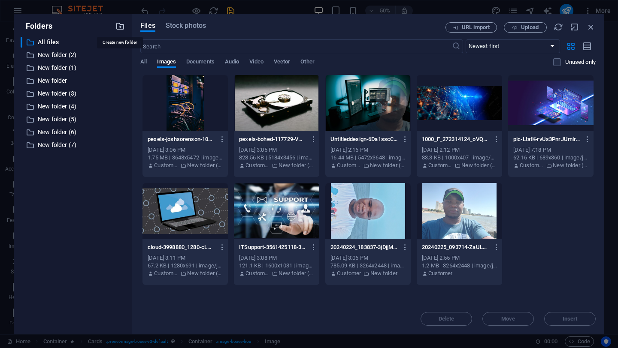
click at [119, 27] on icon "button" at bounding box center [119, 25] width 9 height 9
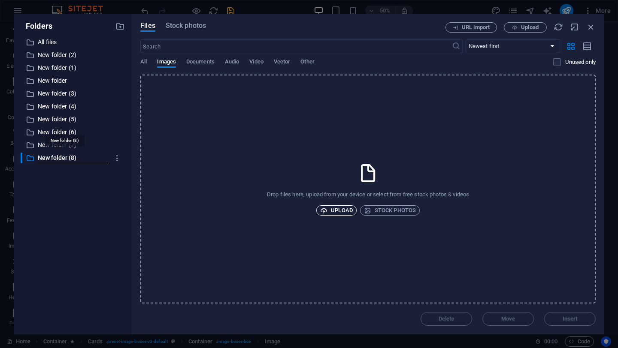
click at [335, 211] on span "Upload" at bounding box center [336, 210] width 33 height 10
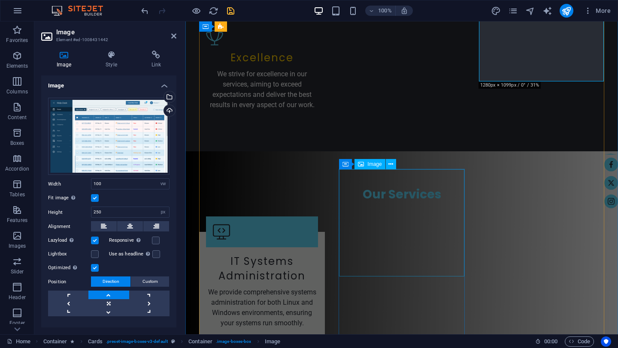
scroll to position [1368, 0]
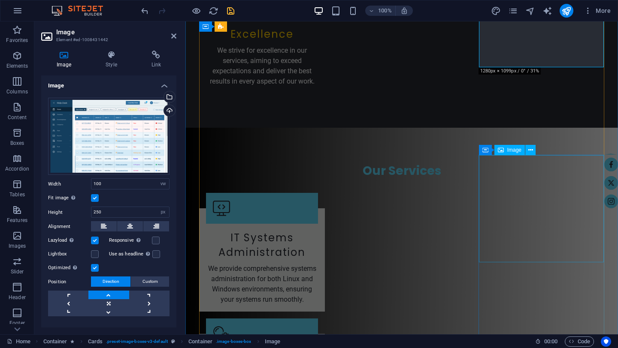
select select "vw"
select select "px"
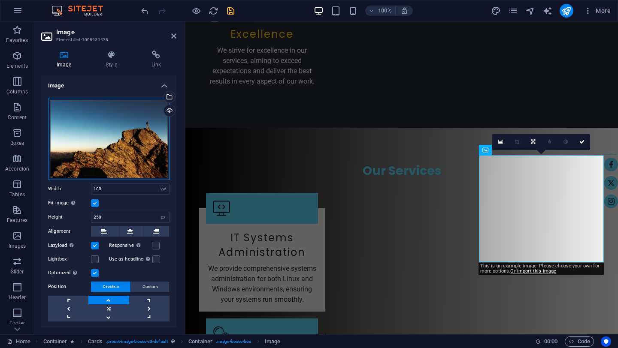
click at [115, 118] on div "Drag files here, click to choose files or select files from Files or our free s…" at bounding box center [108, 139] width 121 height 82
click at [115, 118] on body "[DOMAIN_NAME] Home Favorites Elements Columns Content Boxes Accordion Tables Fe…" at bounding box center [309, 174] width 618 height 348
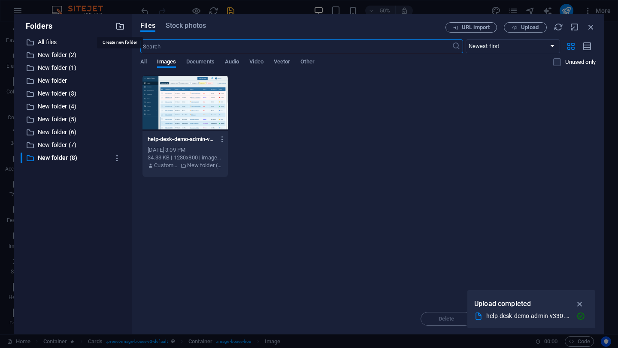
click at [121, 27] on icon "button" at bounding box center [119, 25] width 9 height 9
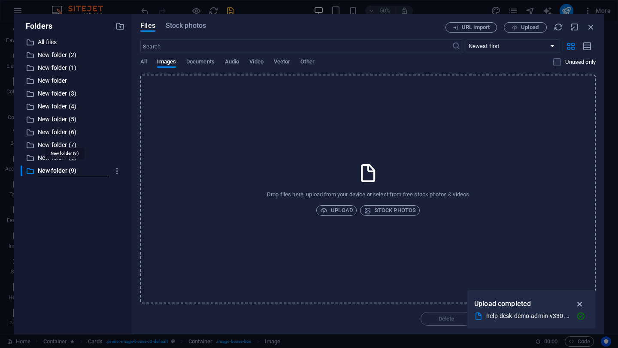
click at [579, 305] on icon "button" at bounding box center [580, 303] width 10 height 9
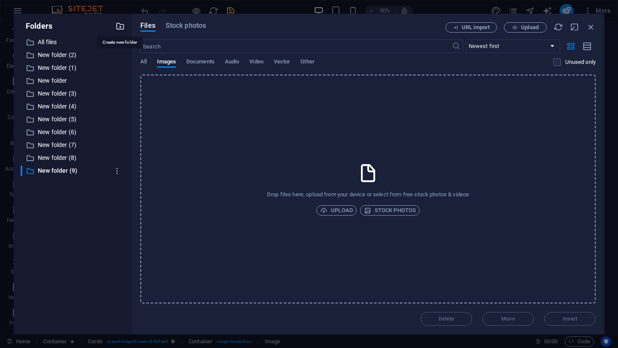
click at [121, 26] on icon "button" at bounding box center [119, 25] width 9 height 9
click at [341, 209] on span "Upload" at bounding box center [336, 210] width 33 height 10
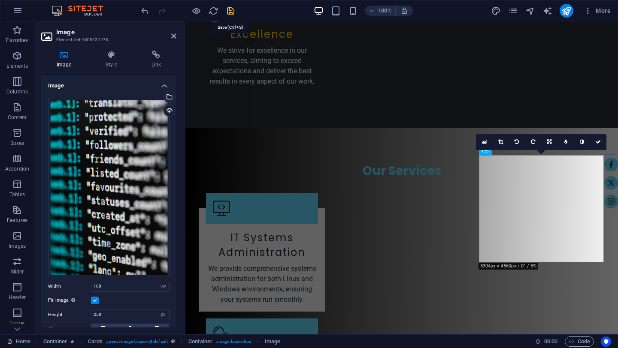
click at [230, 11] on icon "save" at bounding box center [231, 11] width 10 height 10
select select "flash"
select select "s"
select select "scroll"
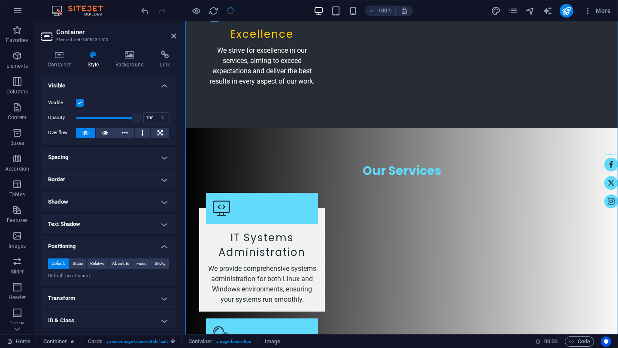
checkbox input "false"
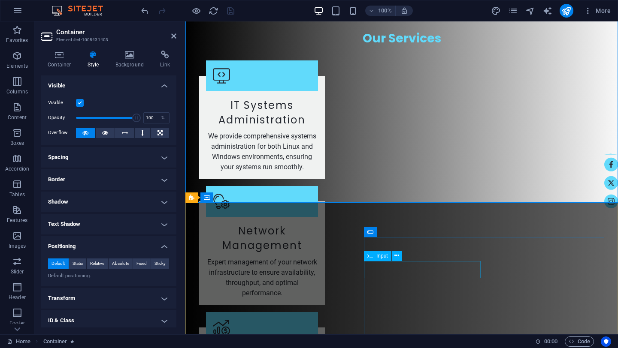
scroll to position [1537, 0]
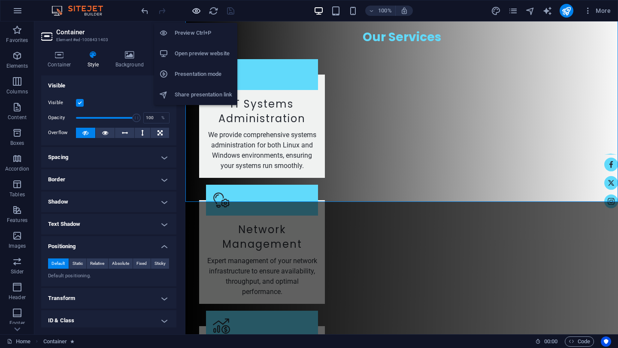
click at [198, 11] on icon "button" at bounding box center [196, 11] width 10 height 10
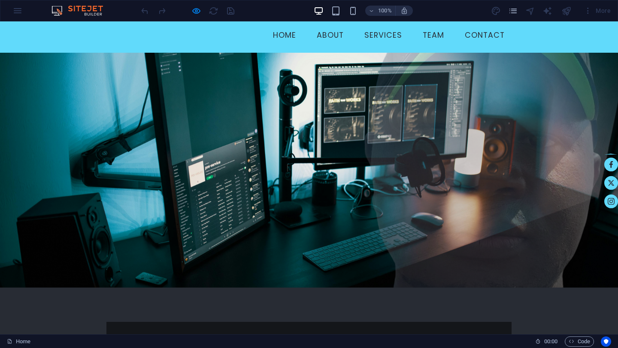
scroll to position [22, 0]
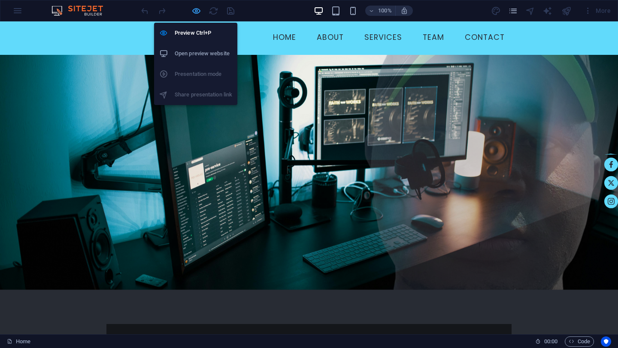
click at [196, 12] on icon "button" at bounding box center [196, 11] width 10 height 10
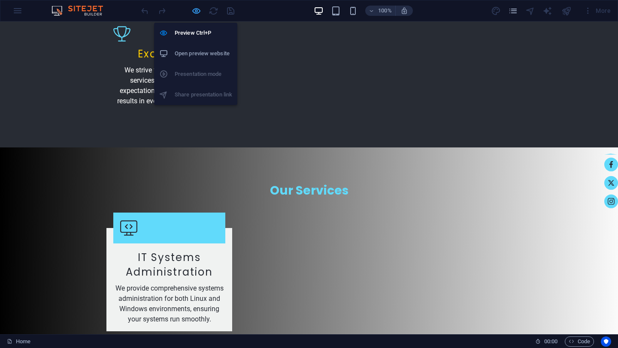
select select "flash"
select select "s"
select select "scroll"
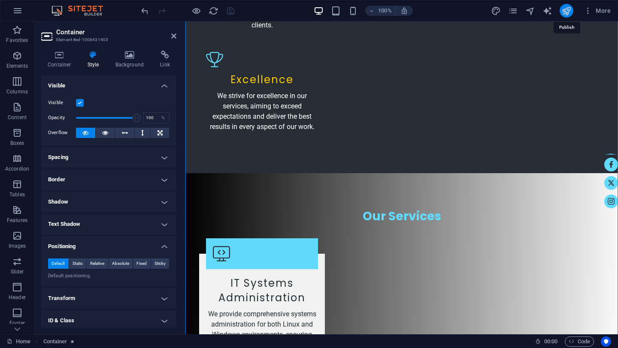
click at [568, 12] on icon "publish" at bounding box center [566, 11] width 10 height 10
select select "flash"
select select "s"
select select "scroll"
